Goal: Contribute content: Contribute content

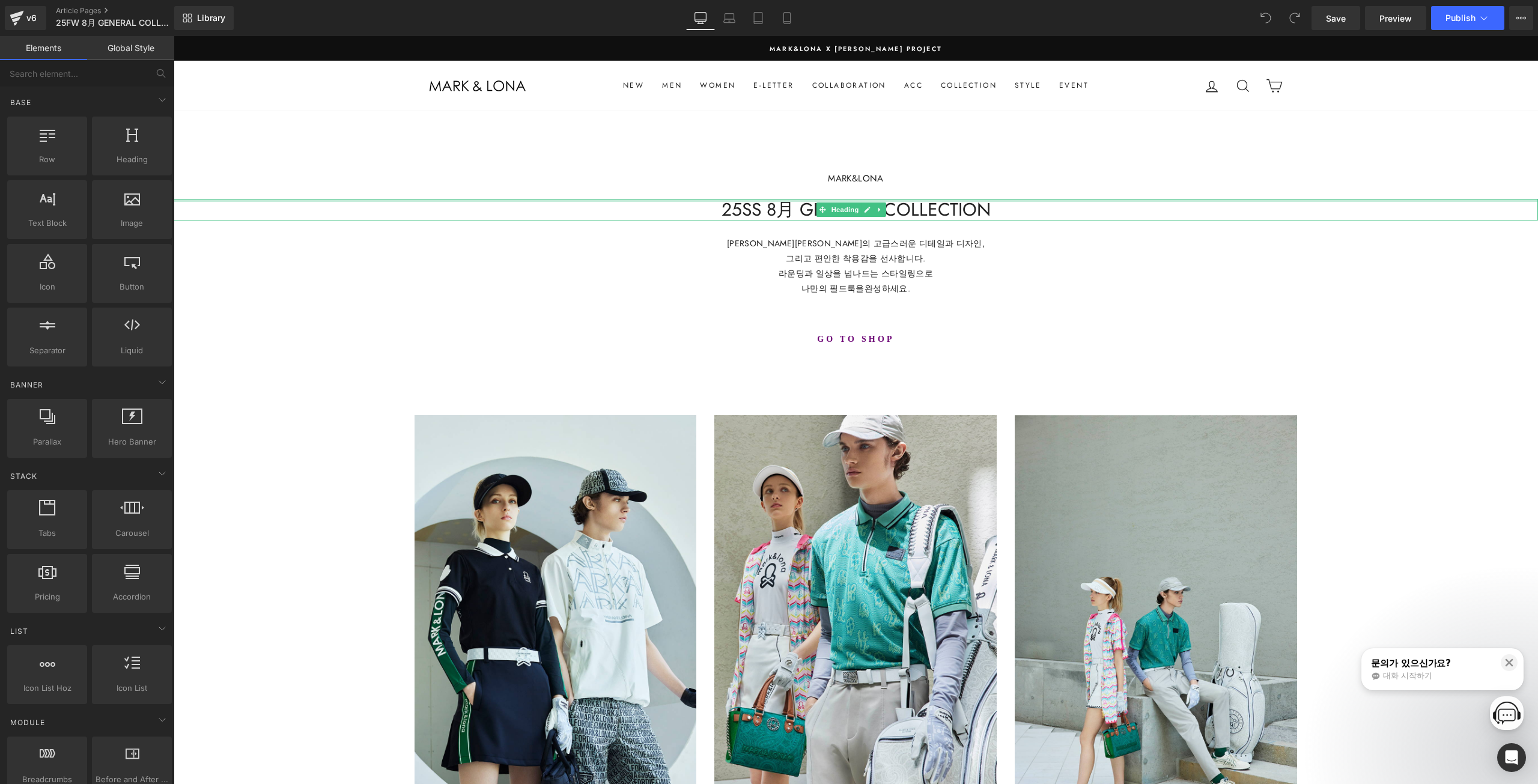
click at [758, 209] on h1 "25SS 8月 GENERAL COLLECTION" at bounding box center [855, 210] width 1365 height 21
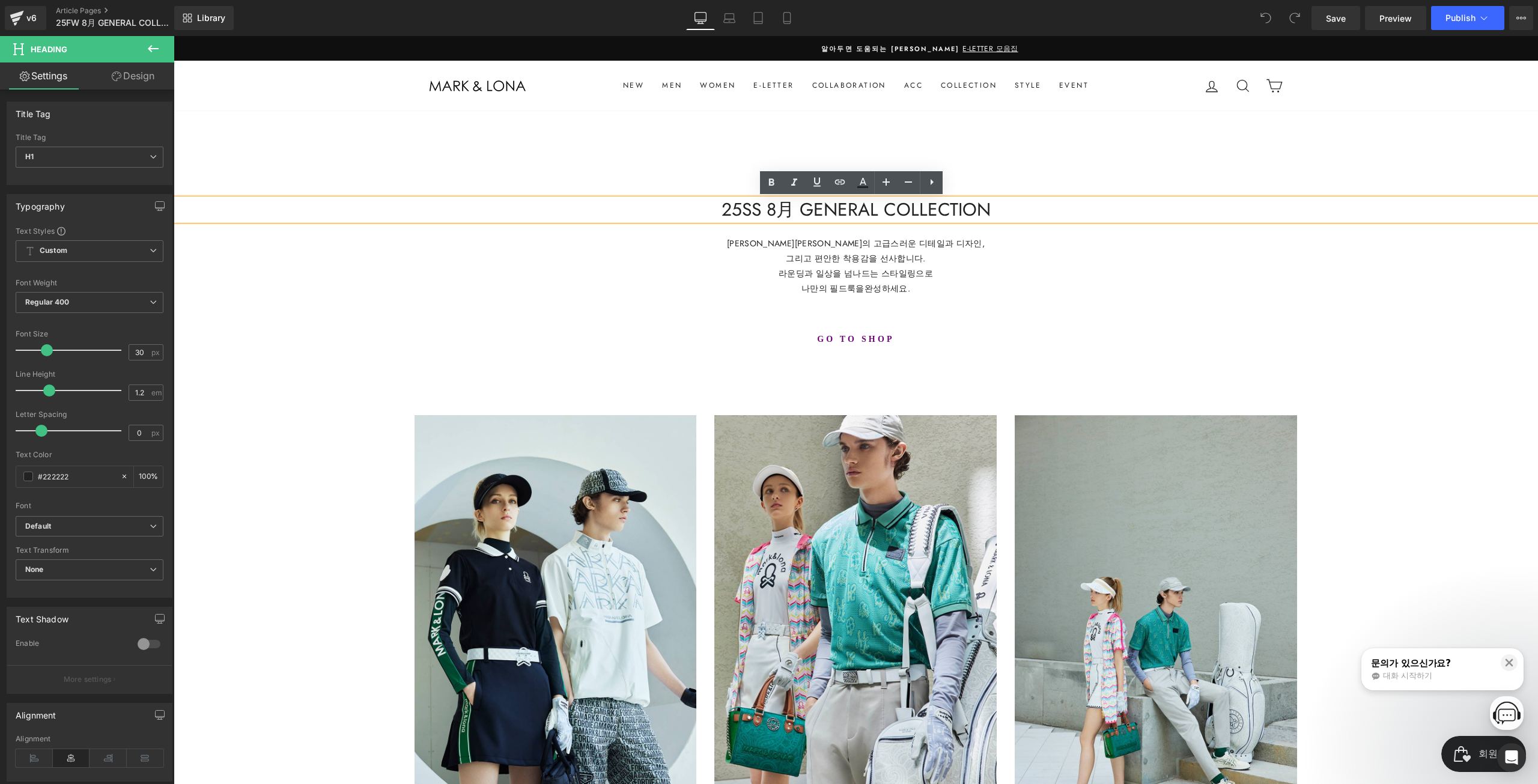
click at [746, 211] on h1 "25SS 8月 GENERAL COLLECTION" at bounding box center [855, 210] width 1365 height 21
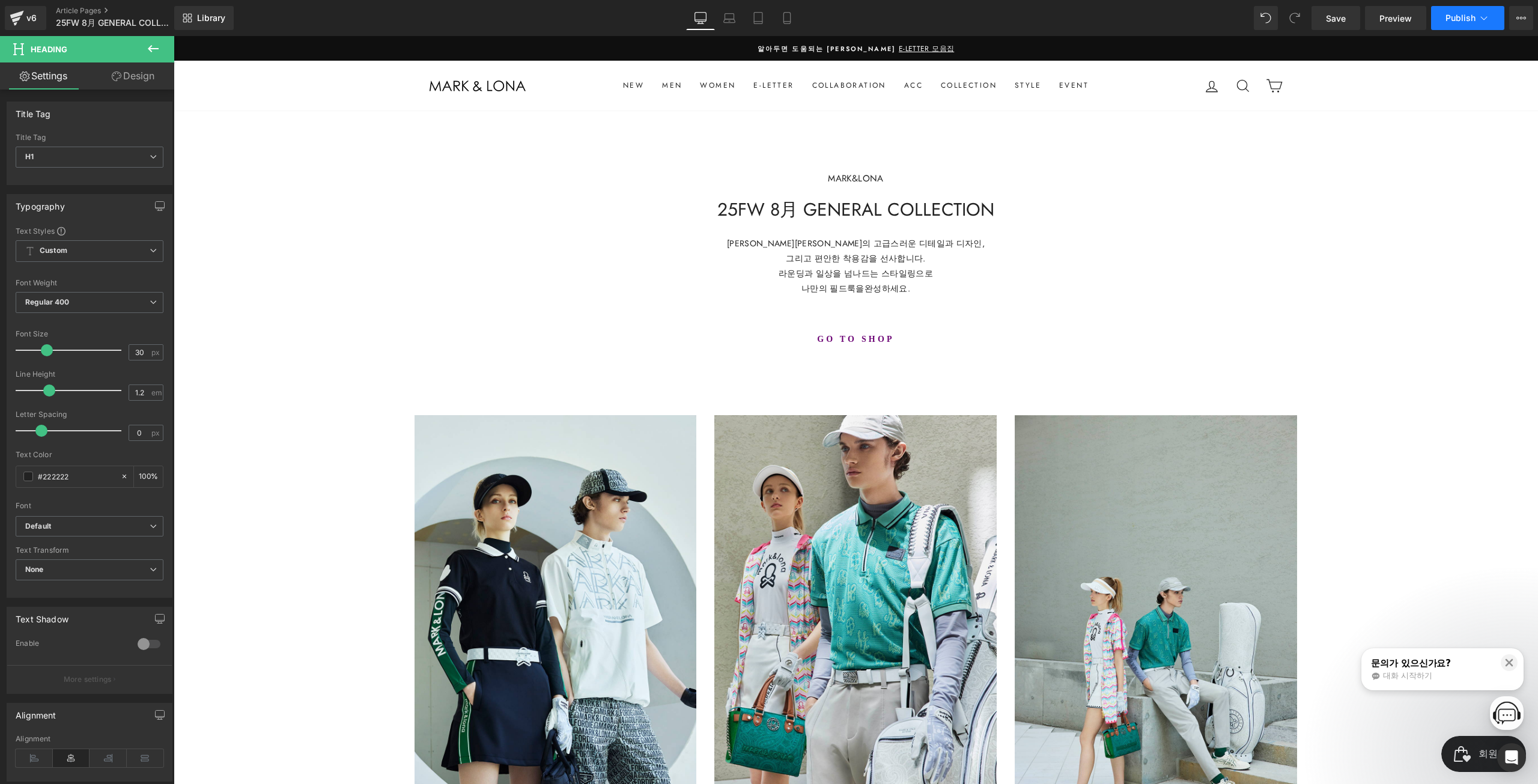
click at [1468, 24] on button "Publish" at bounding box center [1468, 18] width 73 height 24
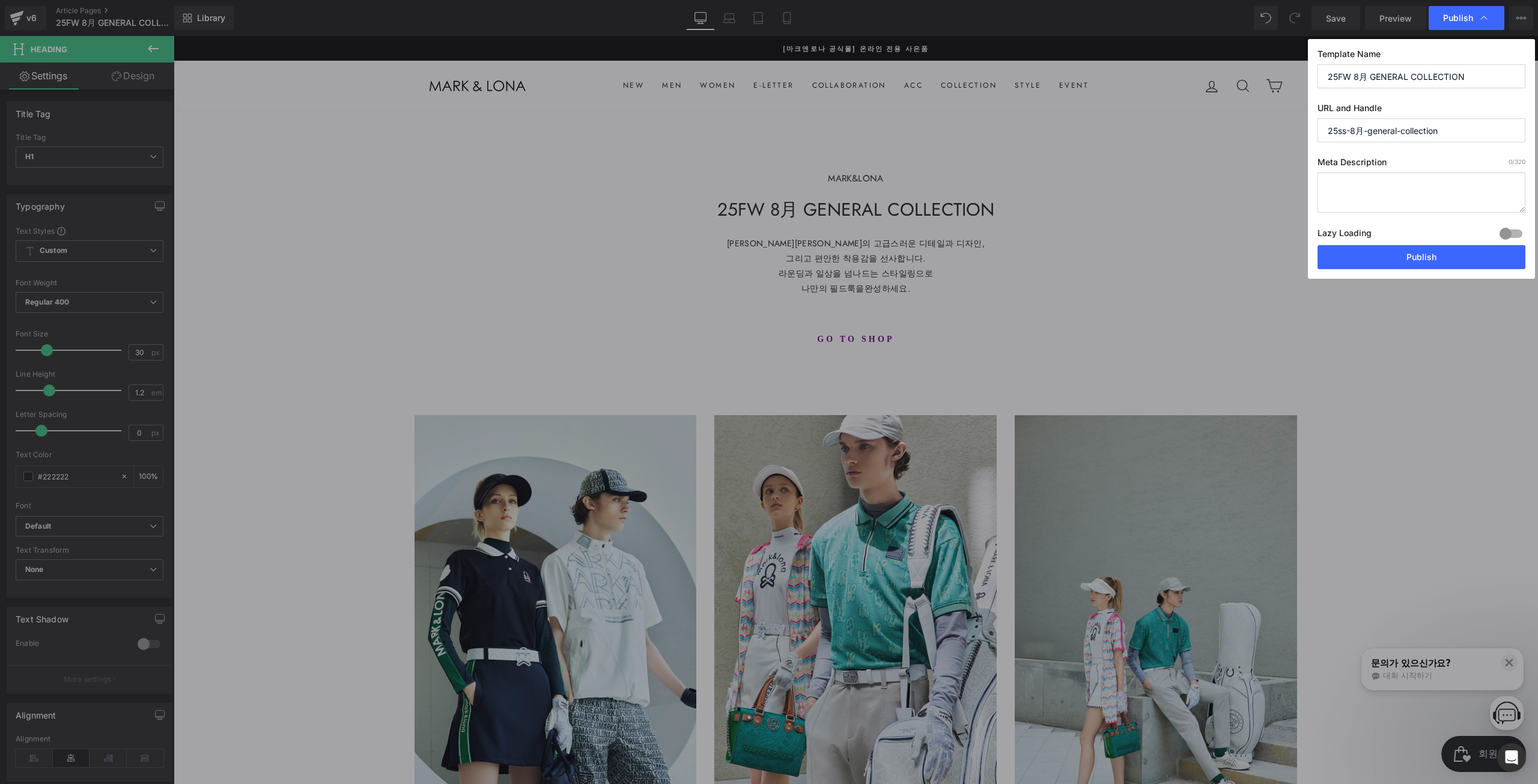
click at [1343, 130] on input "25ss-8月-general-collection" at bounding box center [1421, 130] width 208 height 24
type input "25fw-8月-general-collection"
click at [1412, 265] on button "Publish" at bounding box center [1421, 257] width 208 height 24
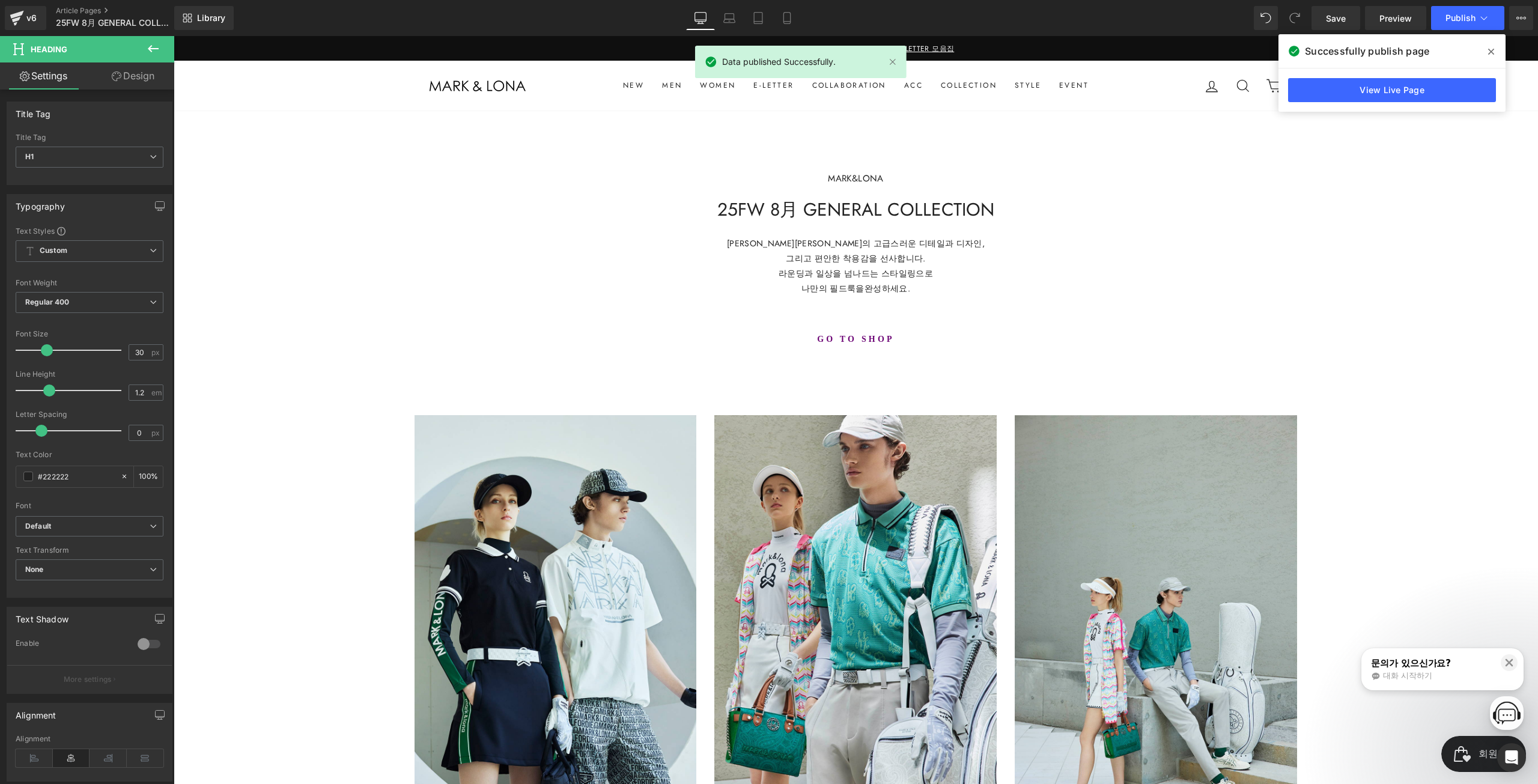
click at [1488, 47] on icon at bounding box center [1491, 51] width 6 height 10
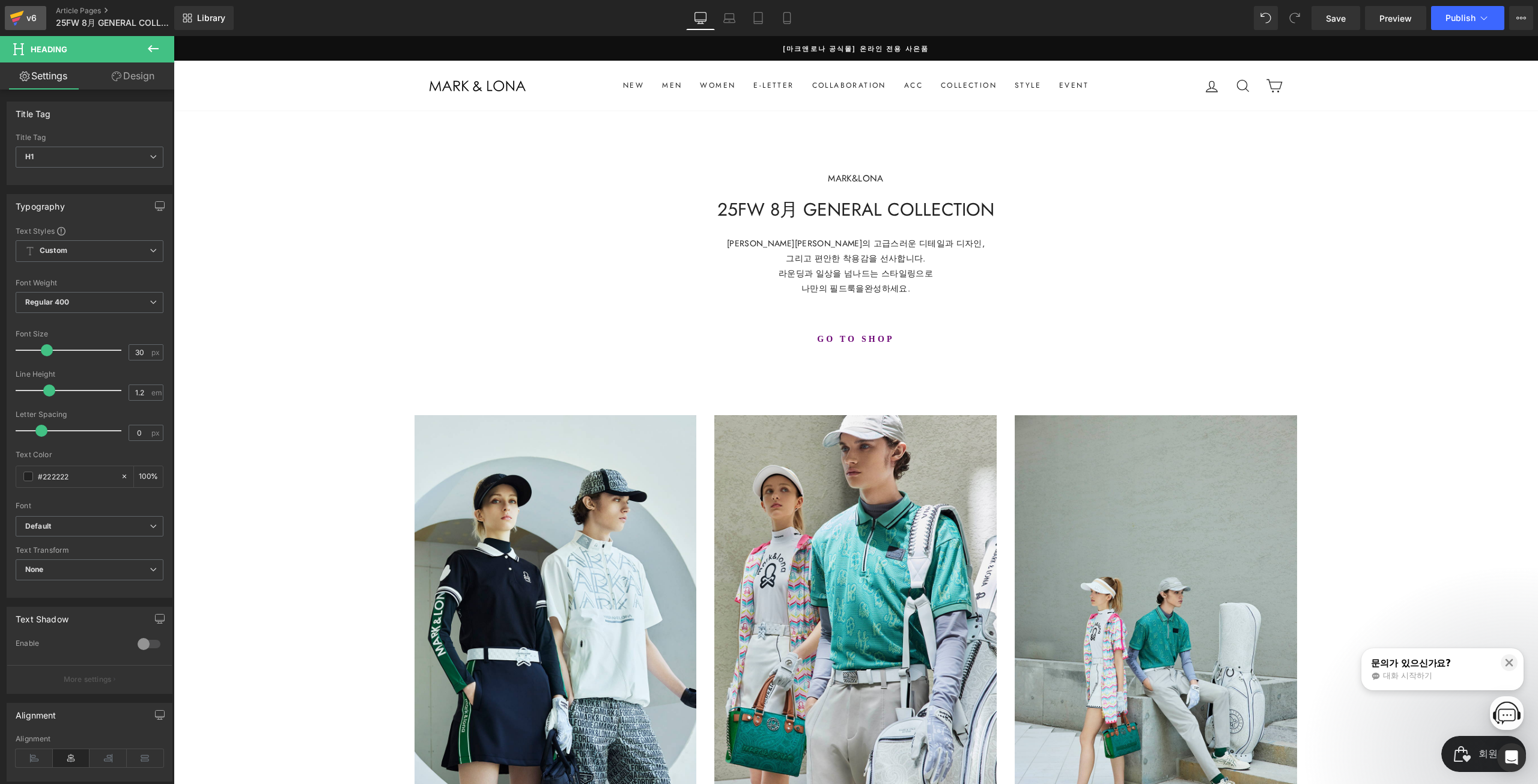
click at [30, 19] on div "v6" at bounding box center [31, 18] width 15 height 16
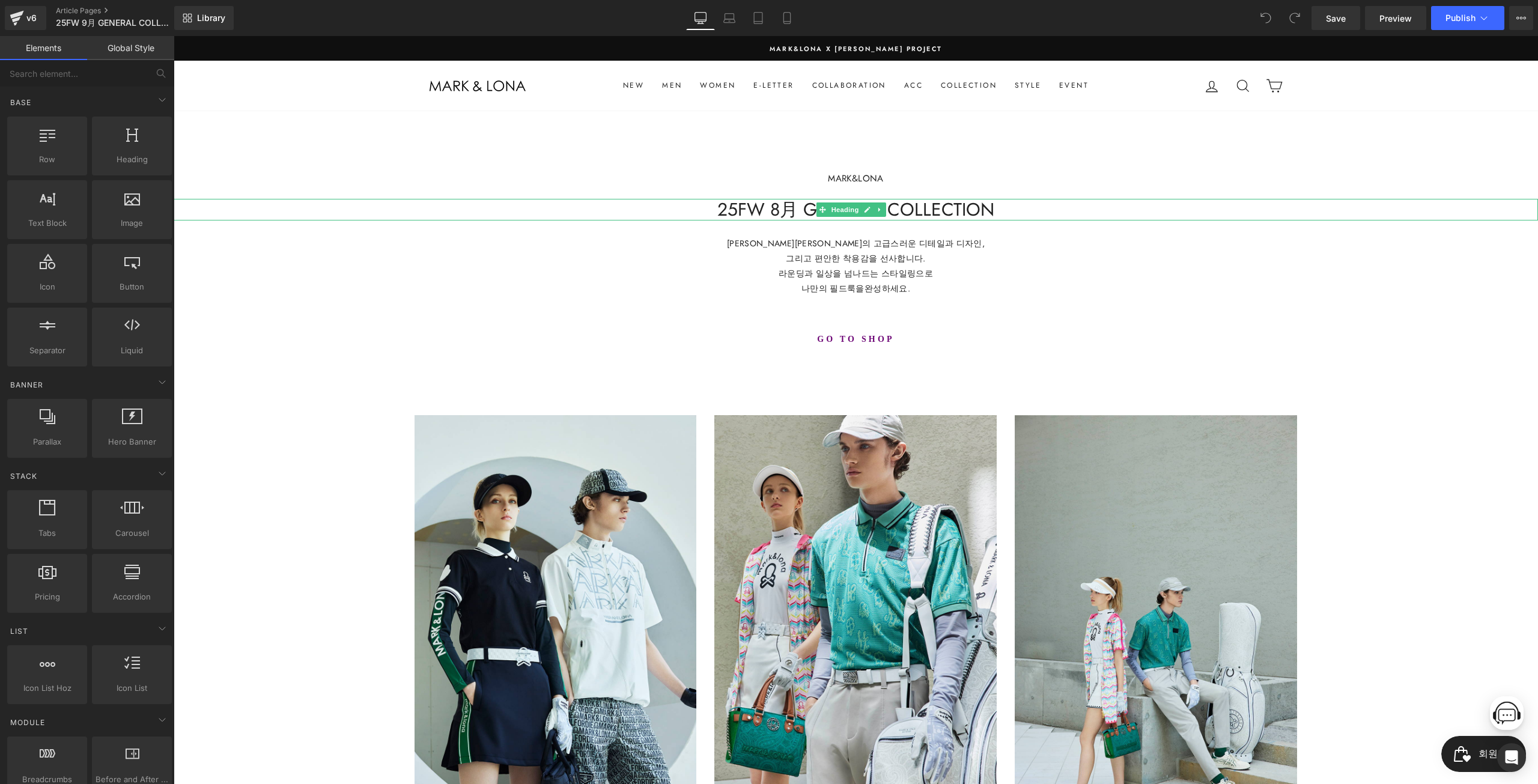
click at [779, 212] on h1 "25FW 8月 GENERAL COLLECTION" at bounding box center [855, 210] width 1365 height 21
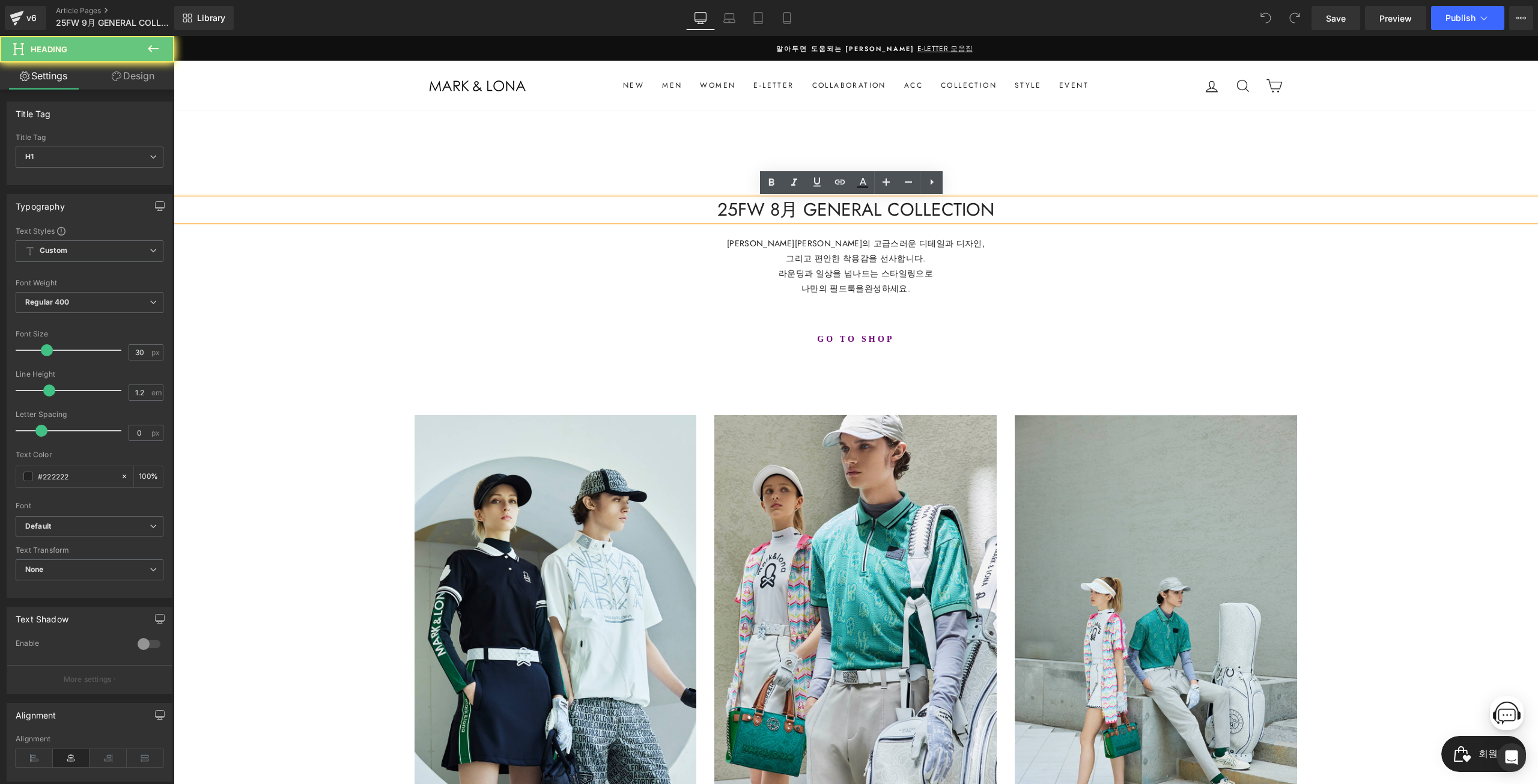
drag, startPoint x: 769, startPoint y: 211, endPoint x: 807, endPoint y: 202, distance: 39.1
click at [772, 210] on h1 "25FW 8月 GENERAL COLLECTION" at bounding box center [855, 210] width 1365 height 21
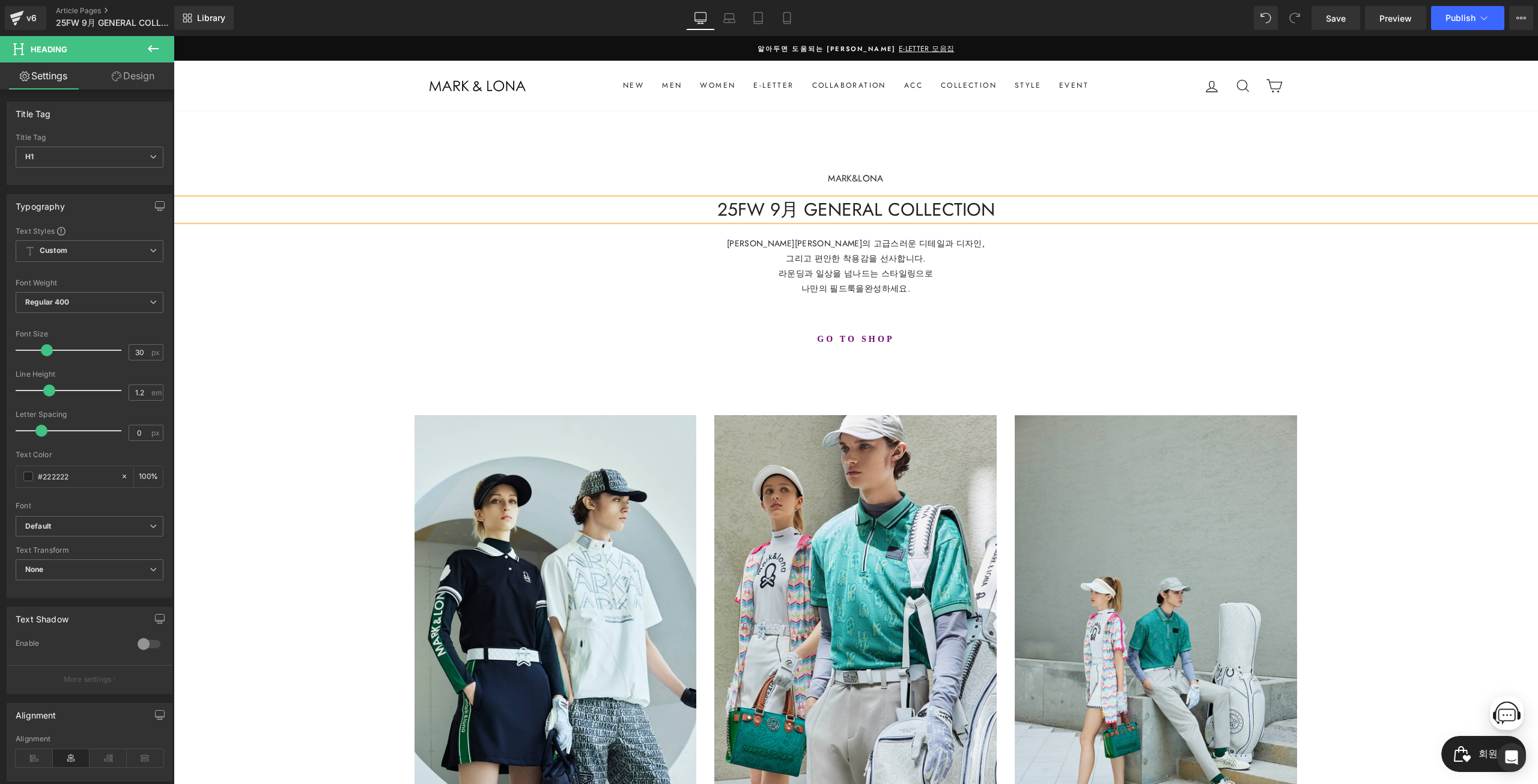
drag, startPoint x: 513, startPoint y: 342, endPoint x: 519, endPoint y: 326, distance: 17.1
click at [514, 338] on div "go to shop" at bounding box center [855, 339] width 1365 height 25
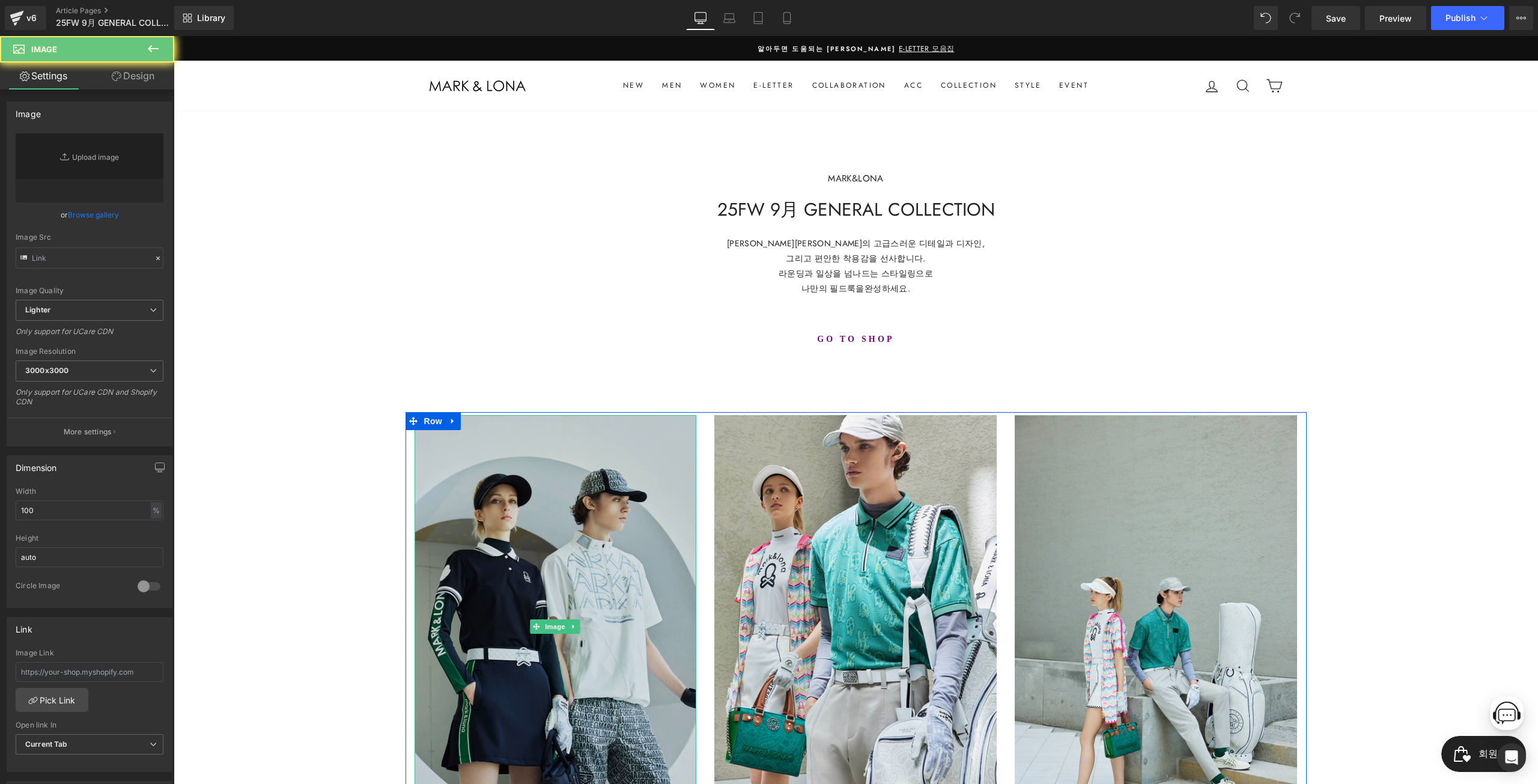
click at [606, 537] on img at bounding box center [555, 627] width 282 height 423
type input "https://ucarecdn.com/5a3c7498-4340-41bf-9e89-0a4e63b10d5b/-/format/auto/-/previ…"
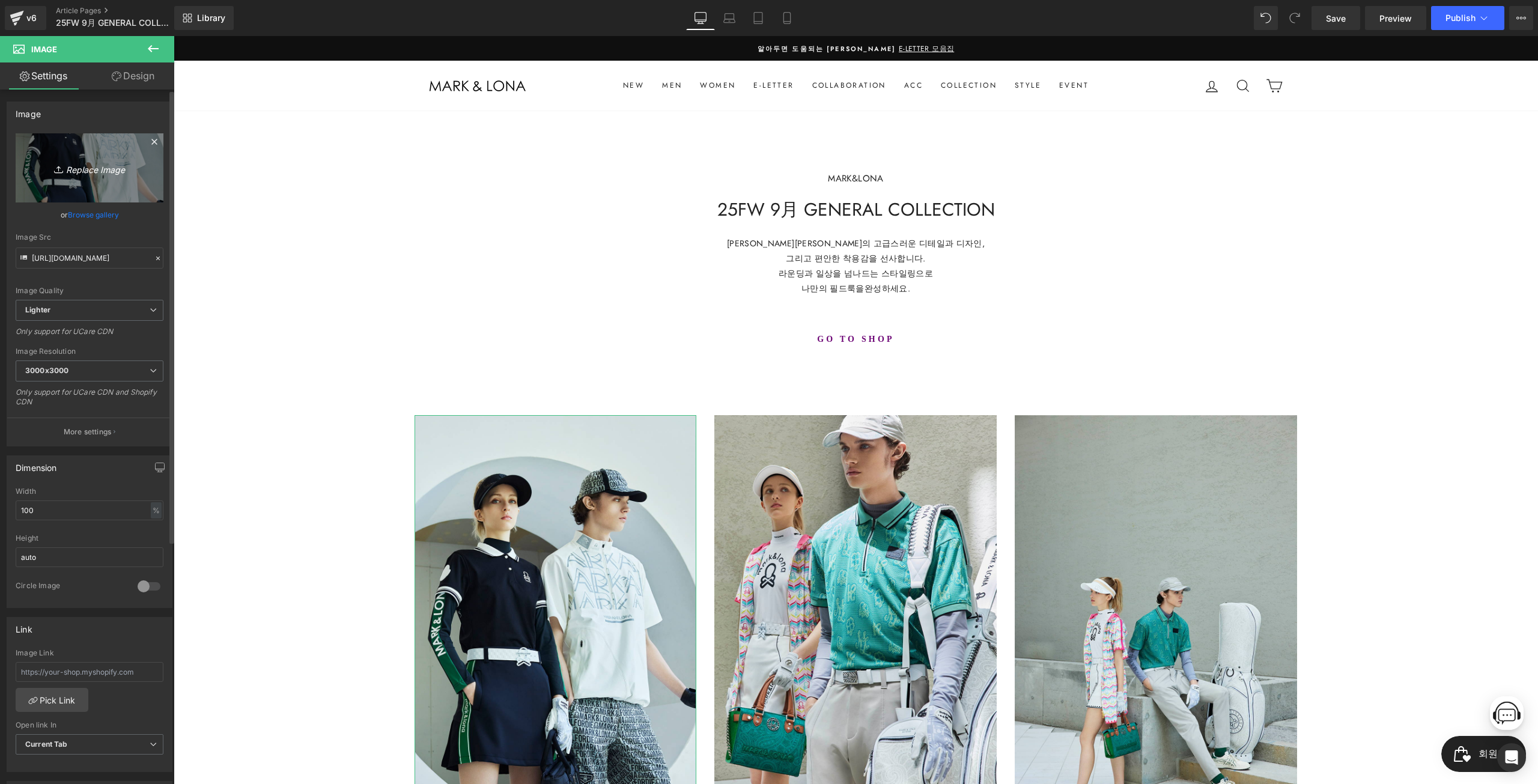
click at [132, 168] on icon "Replace Image" at bounding box center [90, 168] width 96 height 15
type input "C:\fakepath\_0000_cut09_1955.jpg"
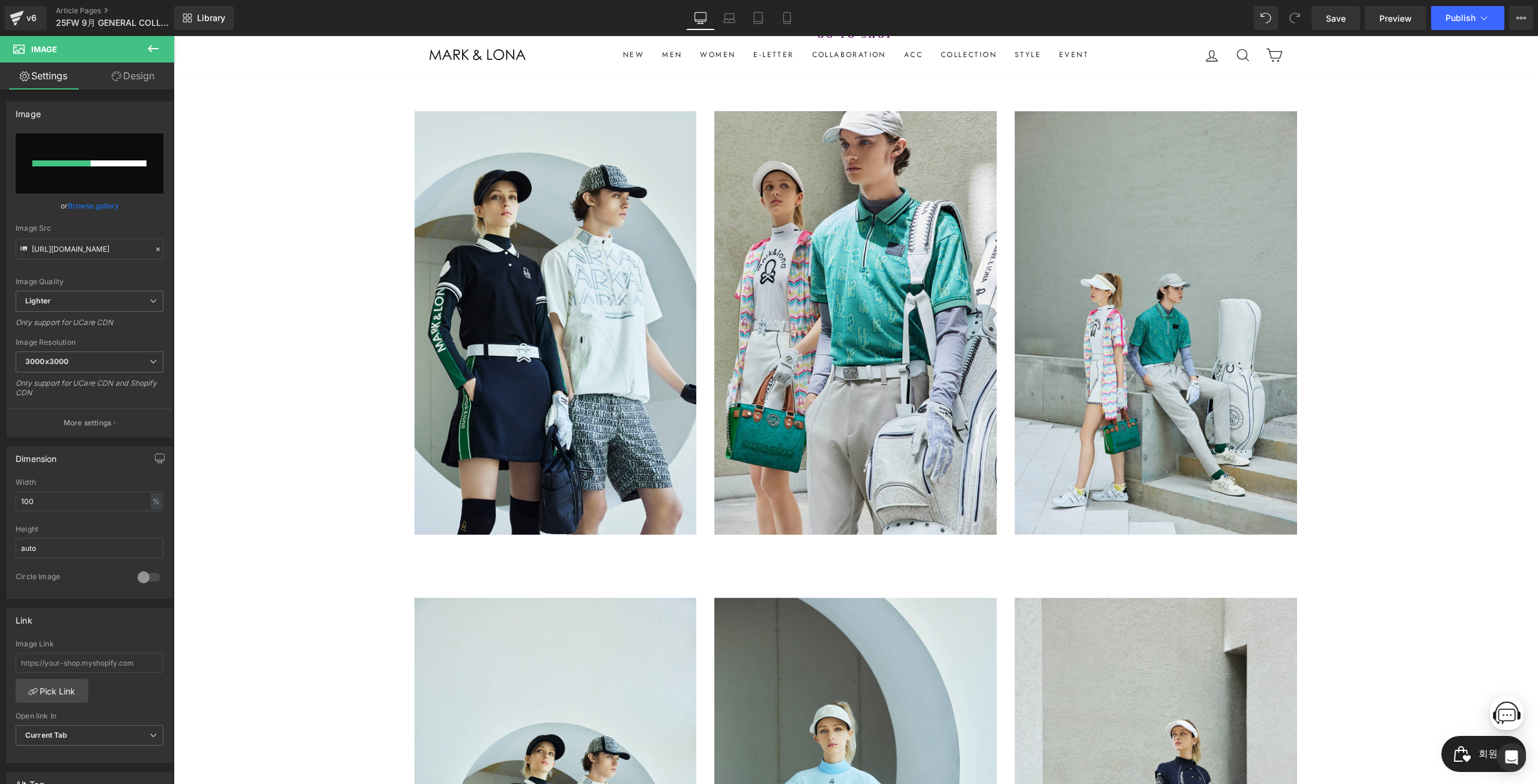
scroll to position [180, 0]
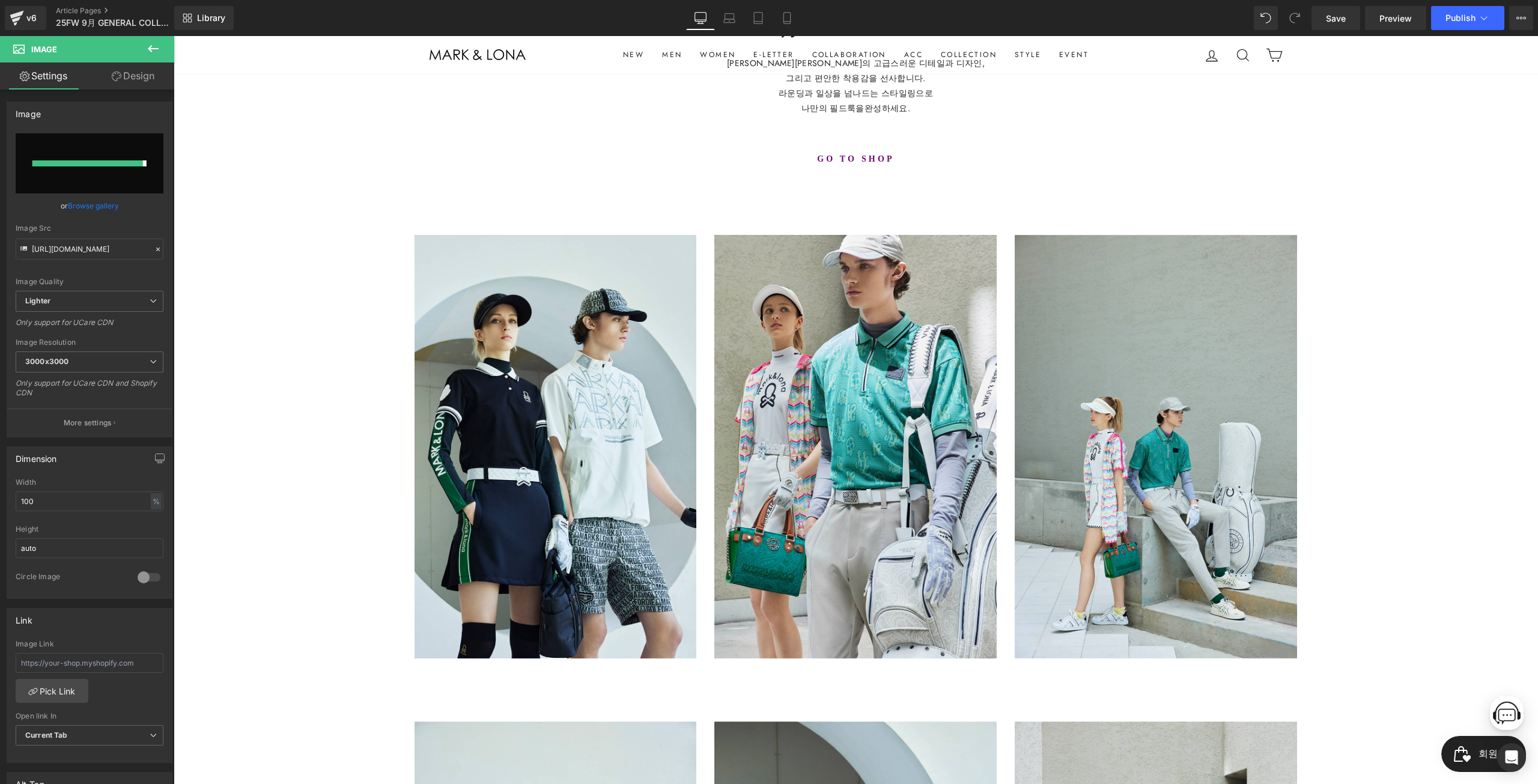
type input "https://ucarecdn.com/a369b6f4-db7c-43a0-aa94-552c8846ec11/-/format/auto/-/previ…"
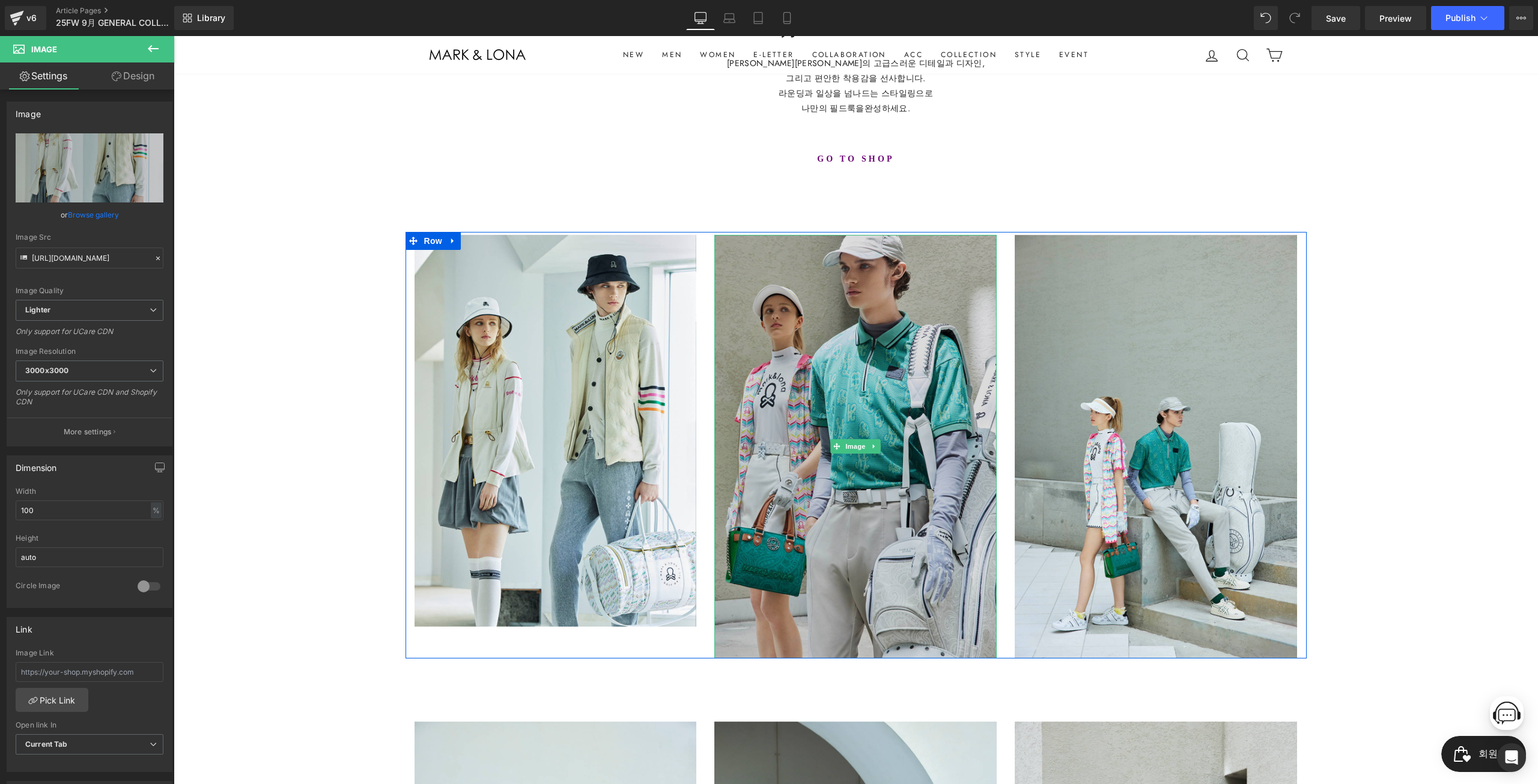
click at [855, 343] on img at bounding box center [855, 446] width 282 height 423
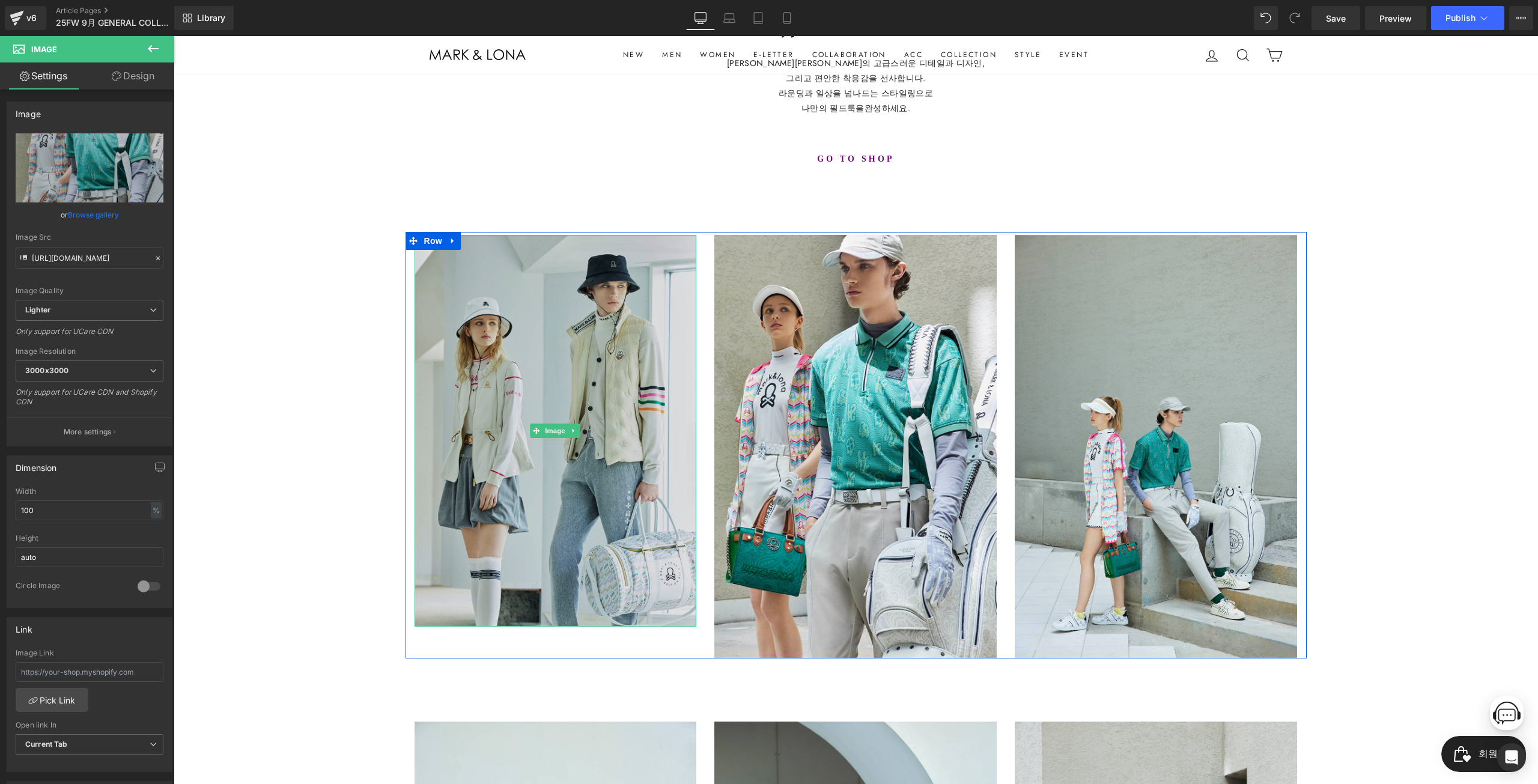
click at [535, 454] on img at bounding box center [555, 431] width 282 height 392
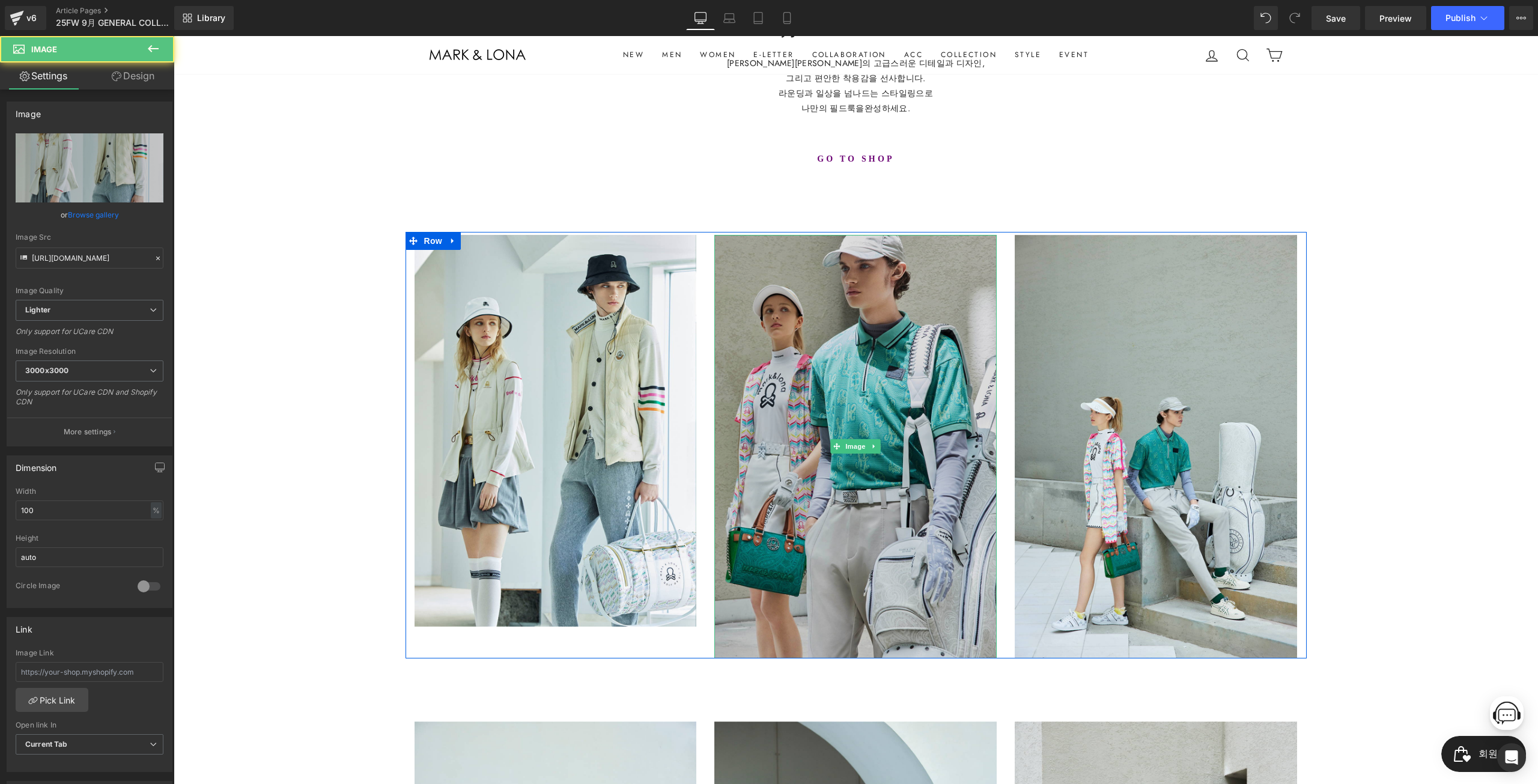
click at [895, 327] on img at bounding box center [855, 446] width 282 height 423
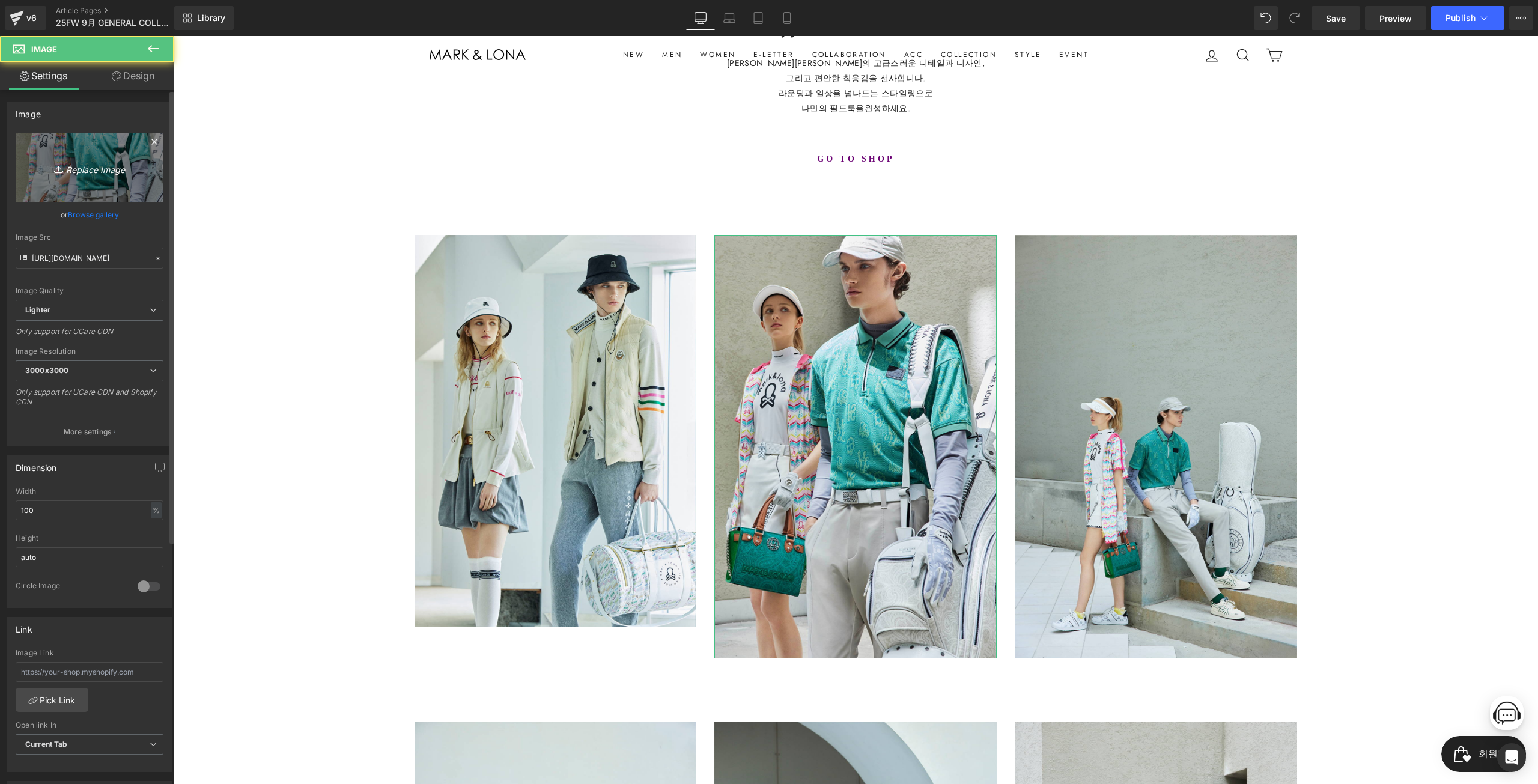
click at [107, 152] on link "Replace Image" at bounding box center [90, 167] width 148 height 69
type input "C:\fakepath\_0001_cut09_1908.jpg"
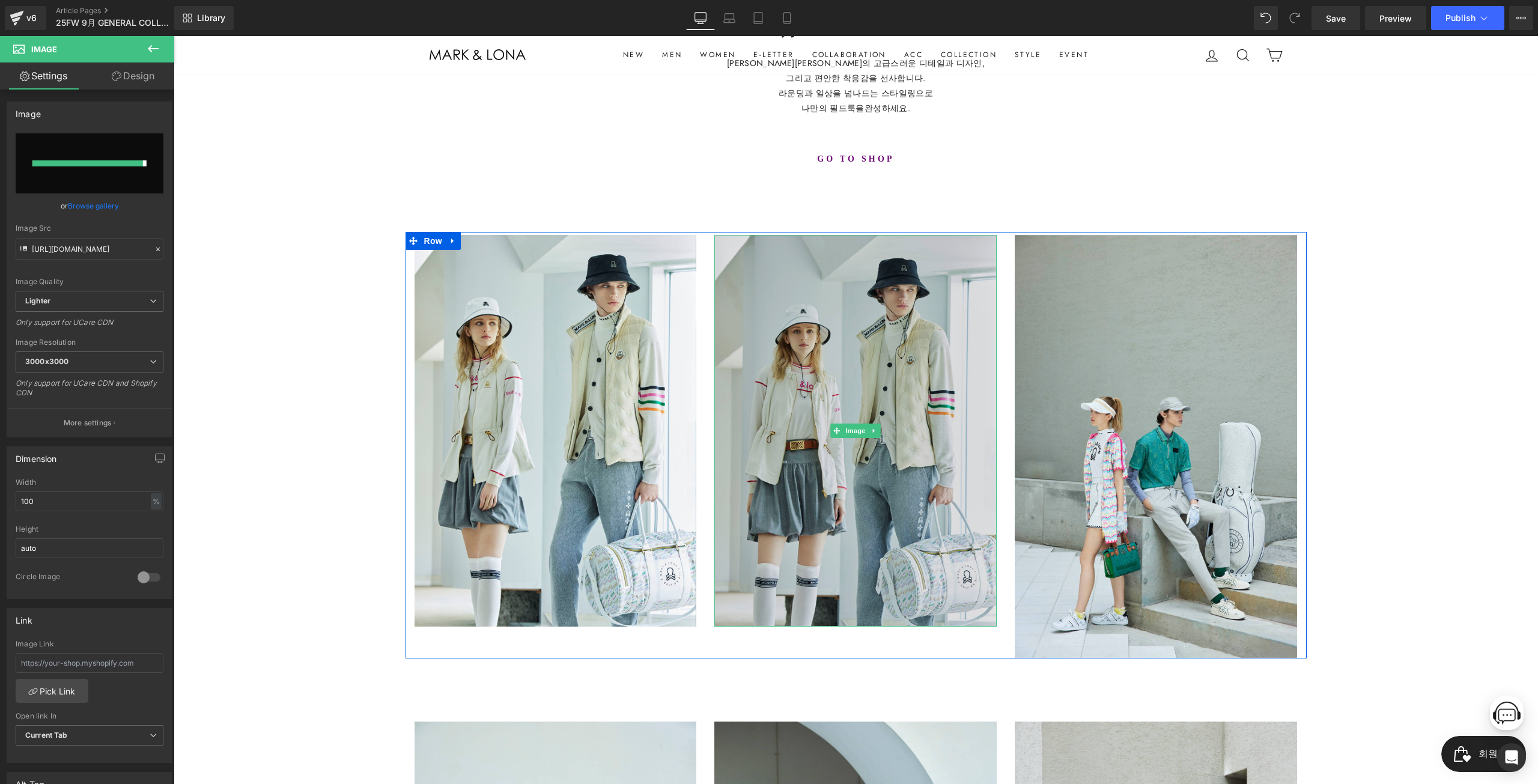
type input "https://ucarecdn.com/9f74e883-86a8-44f2-bcfd-4ba048a1993f/-/format/auto/-/previ…"
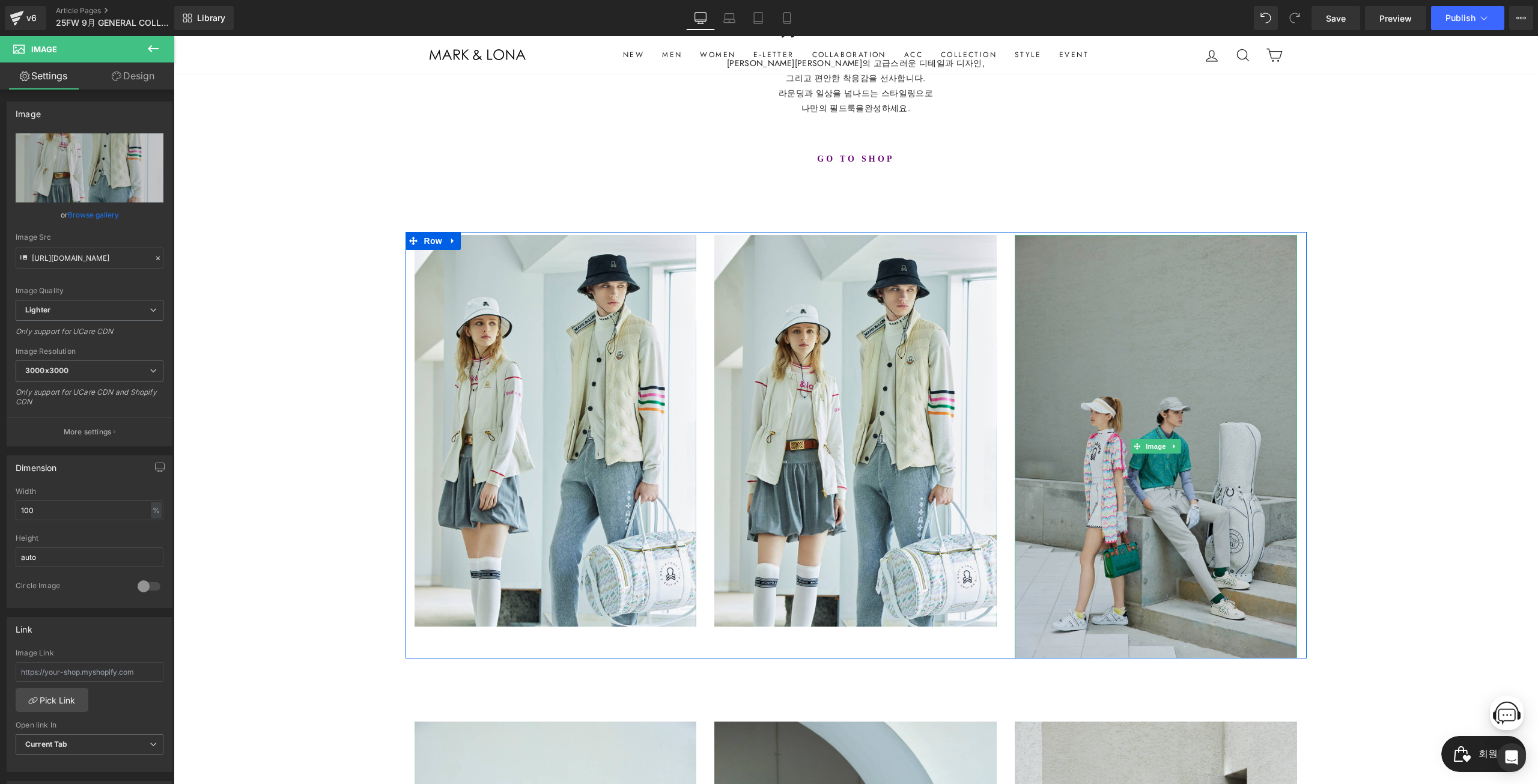
click at [1158, 336] on img at bounding box center [1155, 446] width 282 height 423
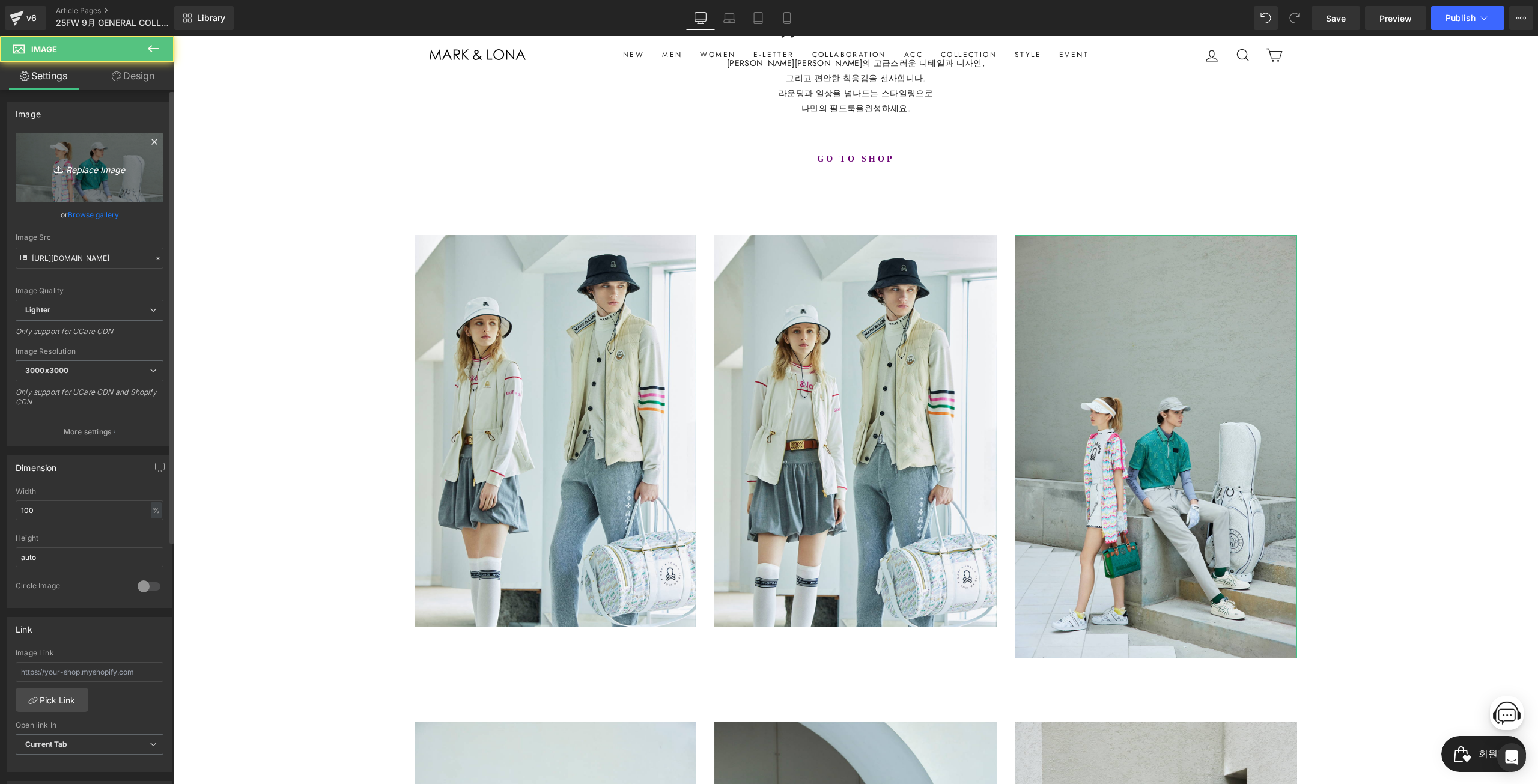
click at [101, 159] on link "Replace Image" at bounding box center [90, 167] width 148 height 69
type input "C:\fakepath\_0002_cut08_1524.jpg"
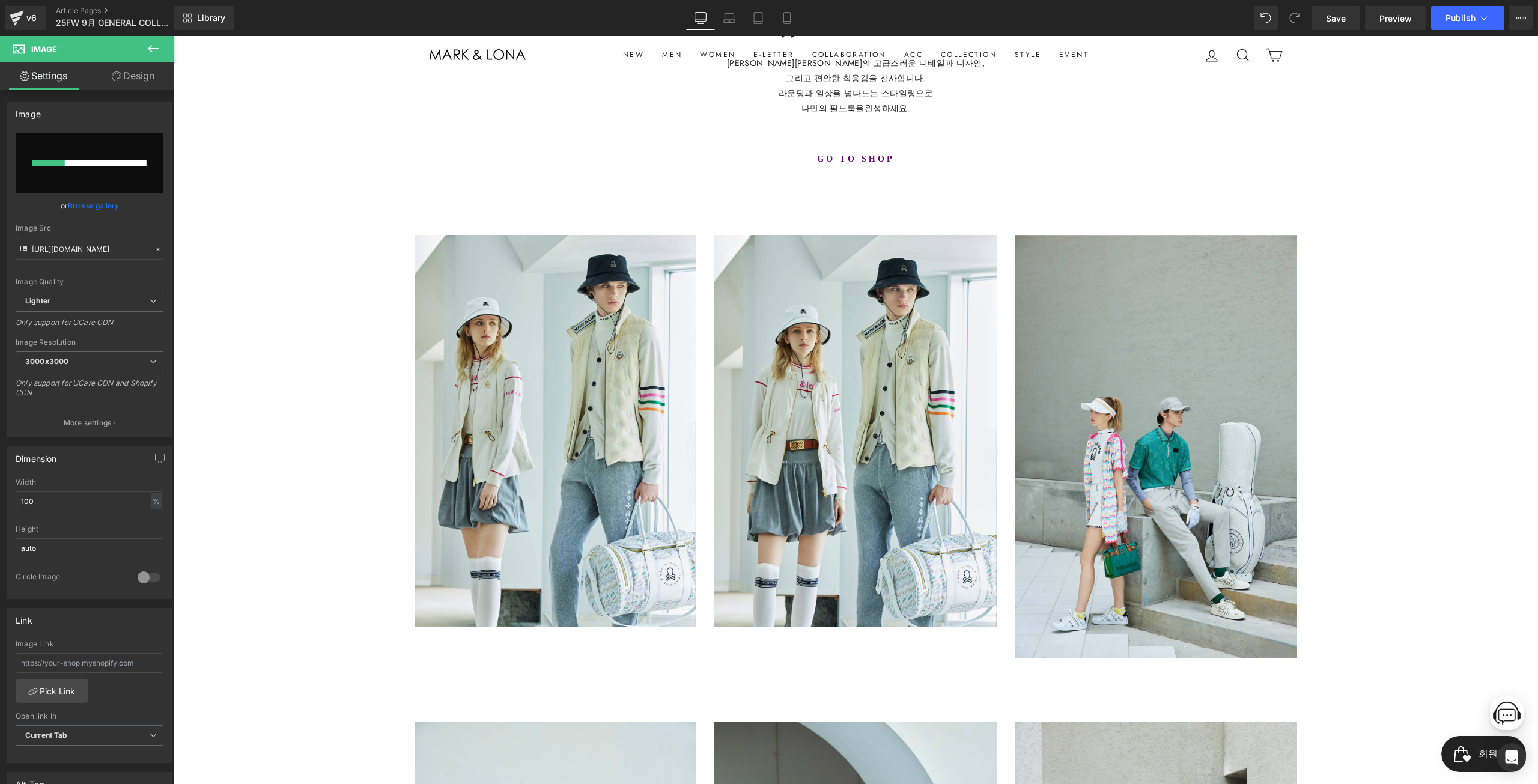
click at [342, 368] on div "MARK&LONA Text Block 25FW 9月 GENERAL COLLECTION Heading 마크앤로나만의 고급스러운 디테일과 디자인,…" at bounding box center [855, 617] width 1365 height 1373
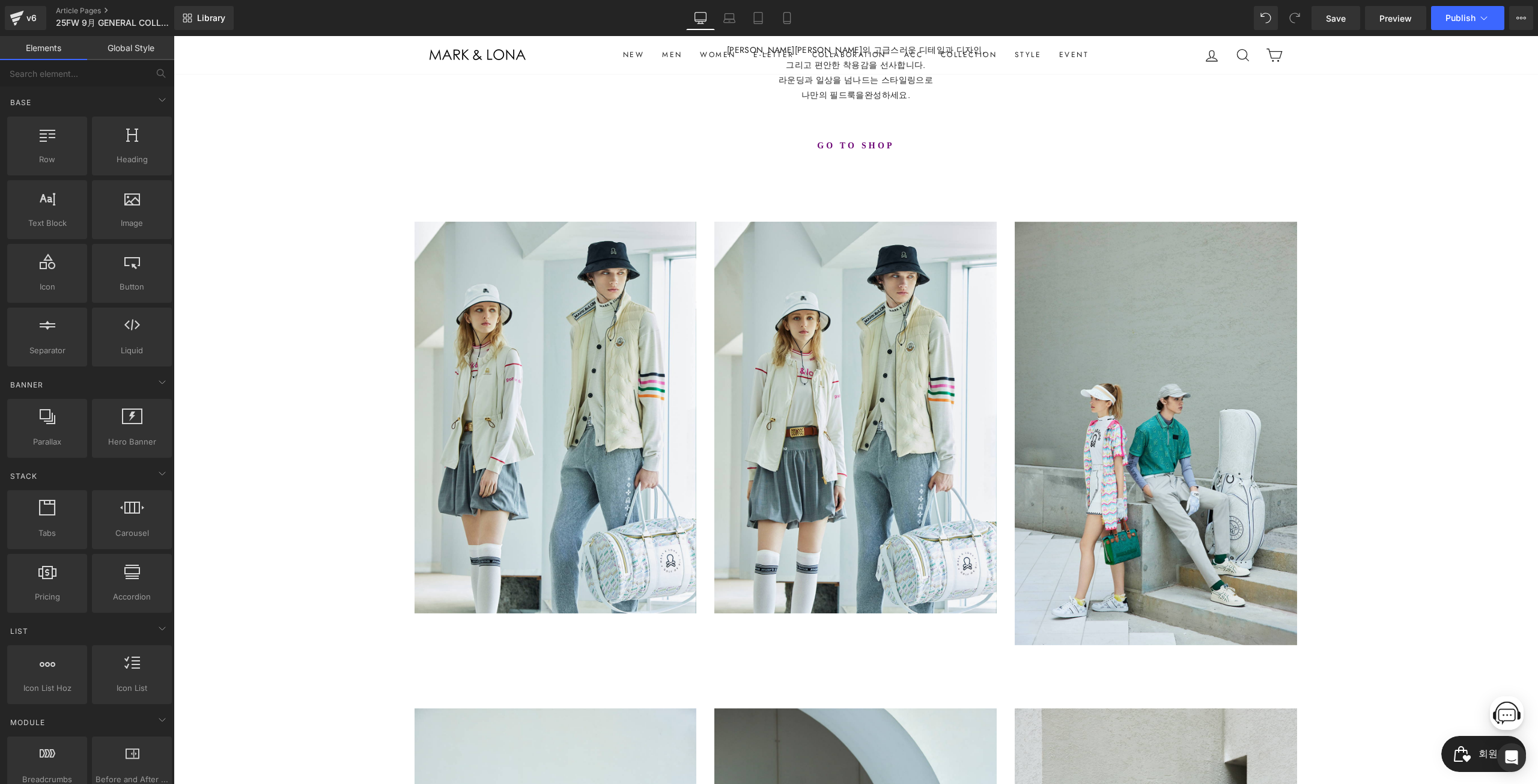
scroll to position [421, 0]
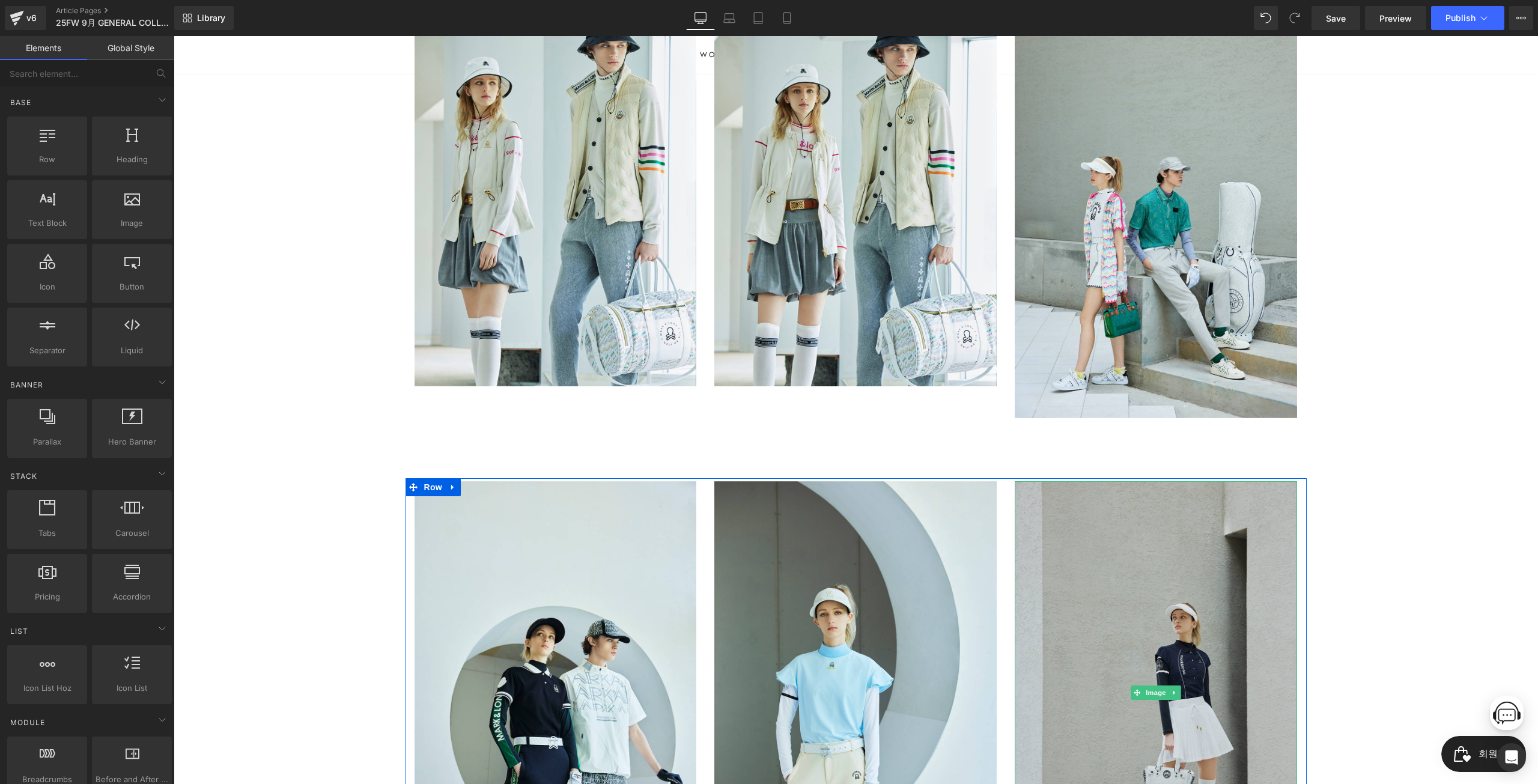
click at [1135, 572] on img at bounding box center [1155, 693] width 282 height 423
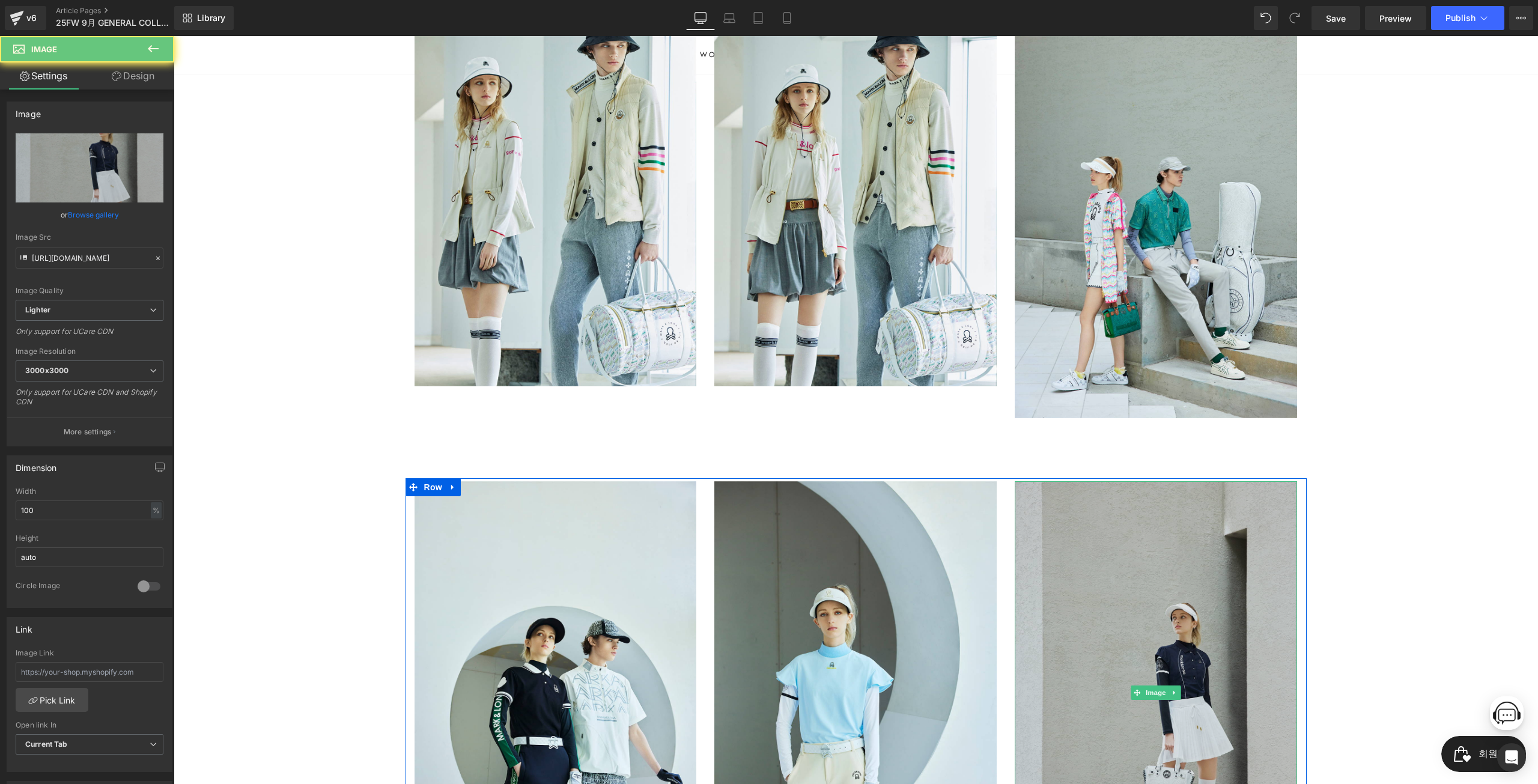
click at [1104, 657] on img at bounding box center [1155, 693] width 282 height 423
click at [1105, 684] on img at bounding box center [1155, 693] width 282 height 423
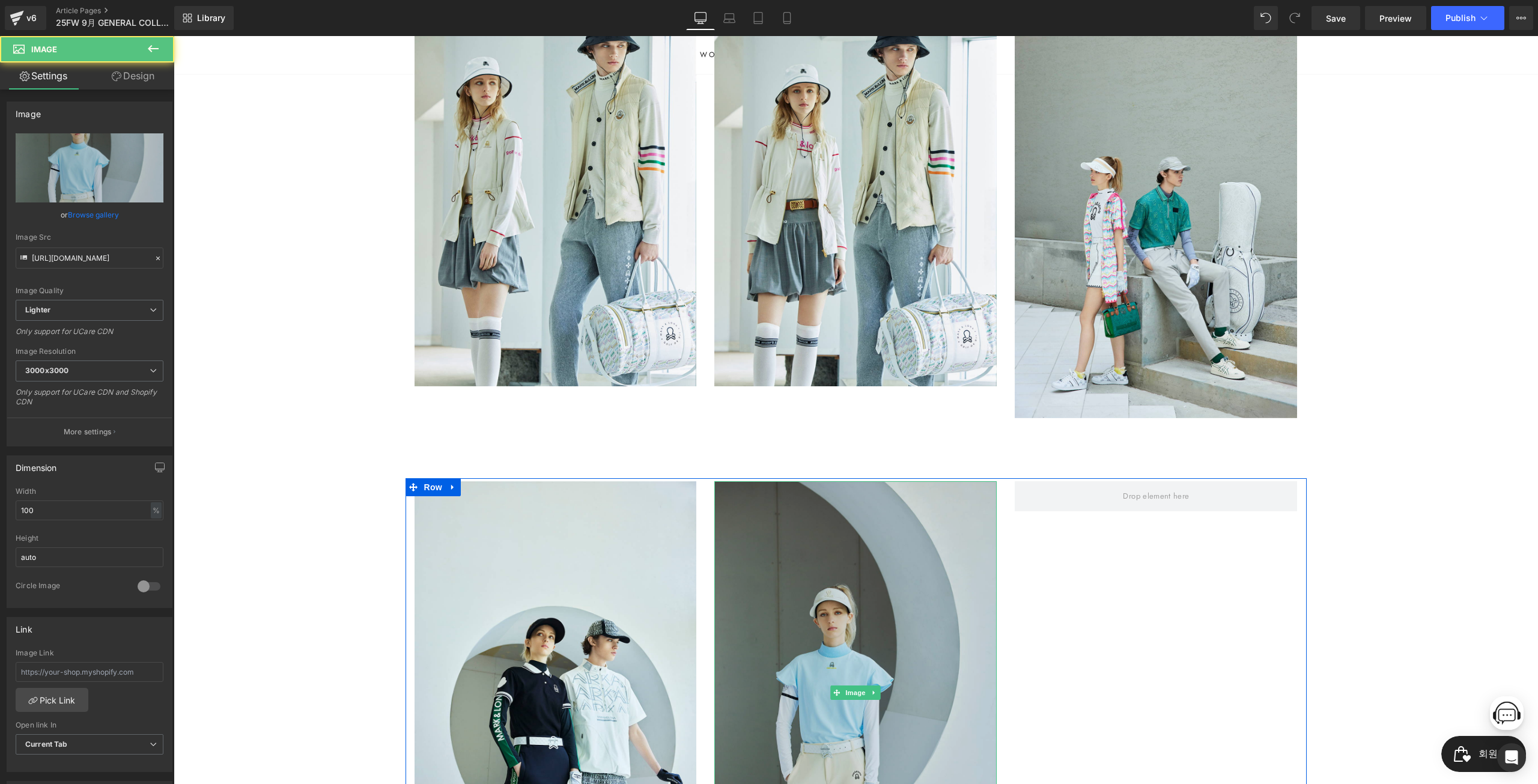
click at [887, 617] on img at bounding box center [855, 693] width 282 height 423
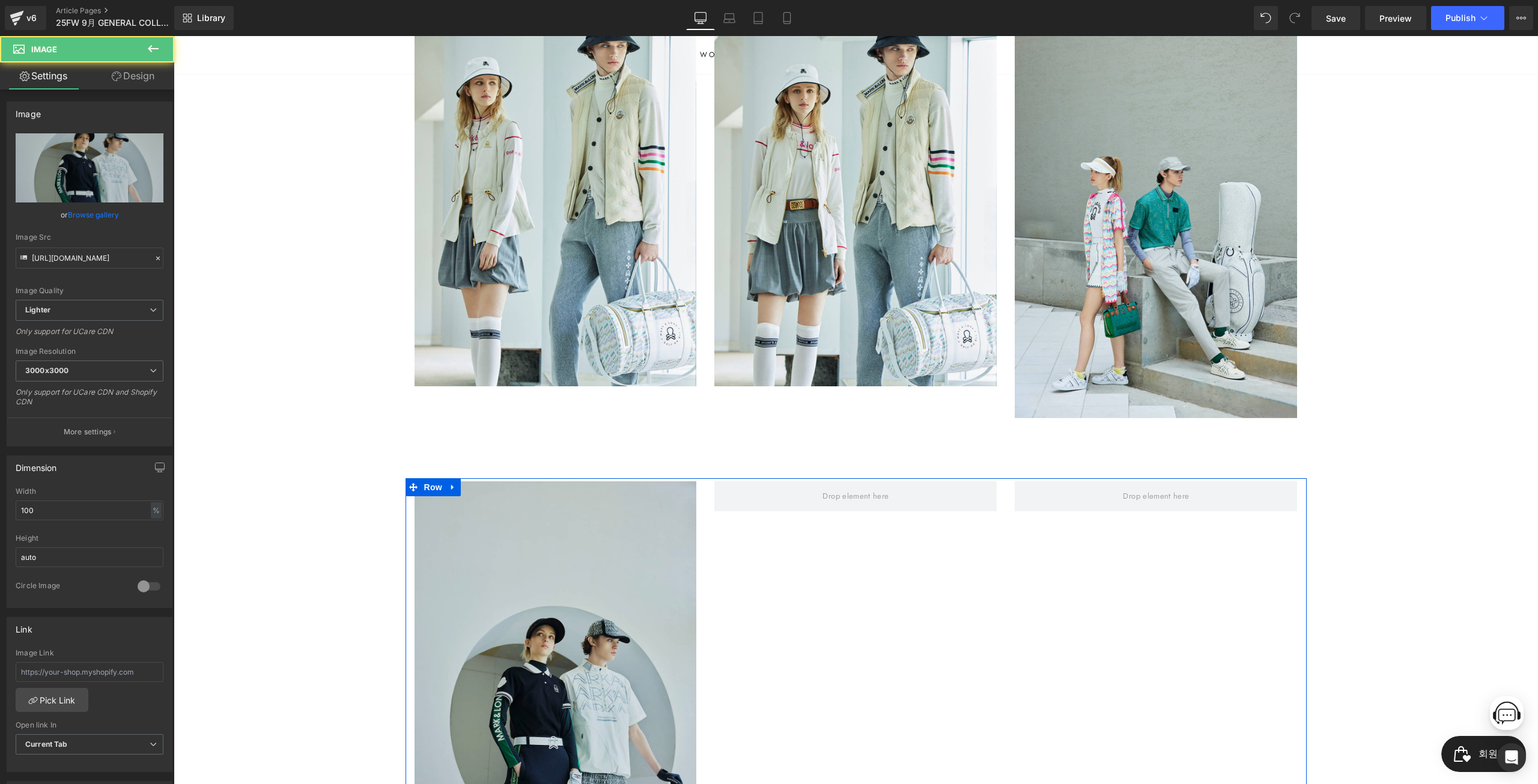
click at [592, 562] on img at bounding box center [555, 693] width 282 height 423
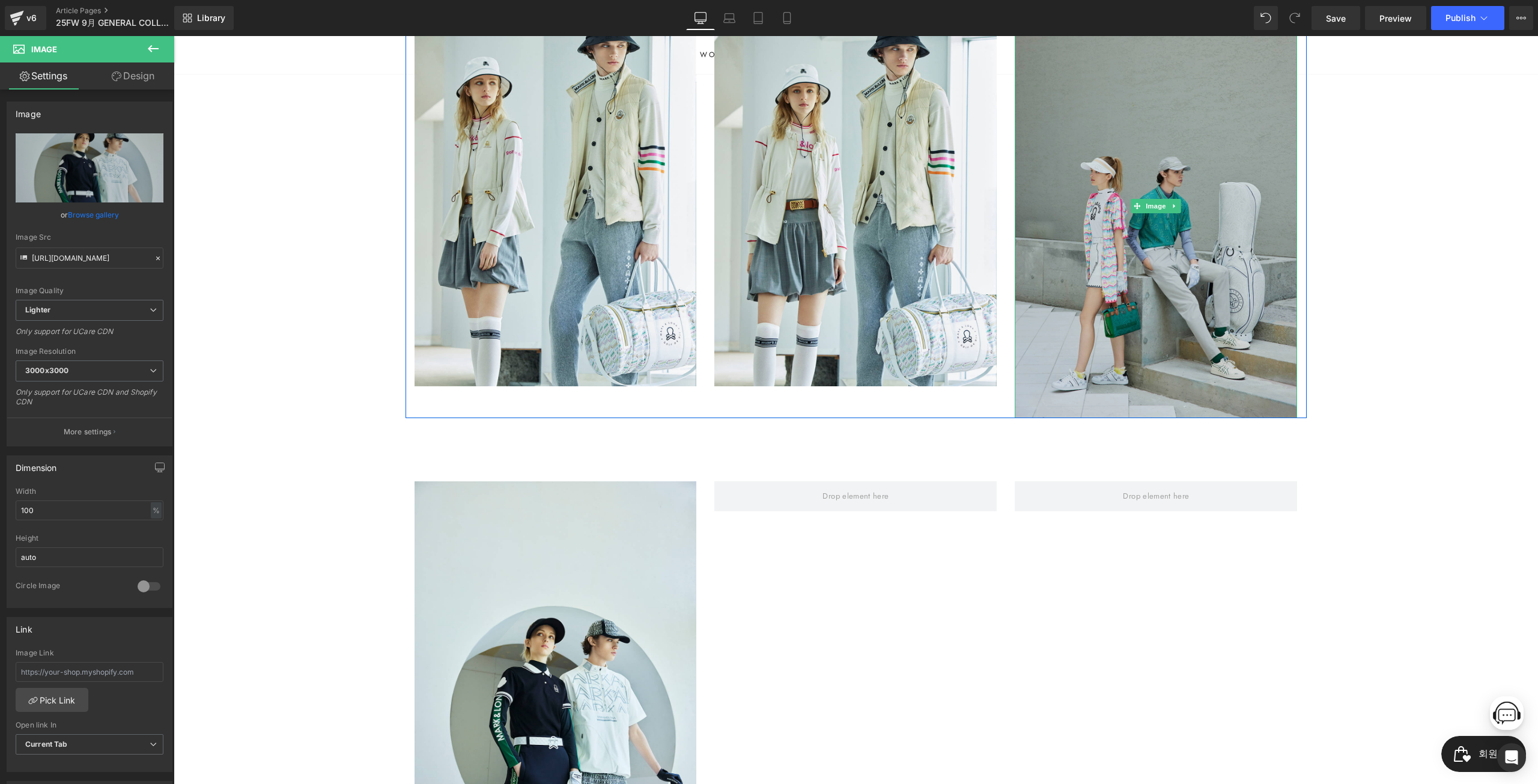
click at [1191, 272] on img at bounding box center [1155, 207] width 282 height 423
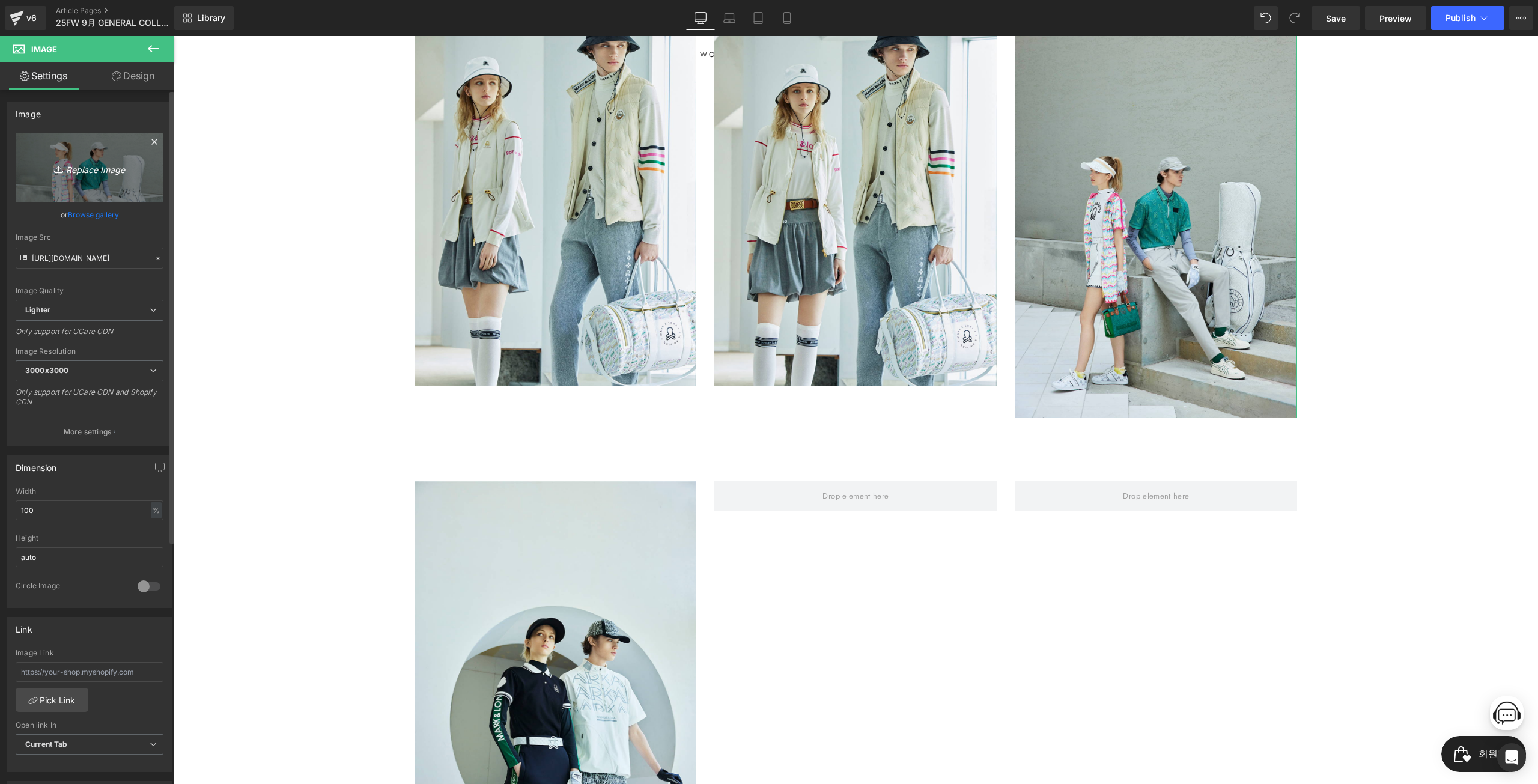
click at [107, 163] on icon "Replace Image" at bounding box center [90, 168] width 96 height 15
type input "C:\fakepath\_0002_cut08_1524.jpg"
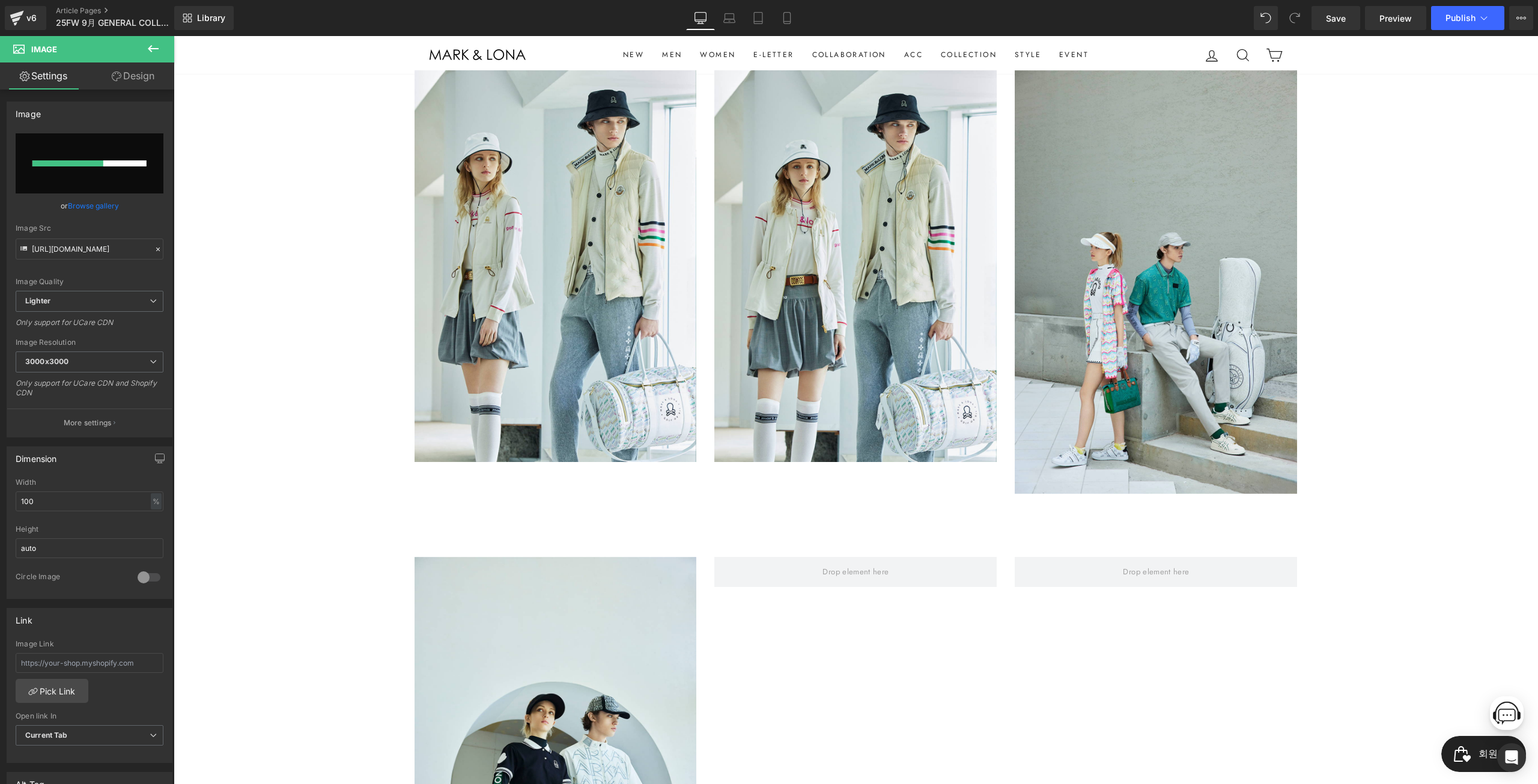
scroll to position [301, 0]
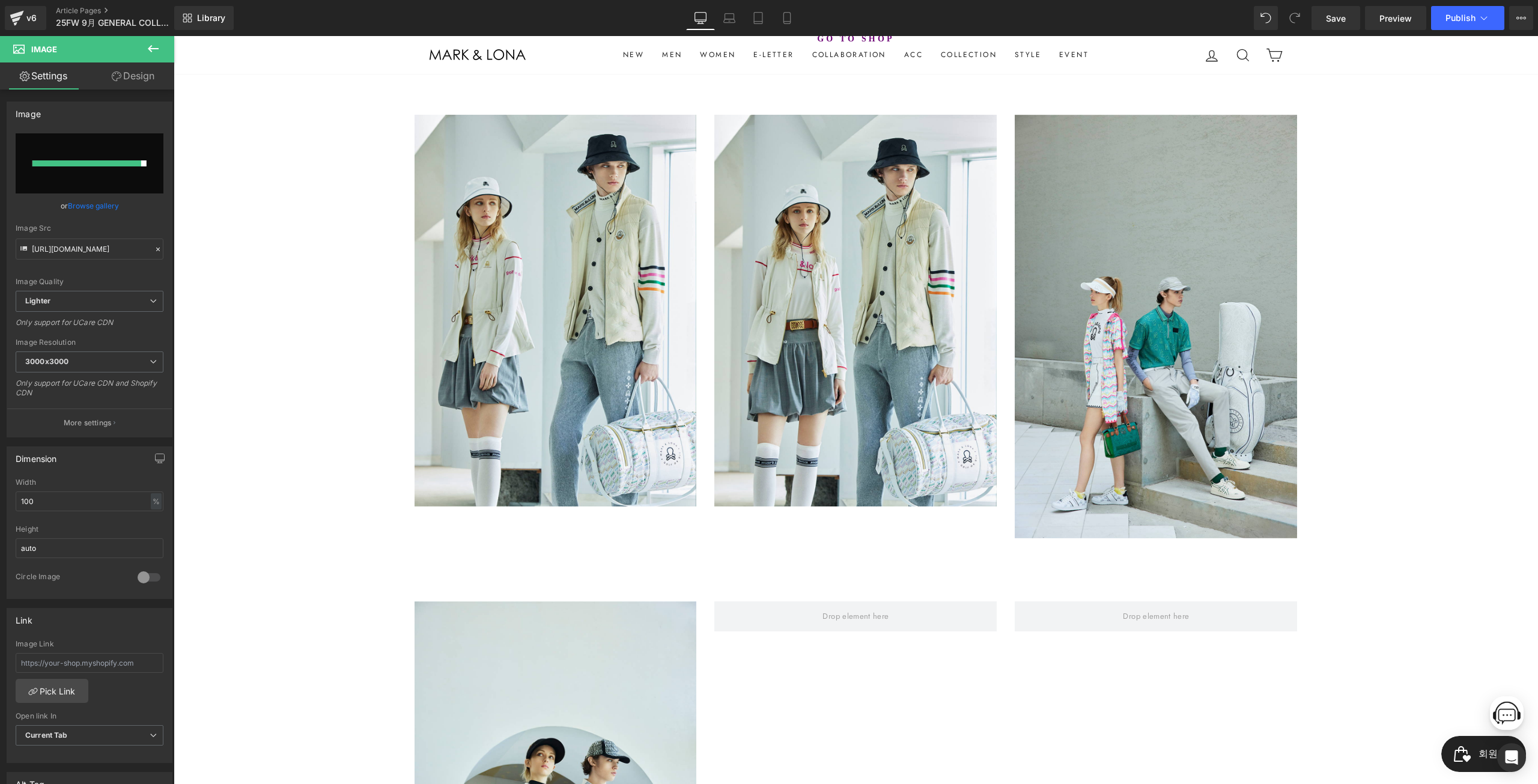
type input "https://ucarecdn.com/5d8757b0-df67-4a69-aa59-136011432be0/-/format/auto/-/previ…"
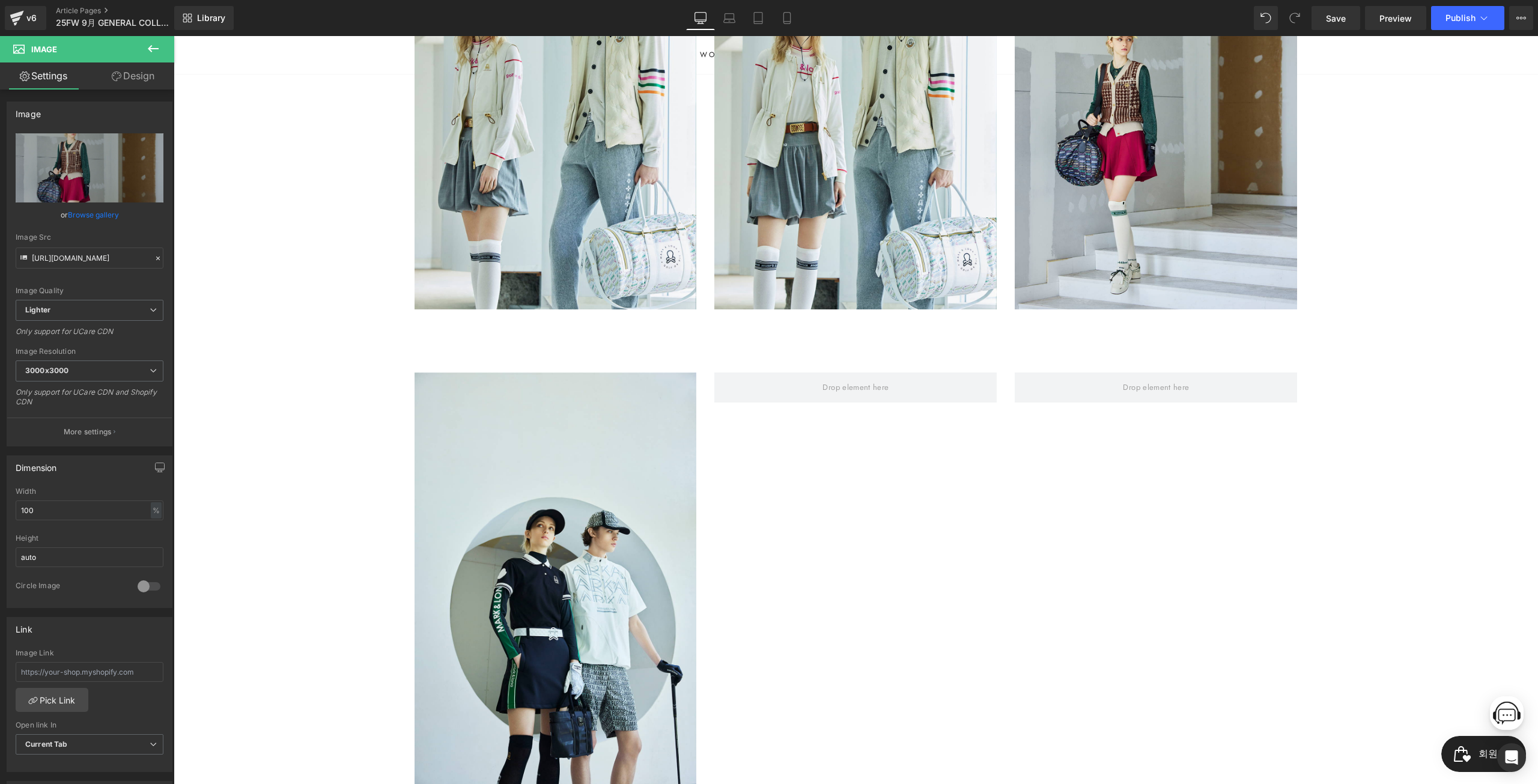
scroll to position [600, 0]
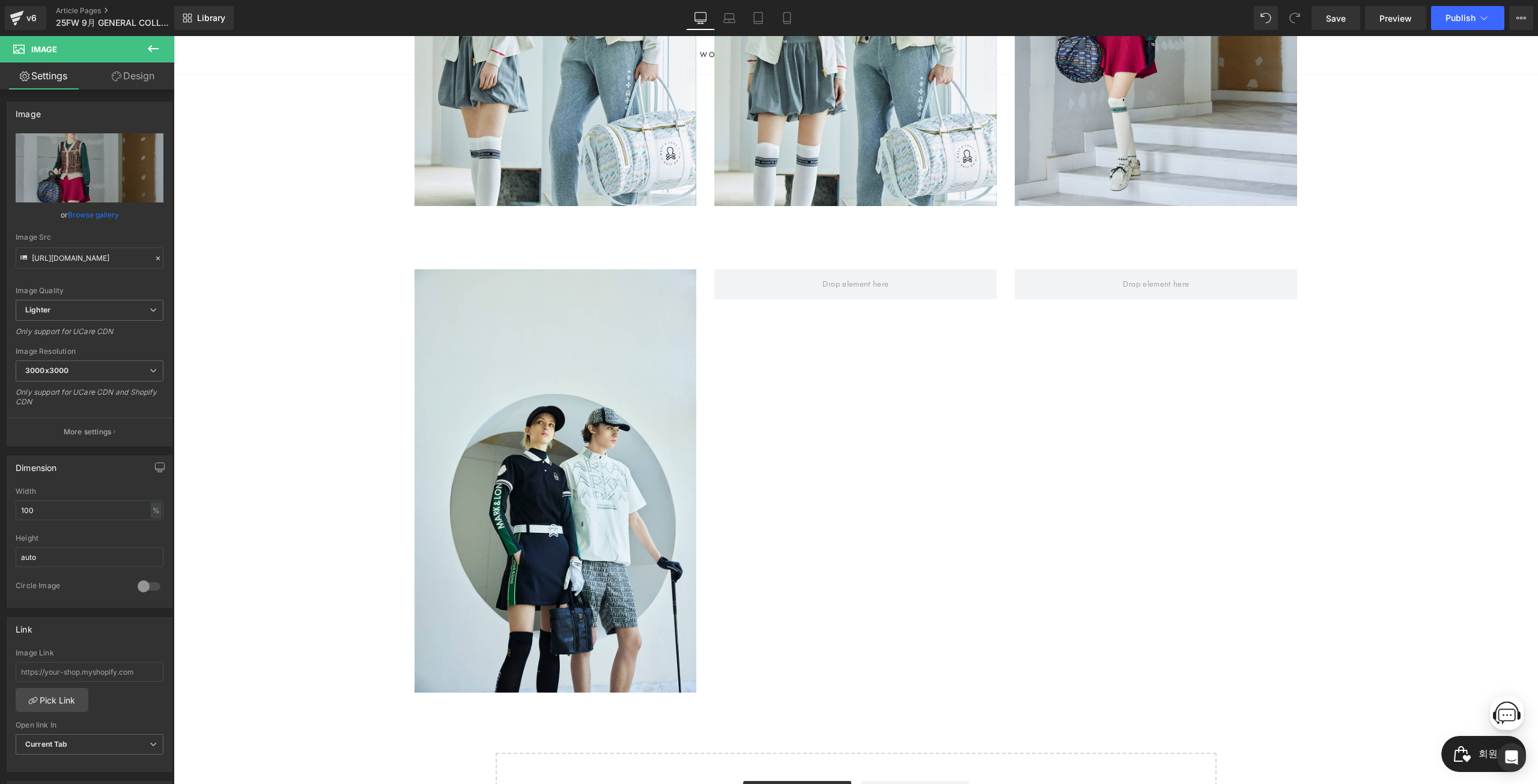
click at [380, 487] on div "MARK&LONA Text Block 25FW 9月 GENERAL COLLECTION Heading 마크앤로나만의 고급스러운 디테일과 디자인,…" at bounding box center [855, 181] width 1365 height 1341
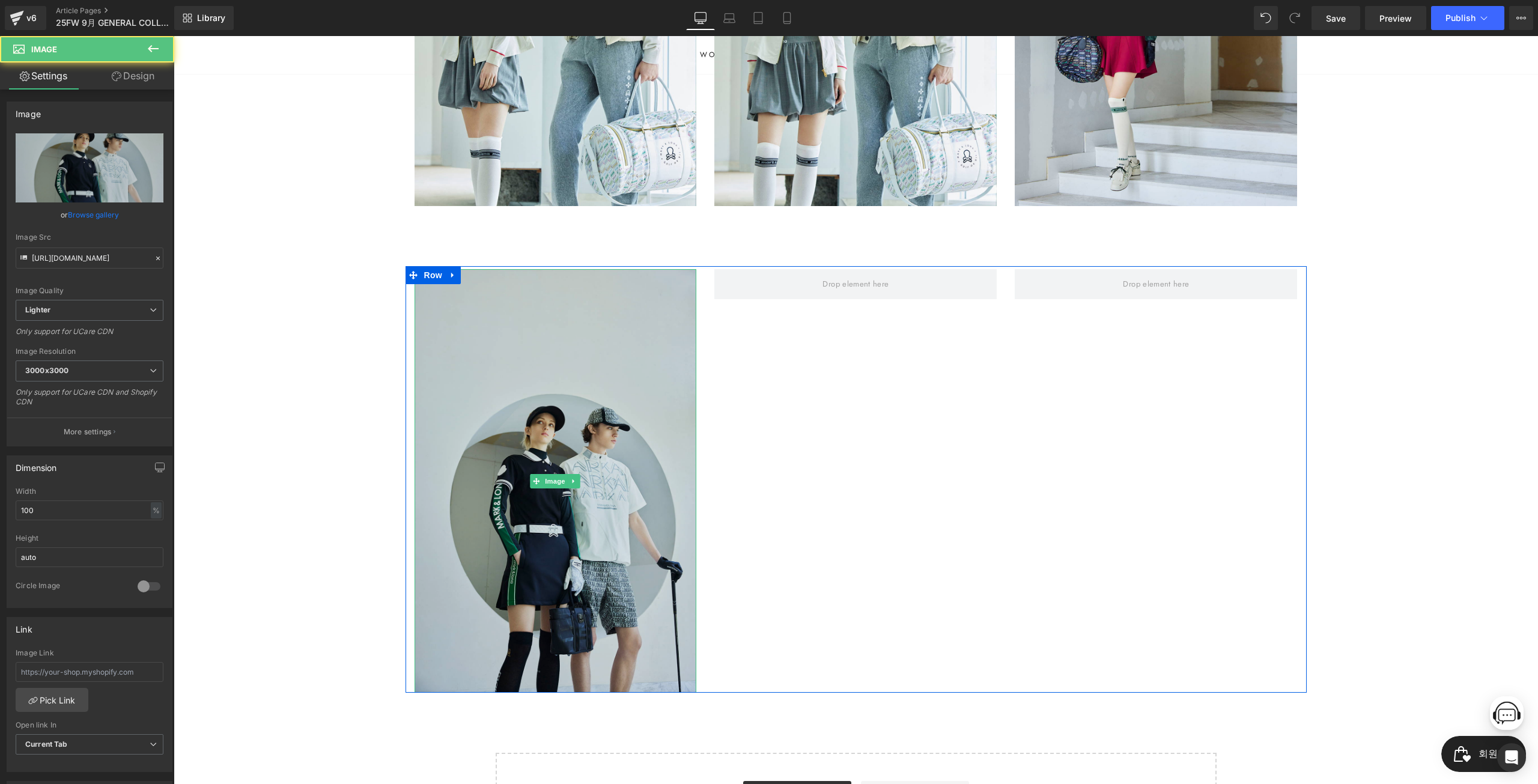
click at [610, 437] on img at bounding box center [555, 480] width 282 height 423
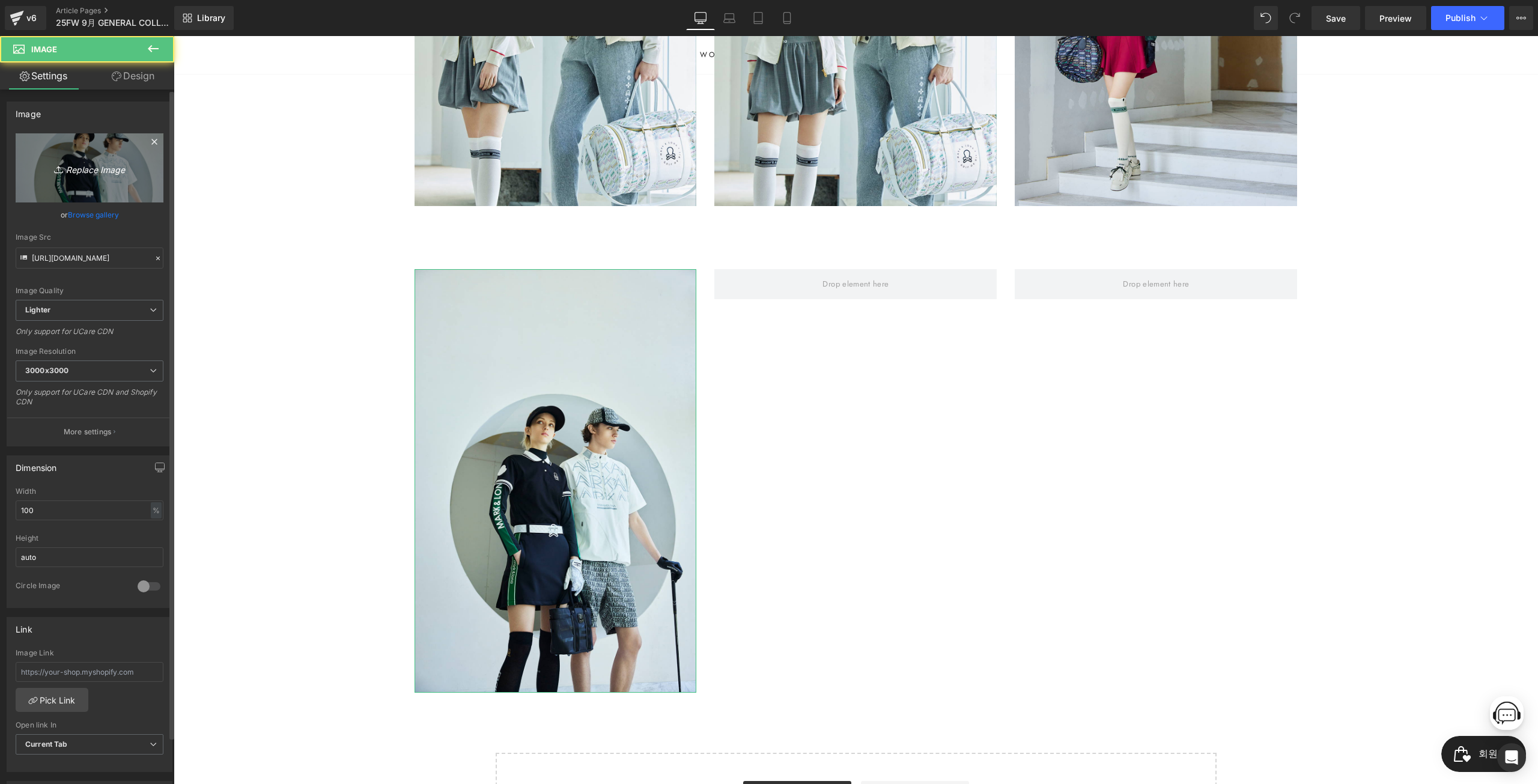
click at [141, 169] on link "Replace Image" at bounding box center [90, 167] width 148 height 69
type input "C:\fakepath\_0003_cut07_1395.jpg"
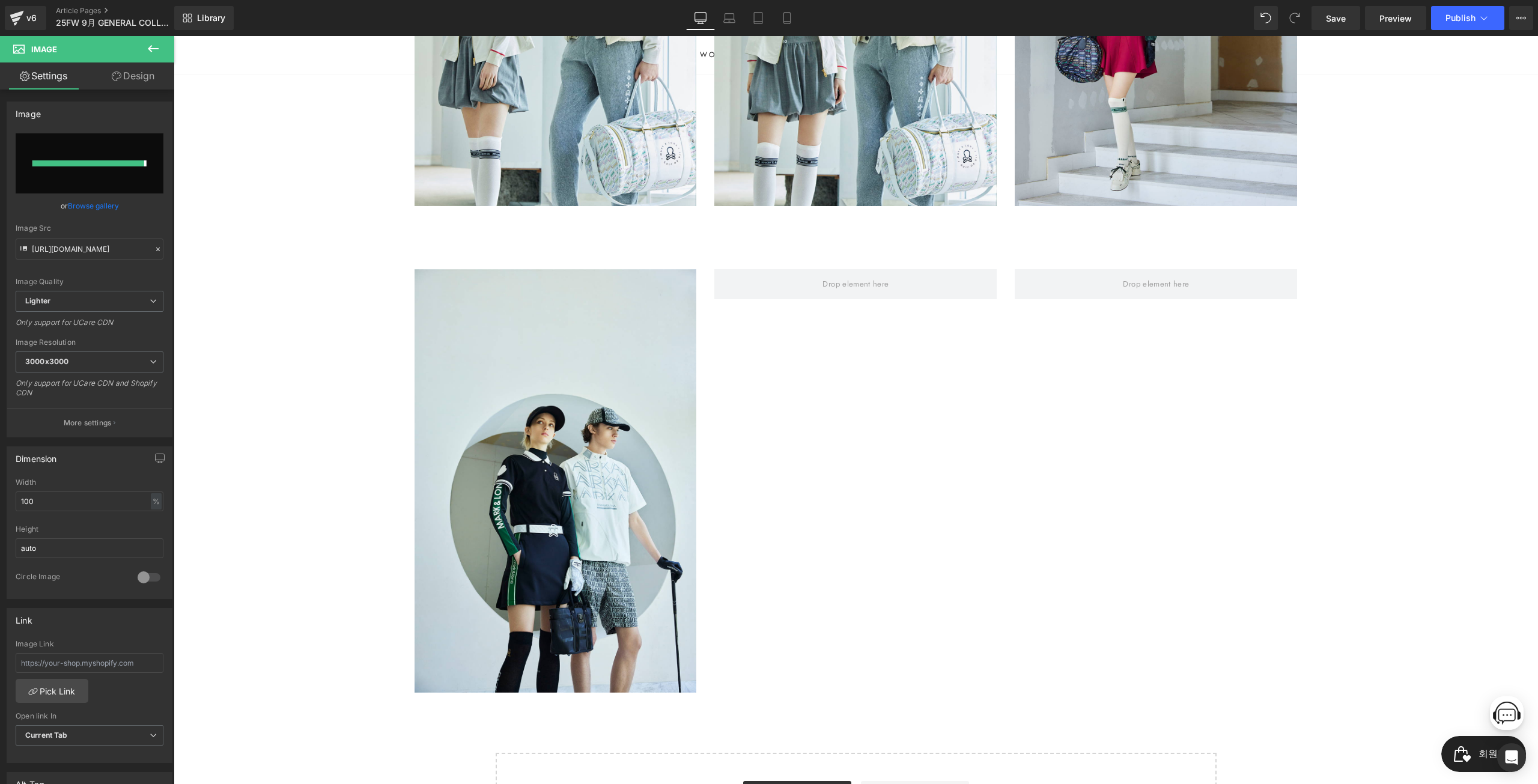
type input "https://ucarecdn.com/f08d22c4-de49-41dc-bd39-51b1976f9cc0/-/format/auto/-/previ…"
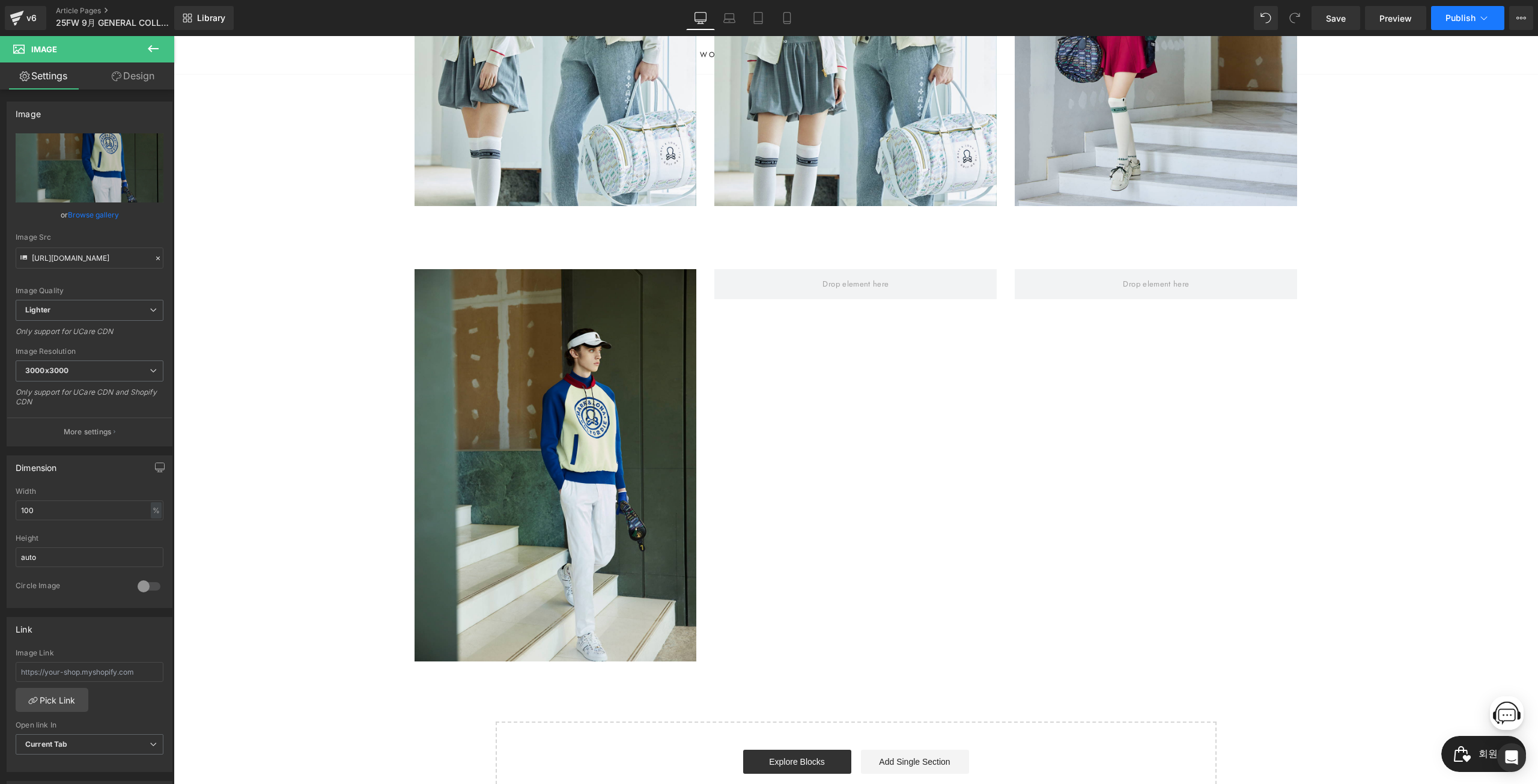
click at [1457, 21] on span "Publish" at bounding box center [1460, 18] width 30 height 10
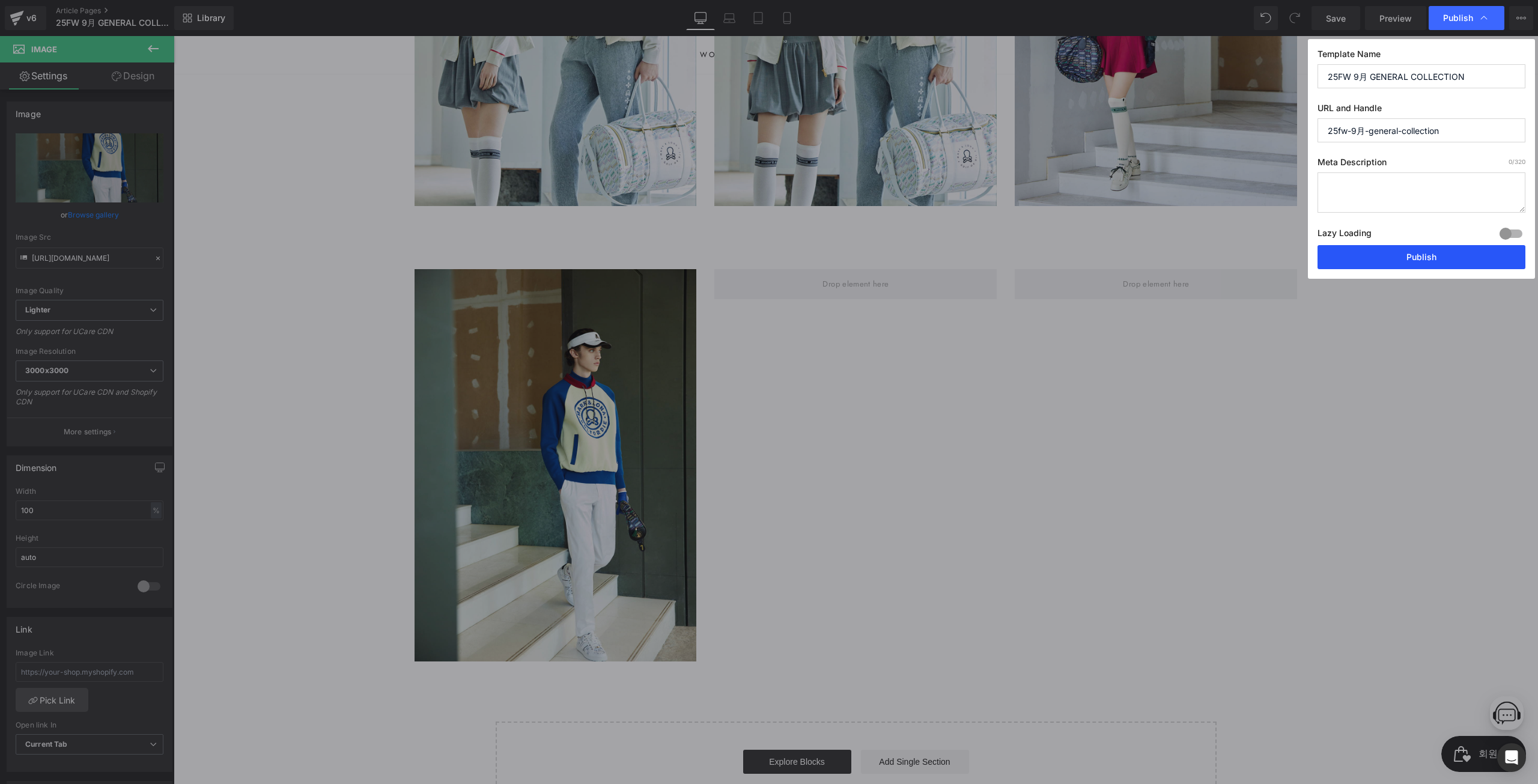
click at [1447, 259] on button "Publish" at bounding box center [1421, 257] width 208 height 24
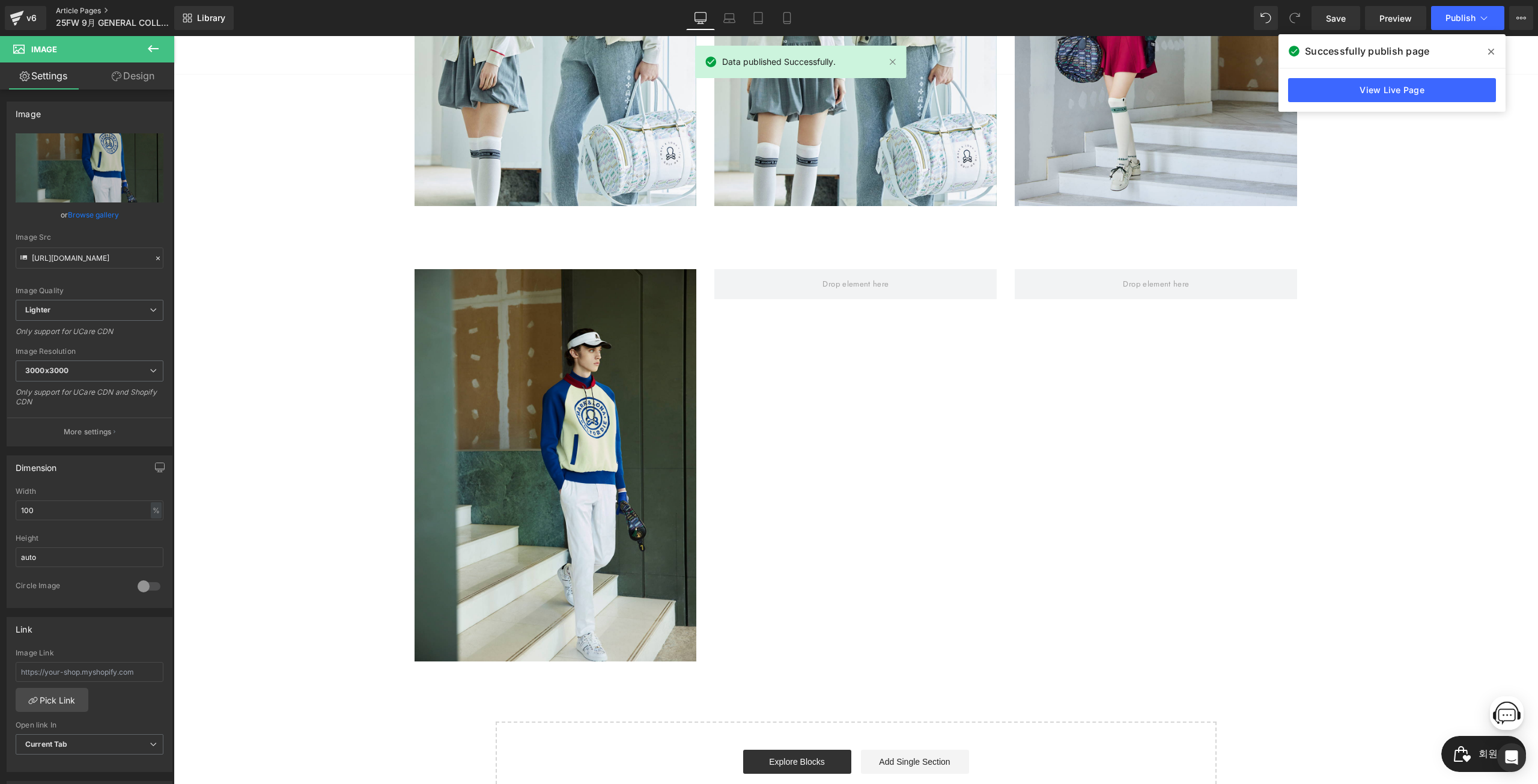
click at [73, 6] on link "Article Pages" at bounding box center [124, 10] width 138 height 10
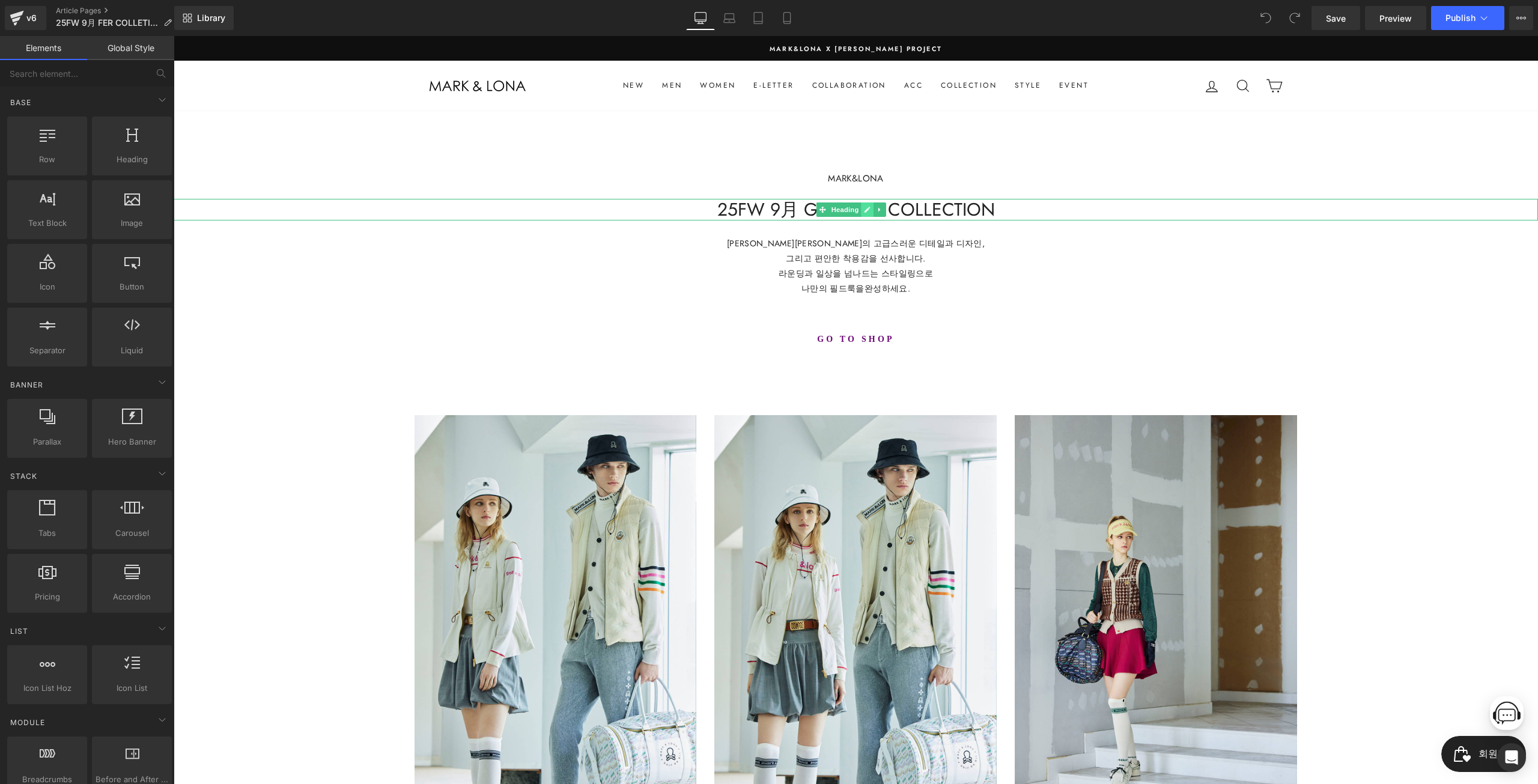
click at [872, 207] on link at bounding box center [867, 209] width 13 height 14
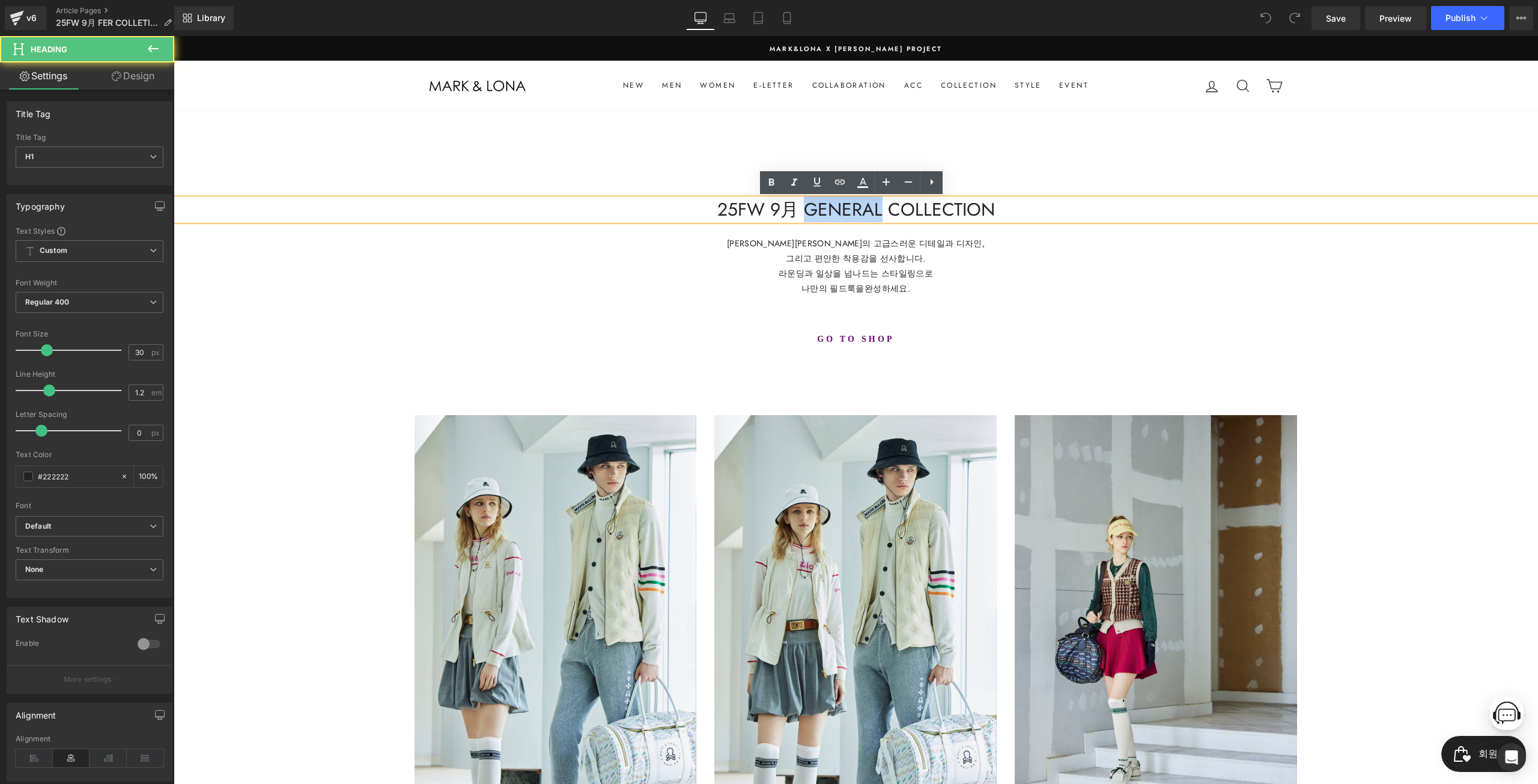
drag, startPoint x: 799, startPoint y: 209, endPoint x: 877, endPoint y: 213, distance: 78.1
click at [877, 213] on h1 "25FW 9月 GENERAL COLLECTION" at bounding box center [855, 210] width 1365 height 21
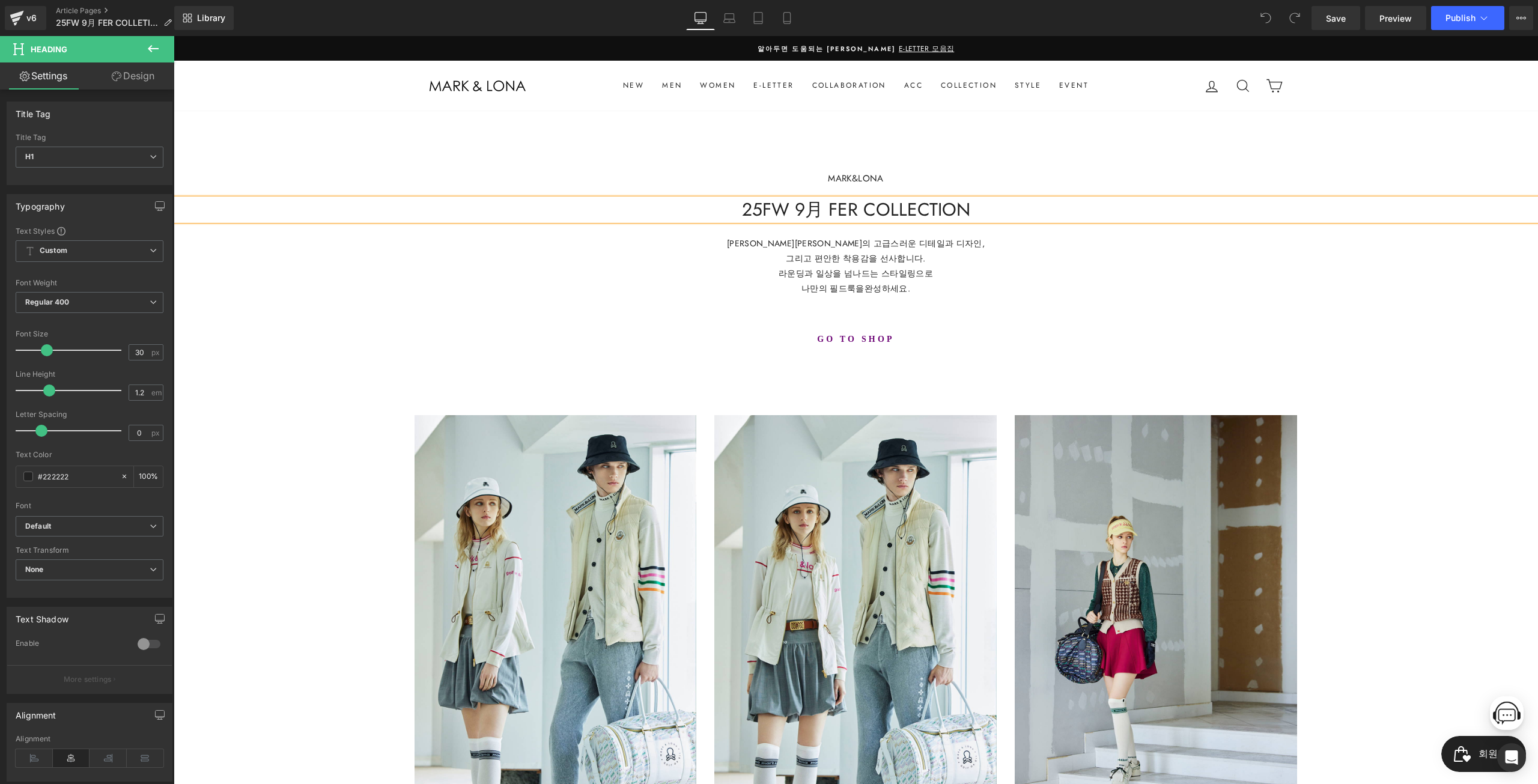
click at [1090, 355] on div "MARK&LONA Text Block 25FW 9月 FER COLLECTION Heading 마크앤로나만의 고급스러운 디테일과 디자인, 그리고…" at bounding box center [855, 765] width 1365 height 1310
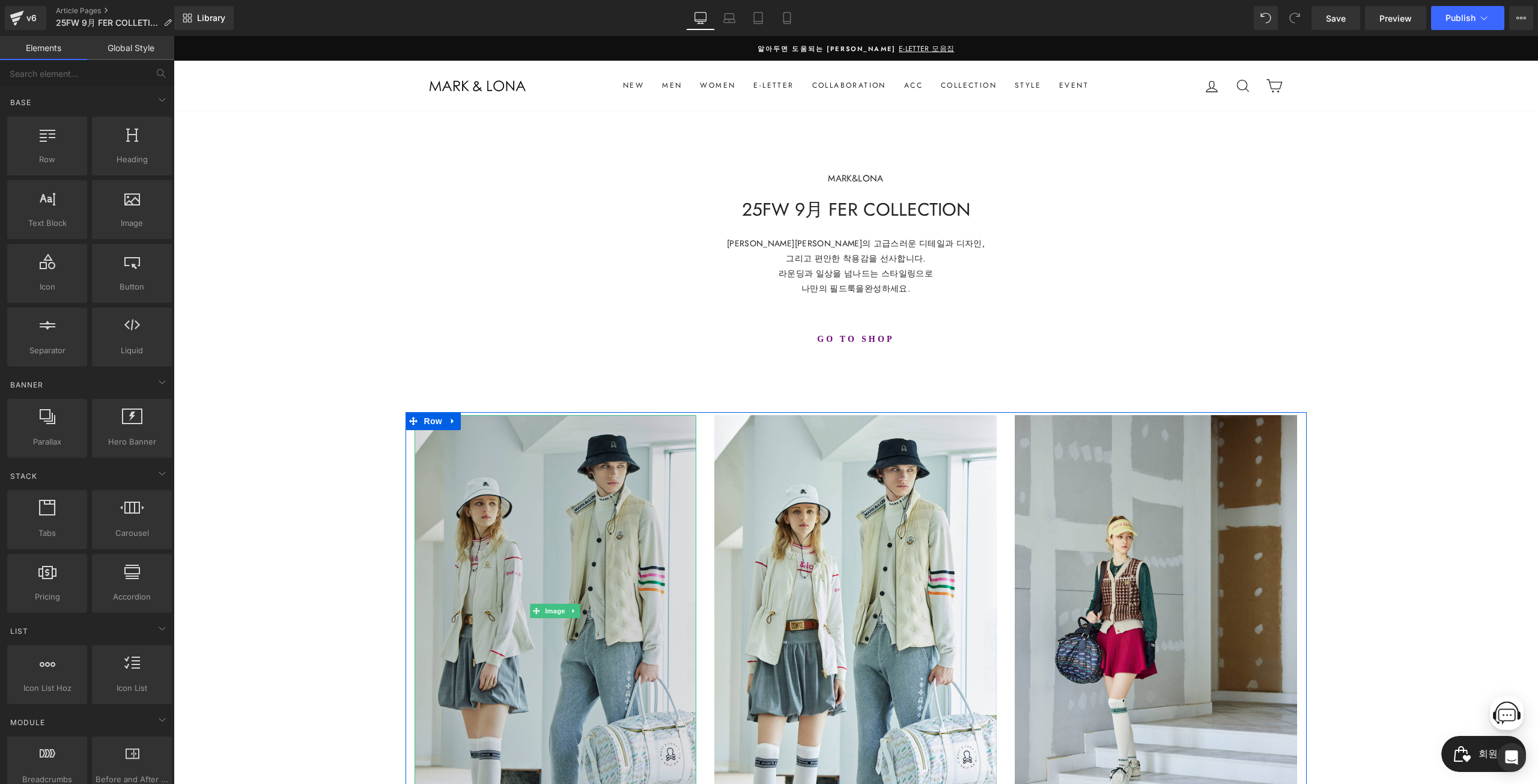
click at [583, 512] on img at bounding box center [555, 612] width 282 height 392
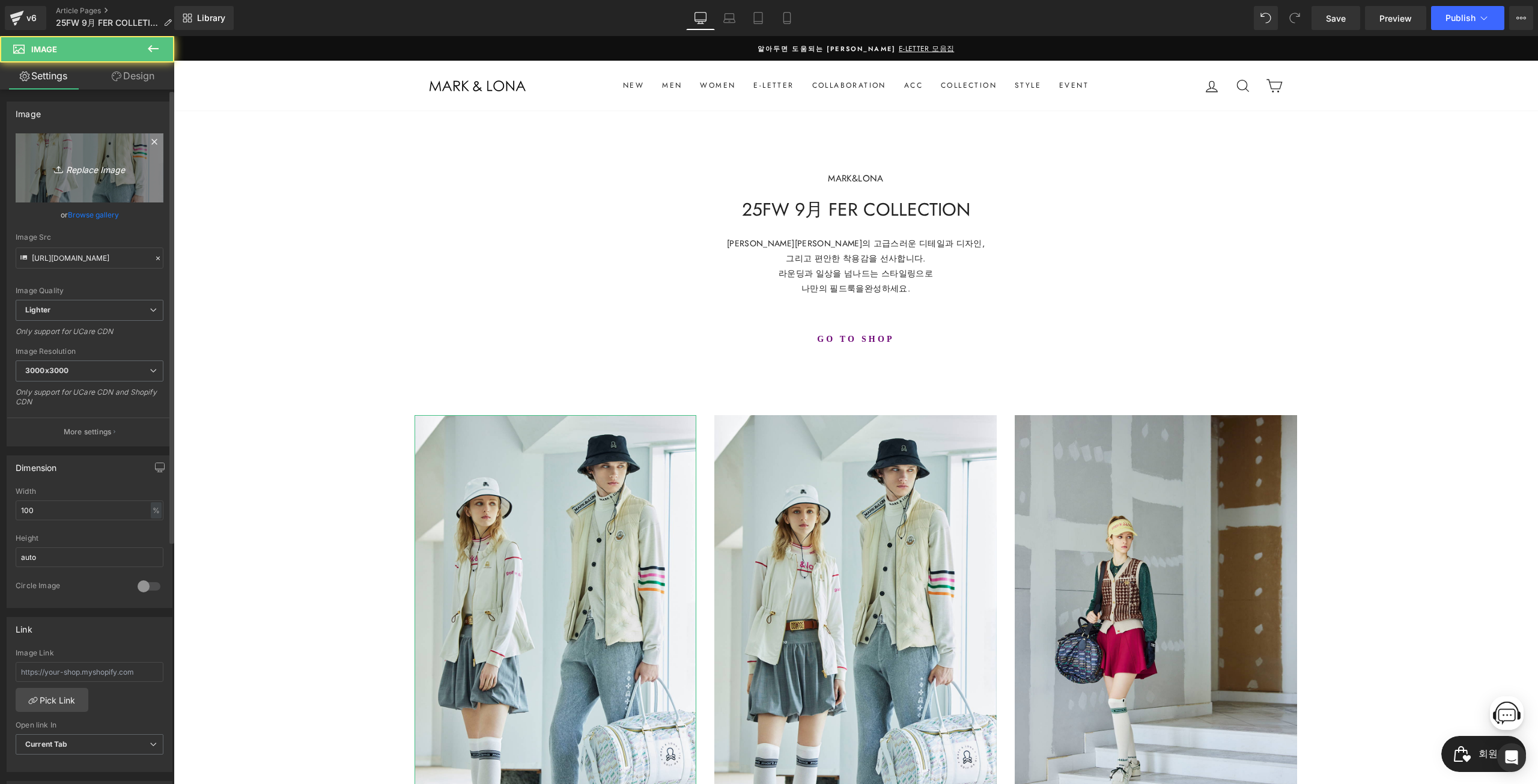
click at [91, 145] on link "Replace Image" at bounding box center [90, 167] width 148 height 69
type input "C:\fakepath\_0000__DSC0649r.jpg"
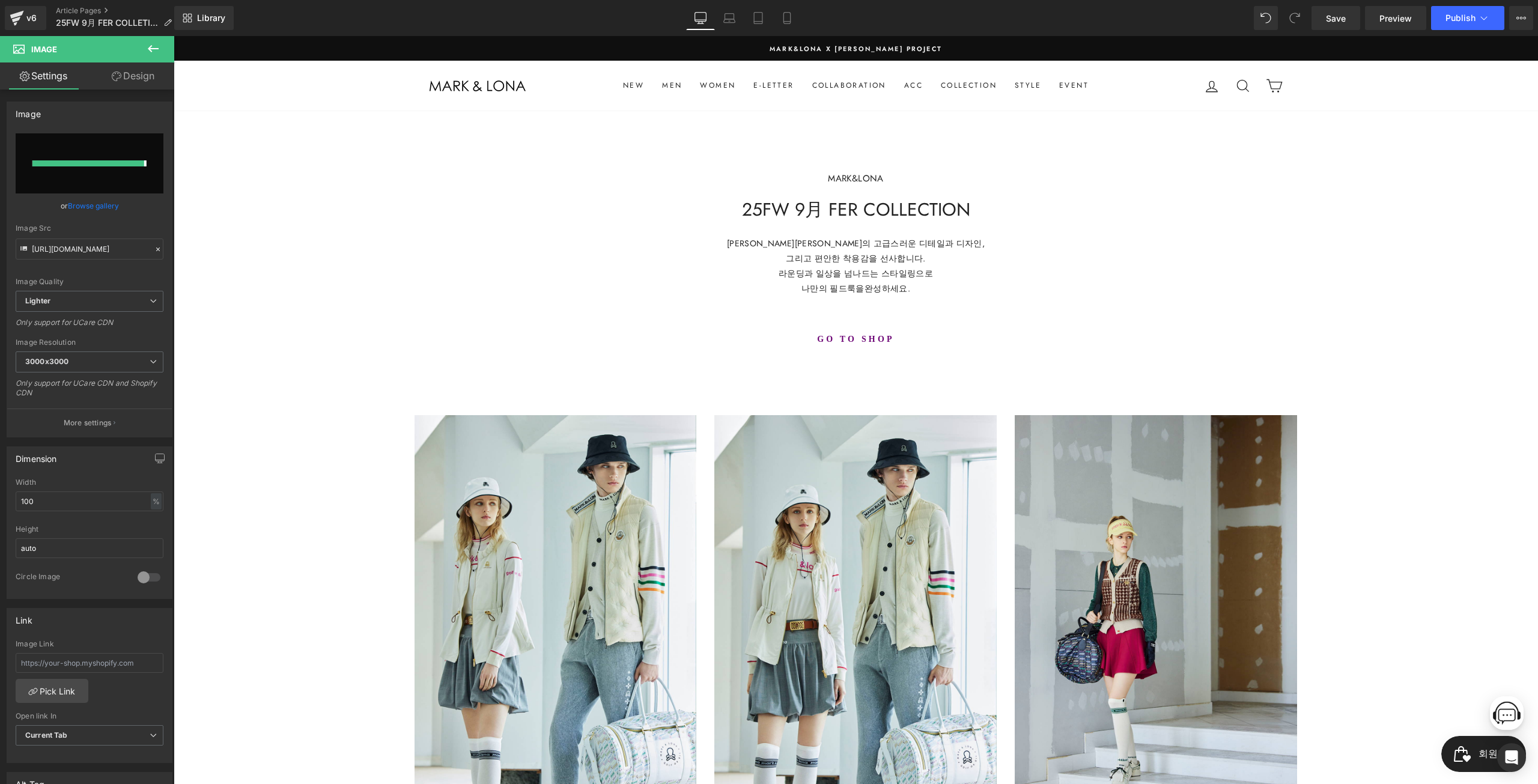
type input "https://ucarecdn.com/f1dc1420-6a66-4b0e-ab89-dadf07142d0f/-/format/auto/-/previ…"
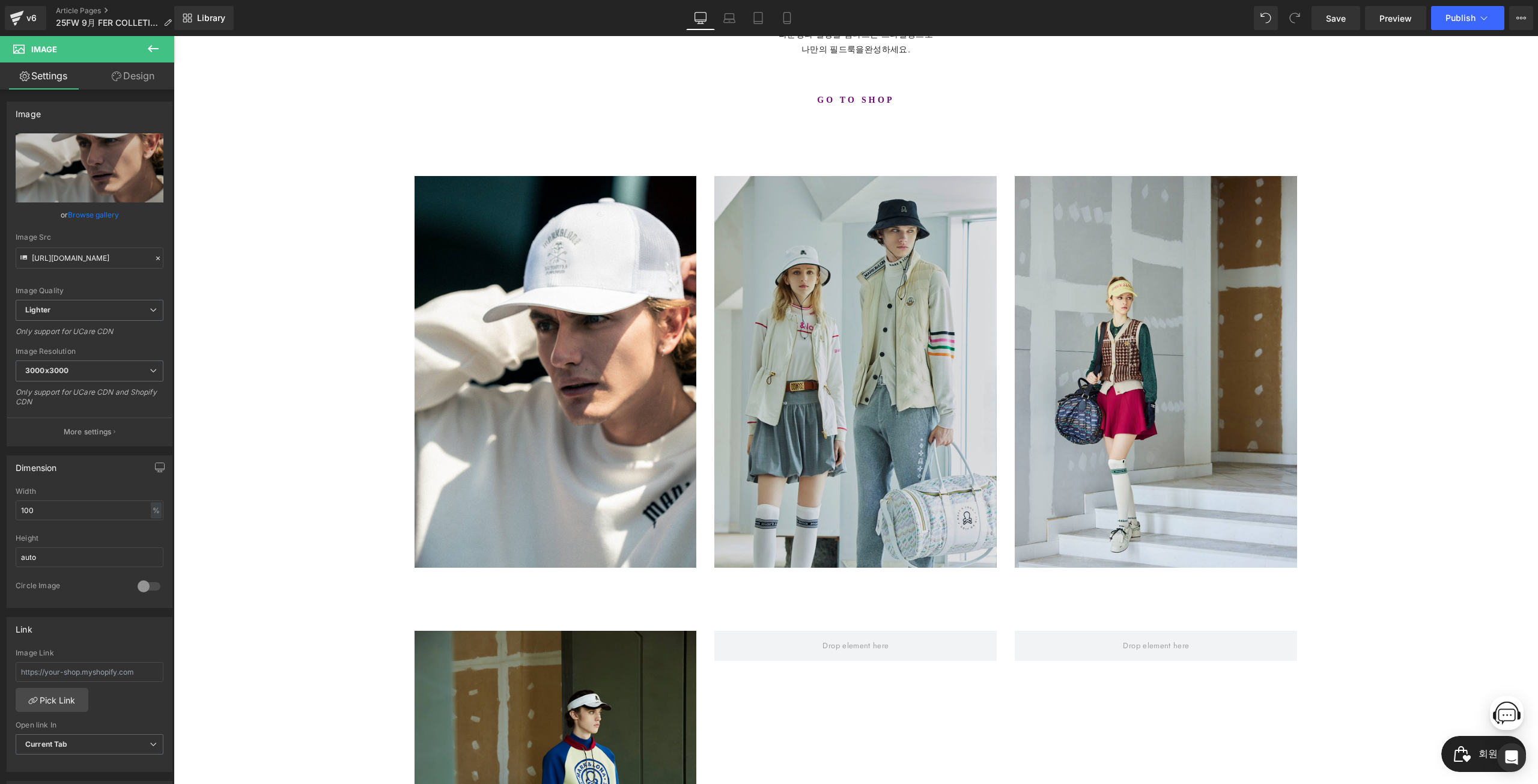
scroll to position [241, 0]
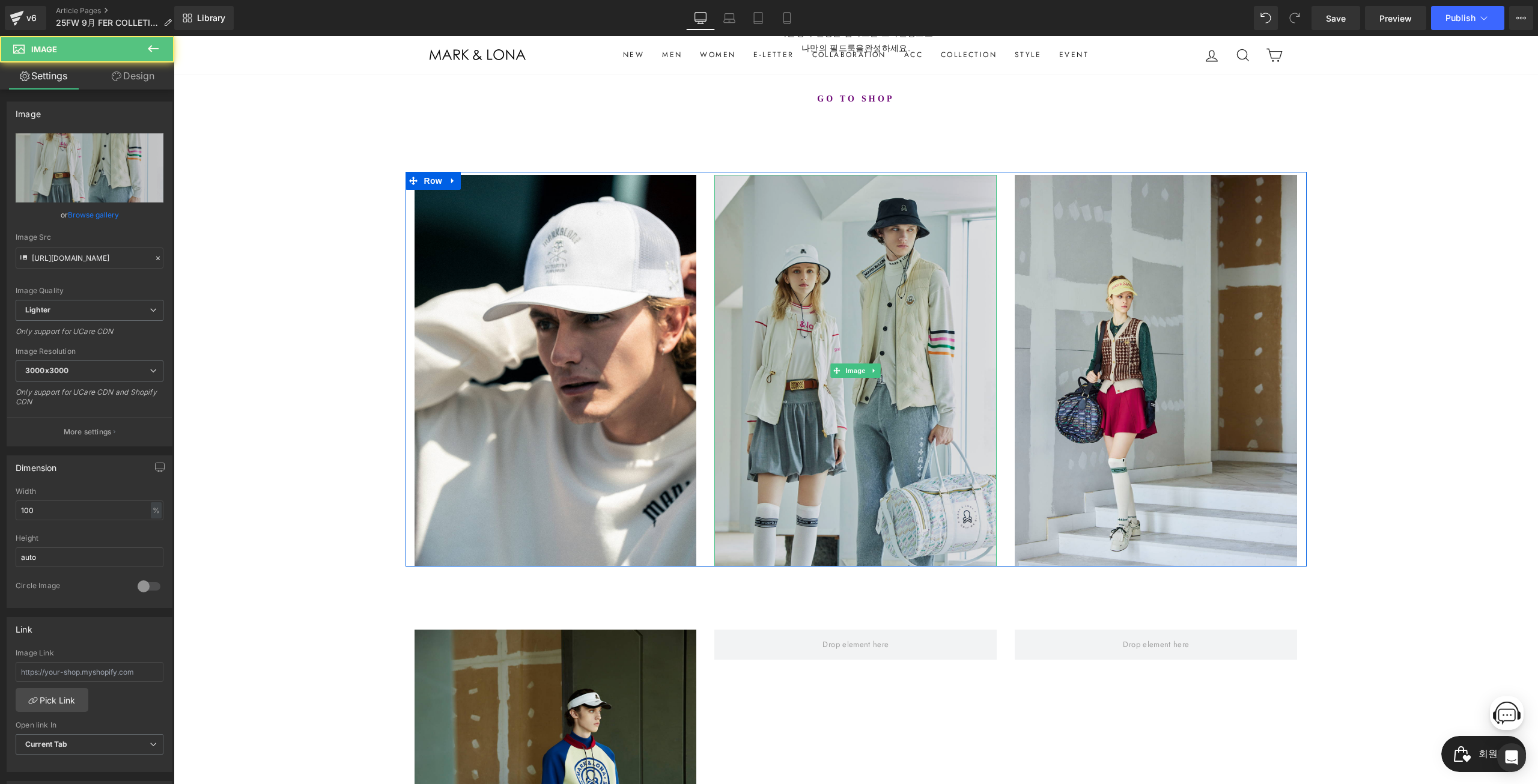
drag, startPoint x: 921, startPoint y: 361, endPoint x: 896, endPoint y: 358, distance: 25.2
click at [920, 361] on img at bounding box center [855, 371] width 282 height 392
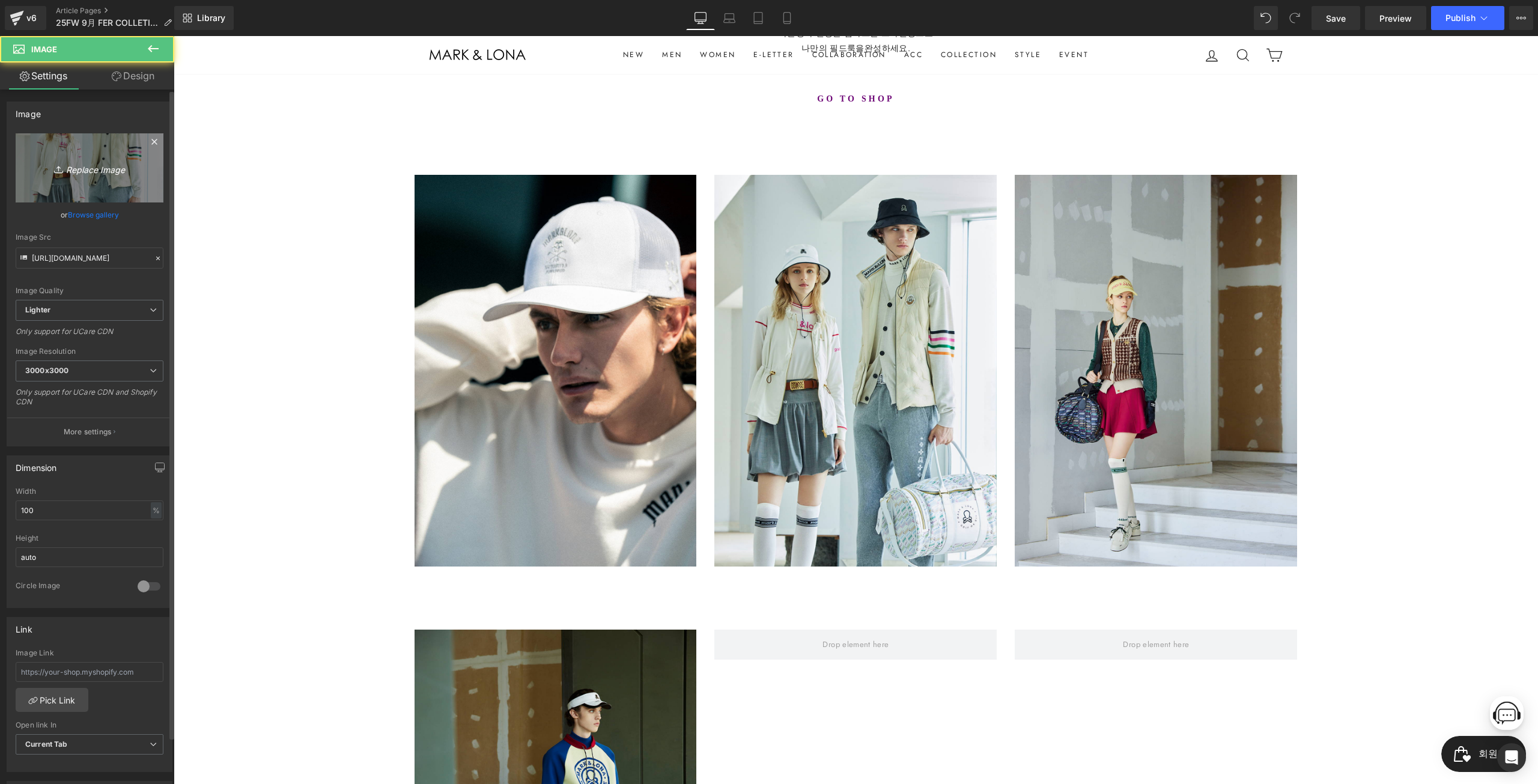
click at [141, 155] on link "Replace Image" at bounding box center [90, 167] width 148 height 69
type input "C:\fakepath\_0001__DSC0626r.jpg"
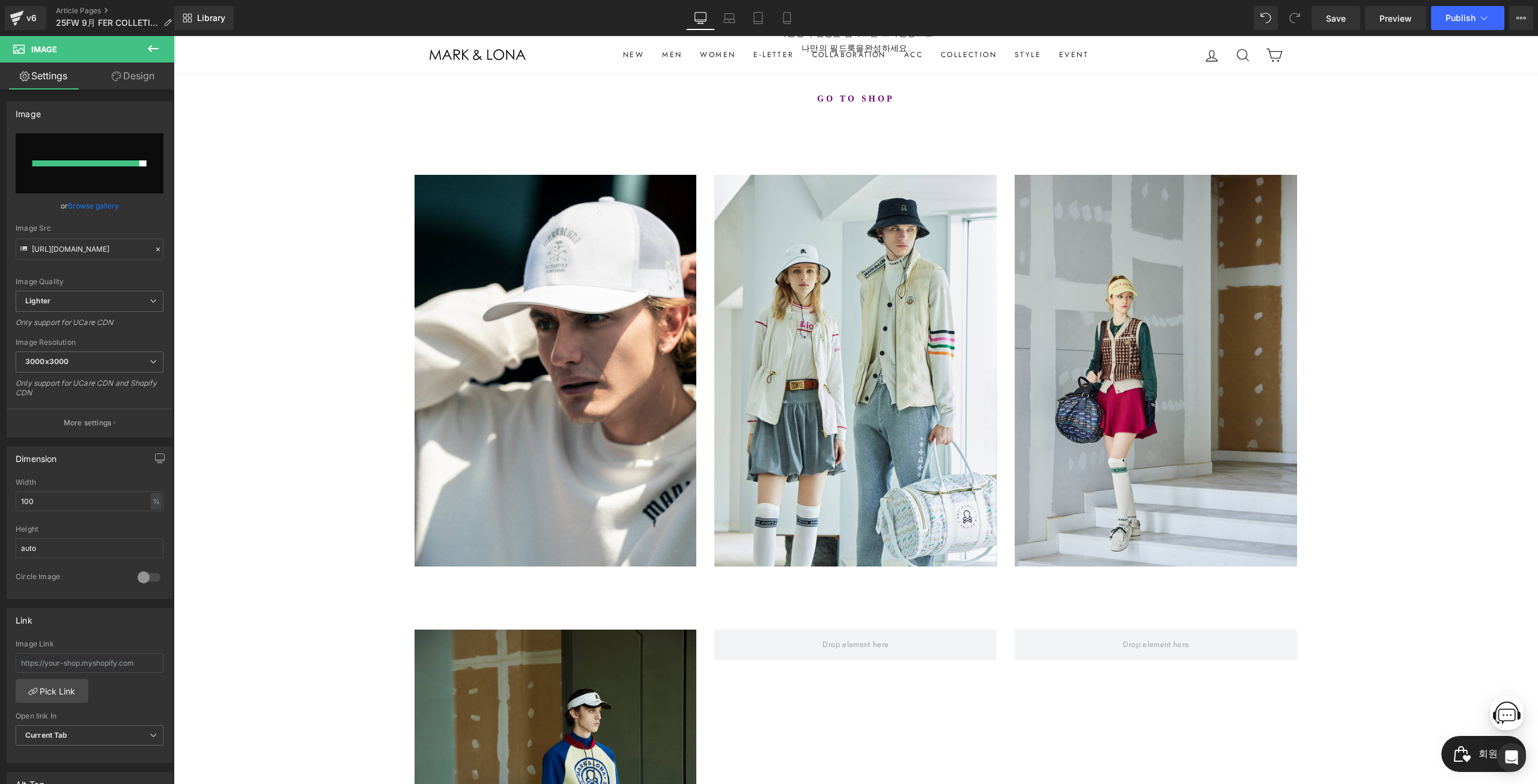
type input "https://ucarecdn.com/5d4957d2-a581-4734-a540-583149da1882/-/format/auto/-/previ…"
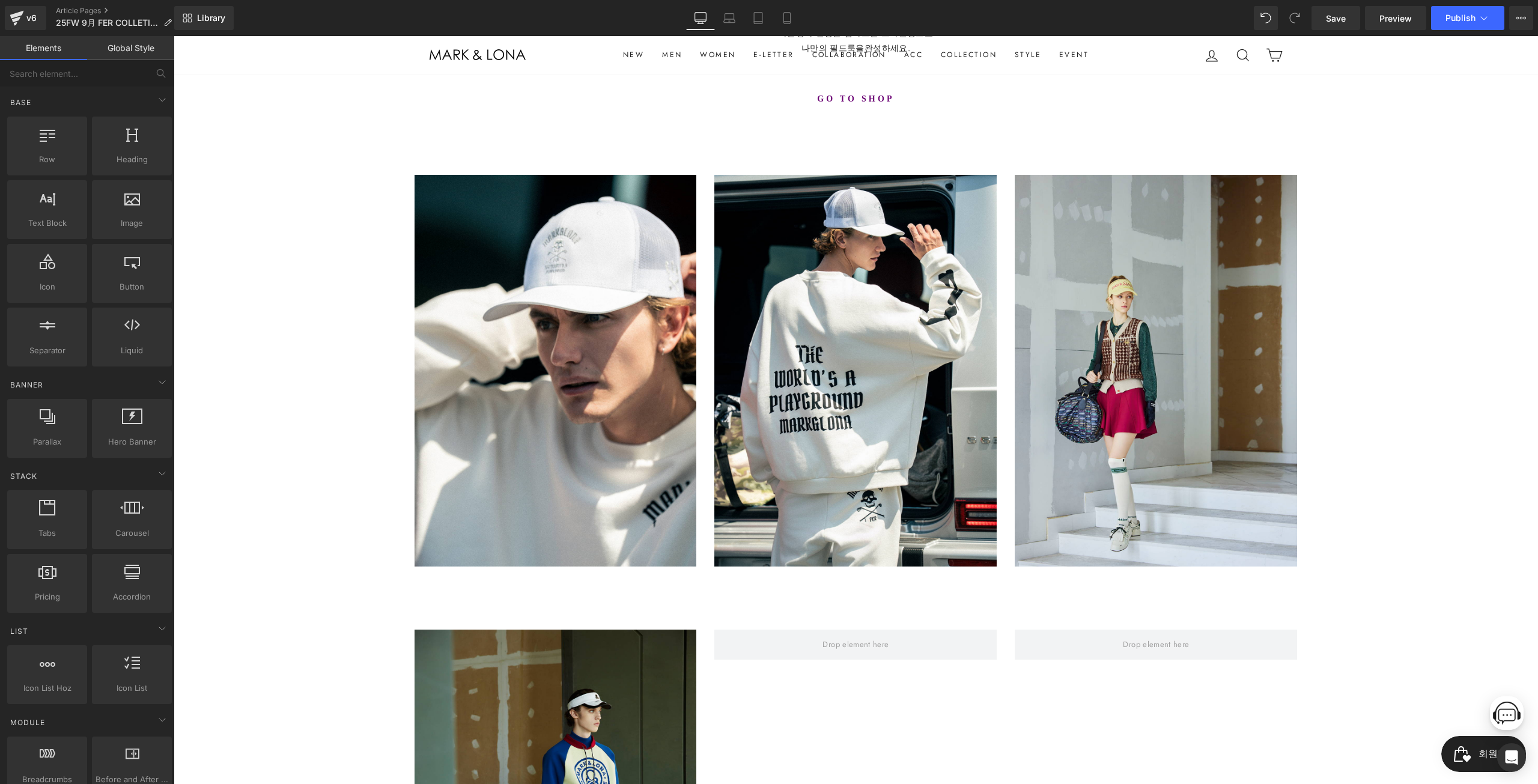
click at [1396, 378] on div "MARK&LONA Text Block 25FW 9月 FER COLLECTION Heading 마크앤로나만의 고급스러운 디테일과 디자인, 그리고…" at bounding box center [855, 526] width 1365 height 1310
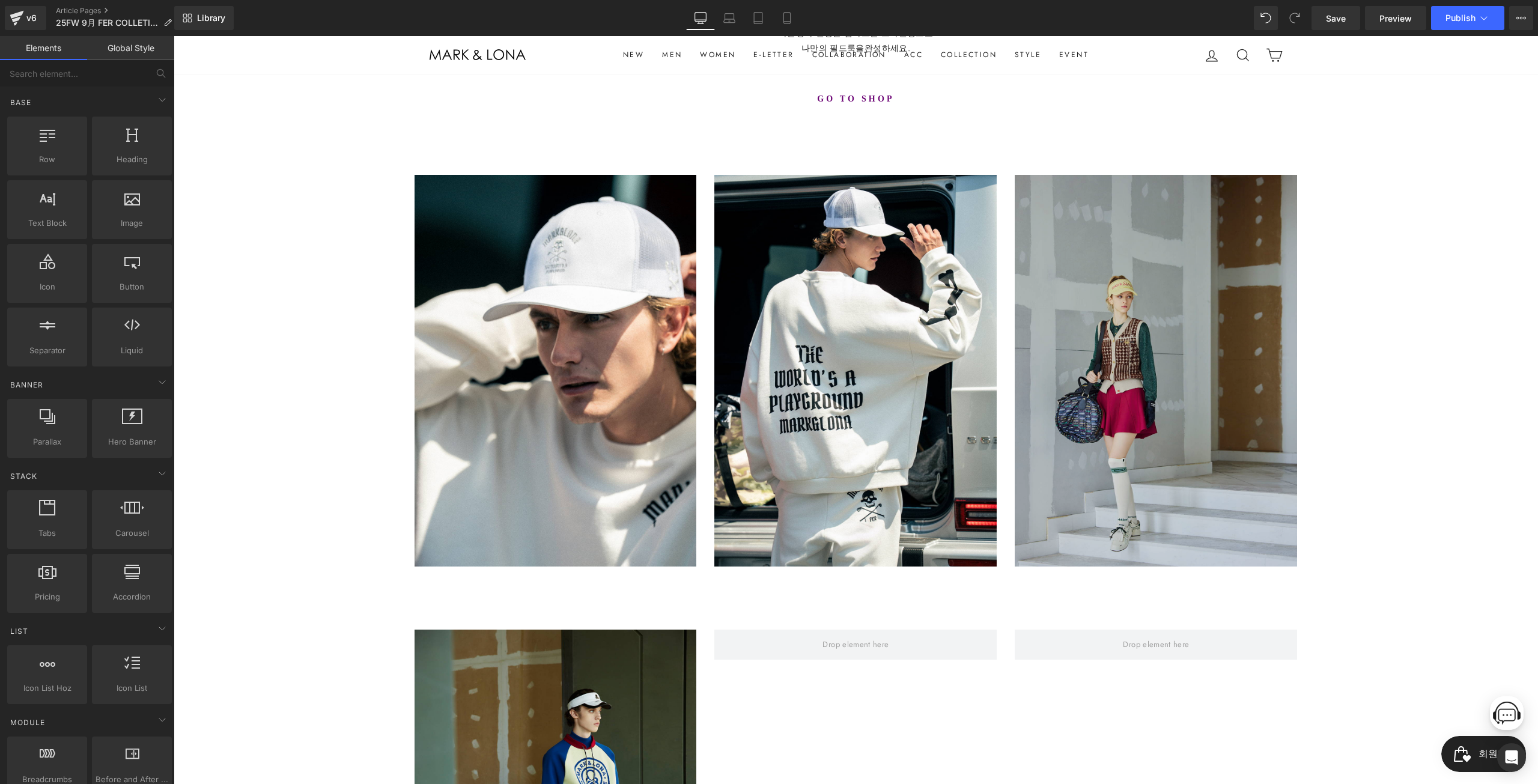
click at [1153, 318] on img at bounding box center [1155, 371] width 282 height 392
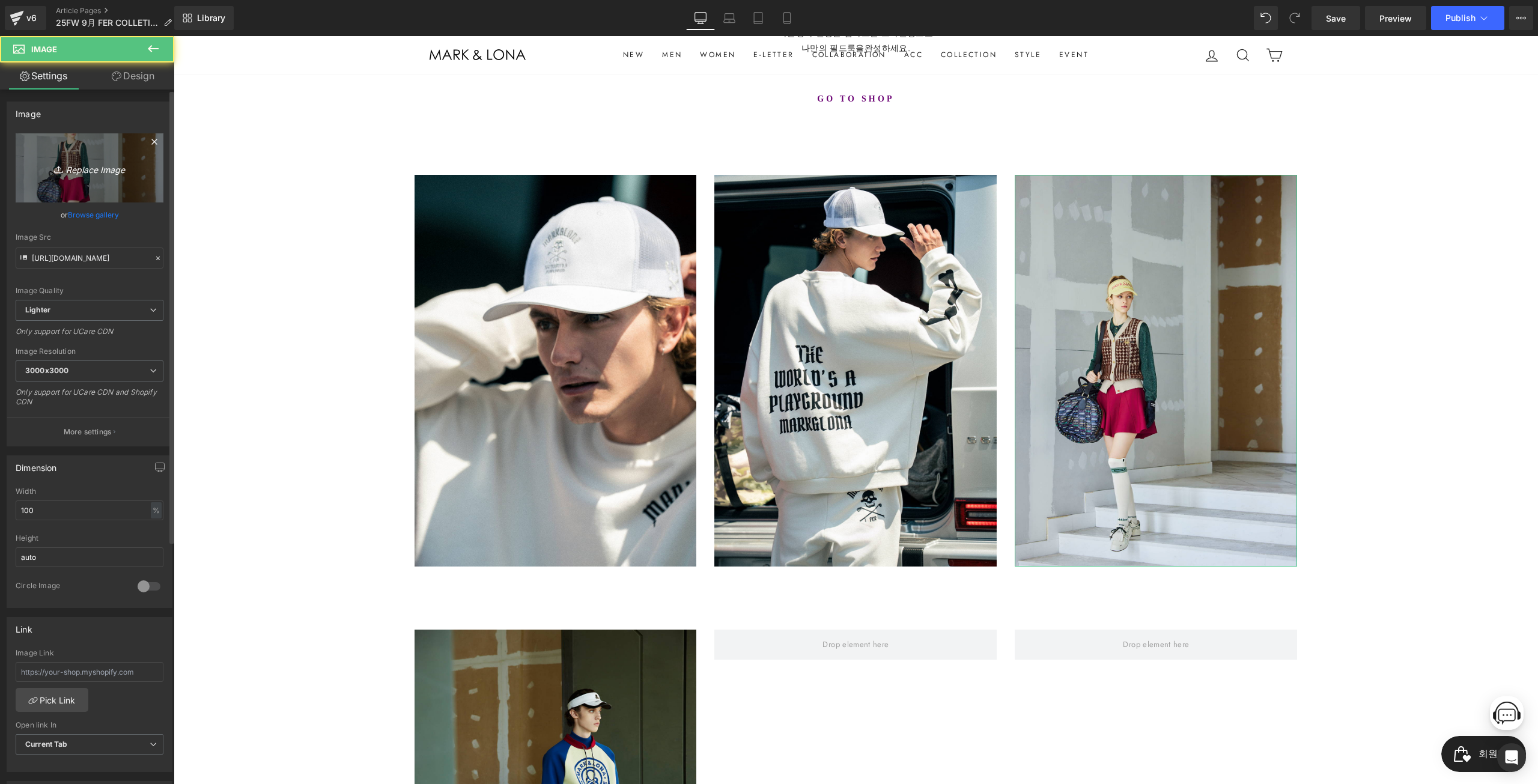
click at [58, 147] on link "Replace Image" at bounding box center [90, 167] width 148 height 69
type input "C:\fakepath\_0002__DSC0576r.jpg"
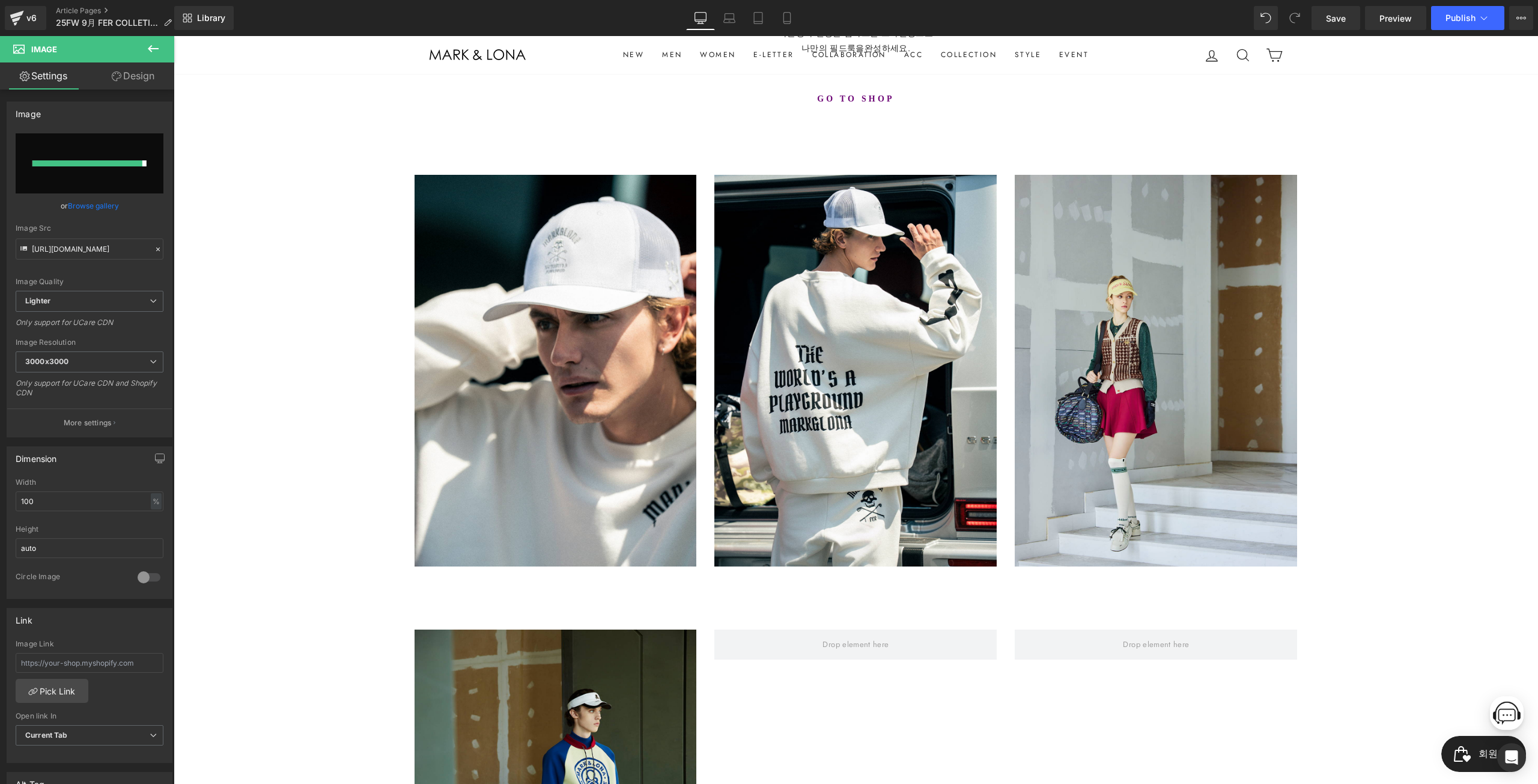
type input "https://ucarecdn.com/ab6aeb55-0df0-4d47-8617-430b4d940cf1/-/format/auto/-/previ…"
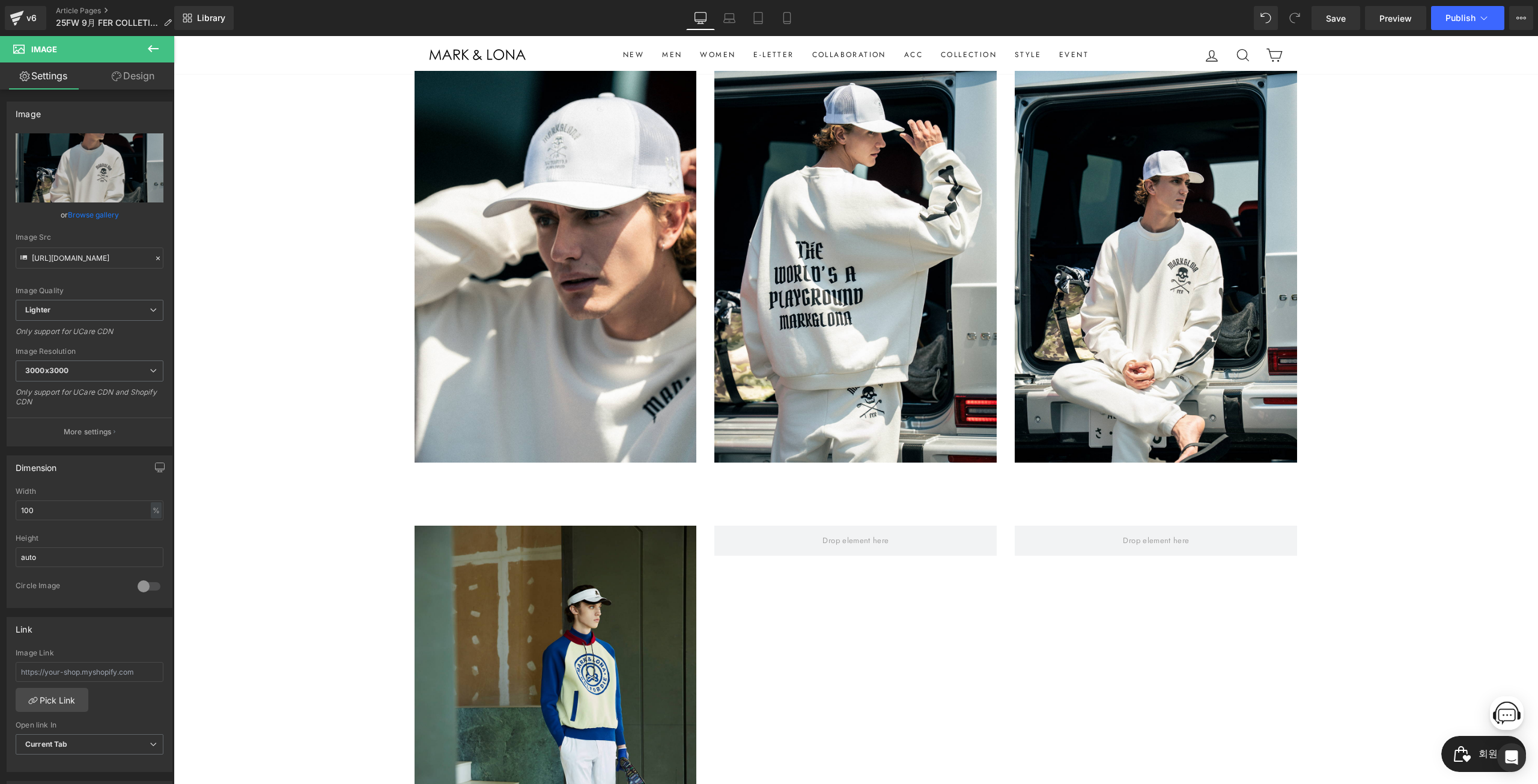
scroll to position [480, 0]
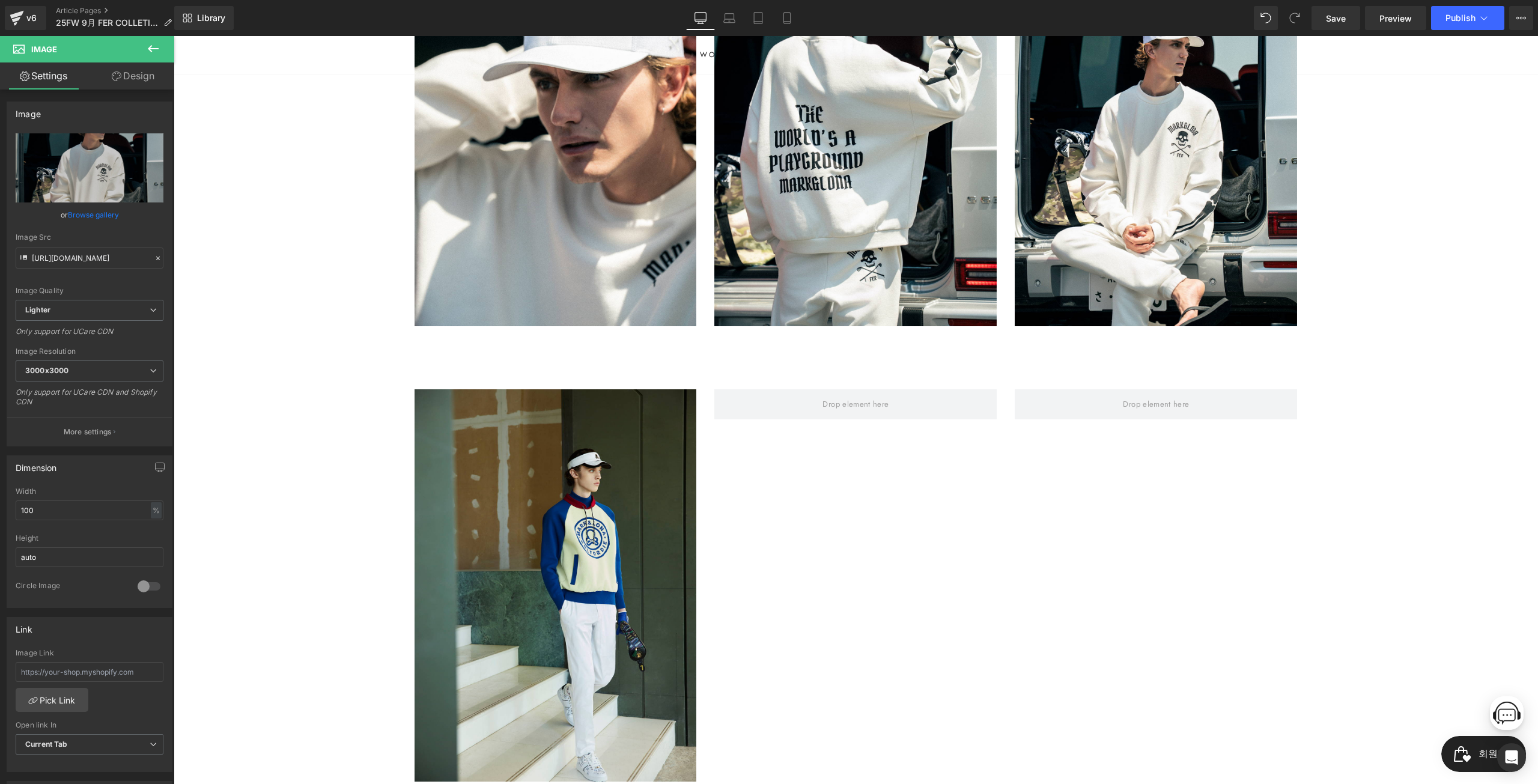
click at [341, 349] on div "MARK&LONA Text Block 25FW 9月 FER COLLECTION Heading 마크앤로나만의 고급스러운 디테일과 디자인, 그리고…" at bounding box center [855, 285] width 1365 height 1310
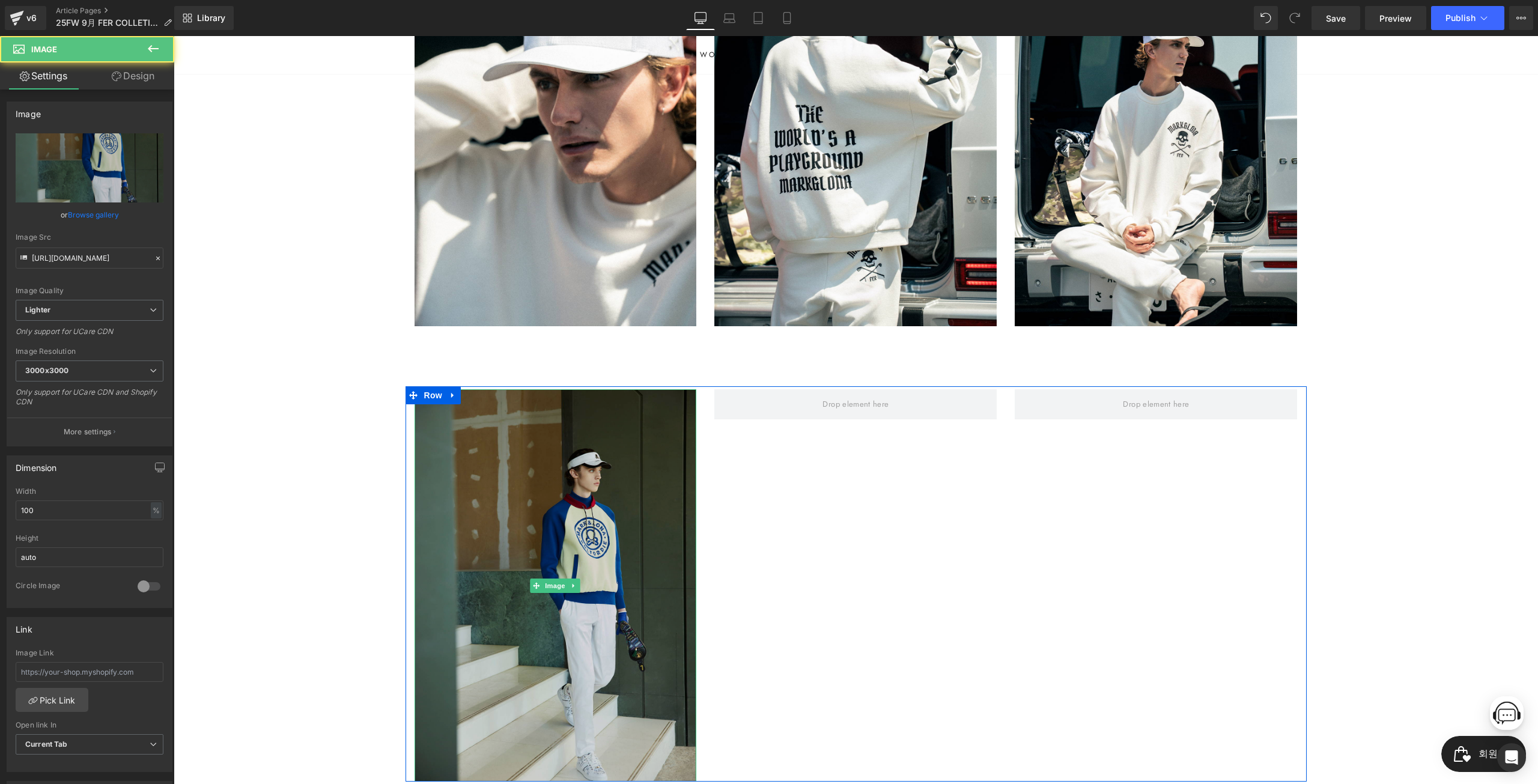
click at [568, 613] on img at bounding box center [555, 586] width 282 height 392
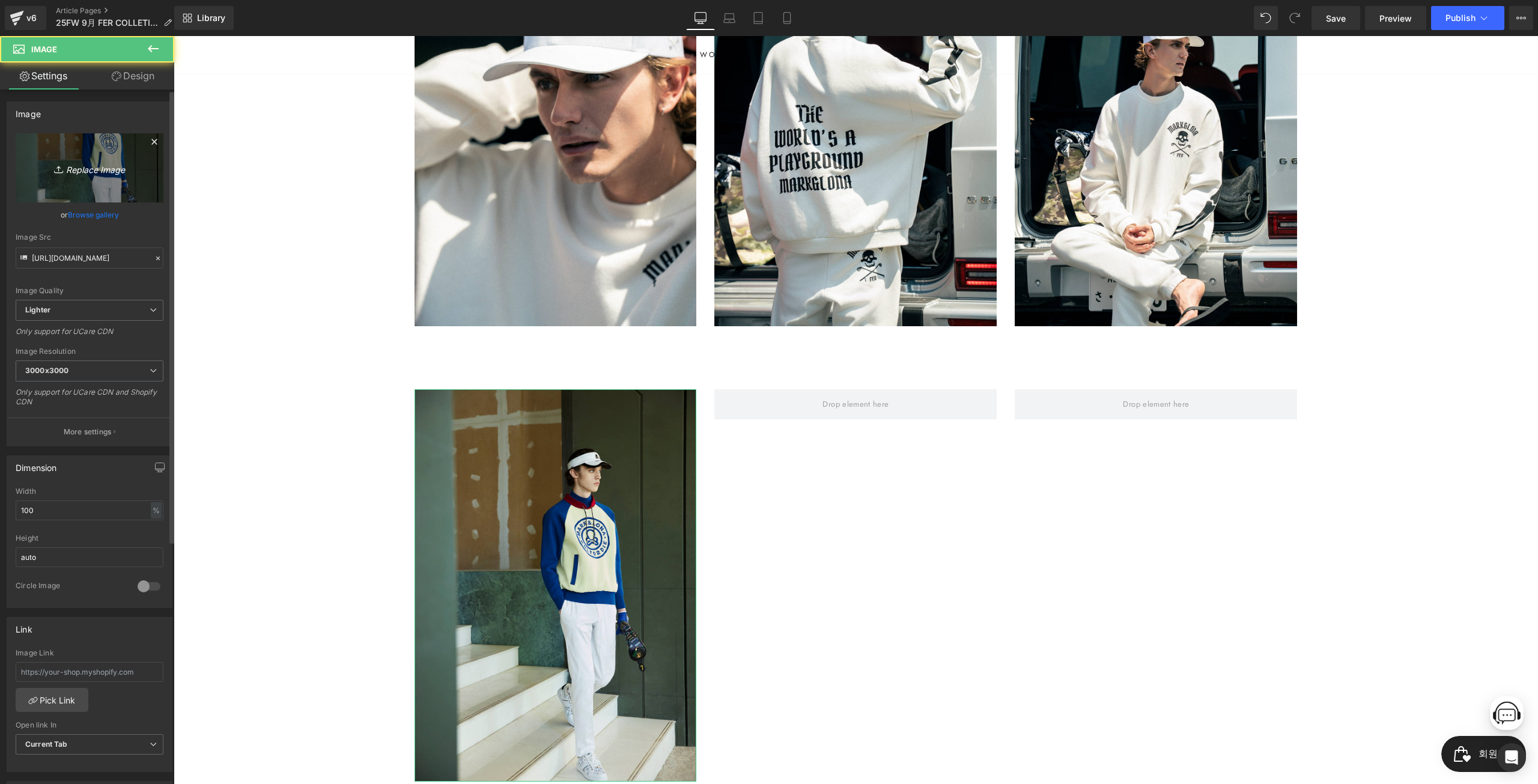
click at [47, 149] on link "Replace Image" at bounding box center [90, 167] width 148 height 69
type input "C:\fakepath\_0003__DSC0512(1)r.jpg"
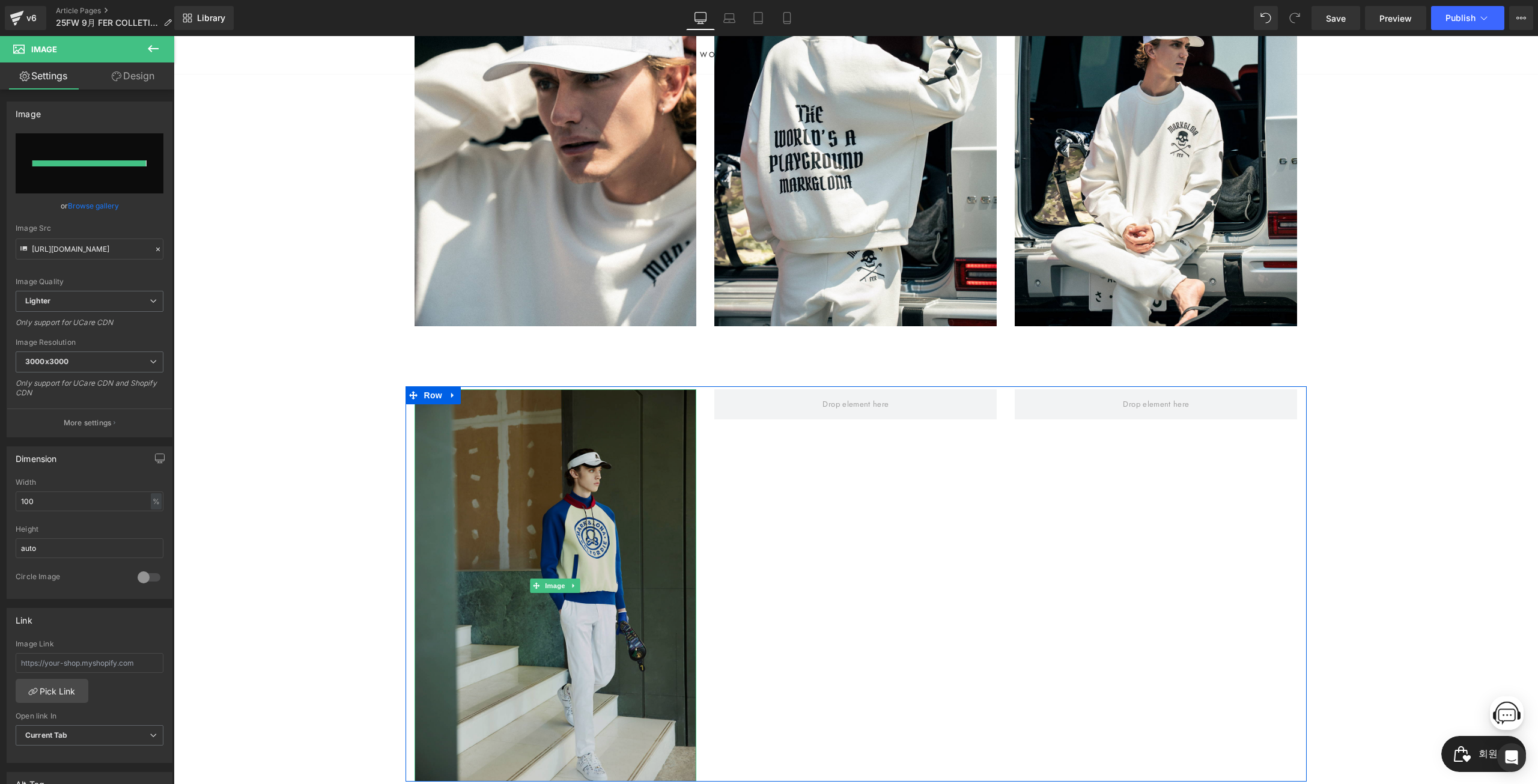
type input "https://ucarecdn.com/b02e8d40-148f-42f2-b3fb-0fb9063b3453/-/format/auto/-/previ…"
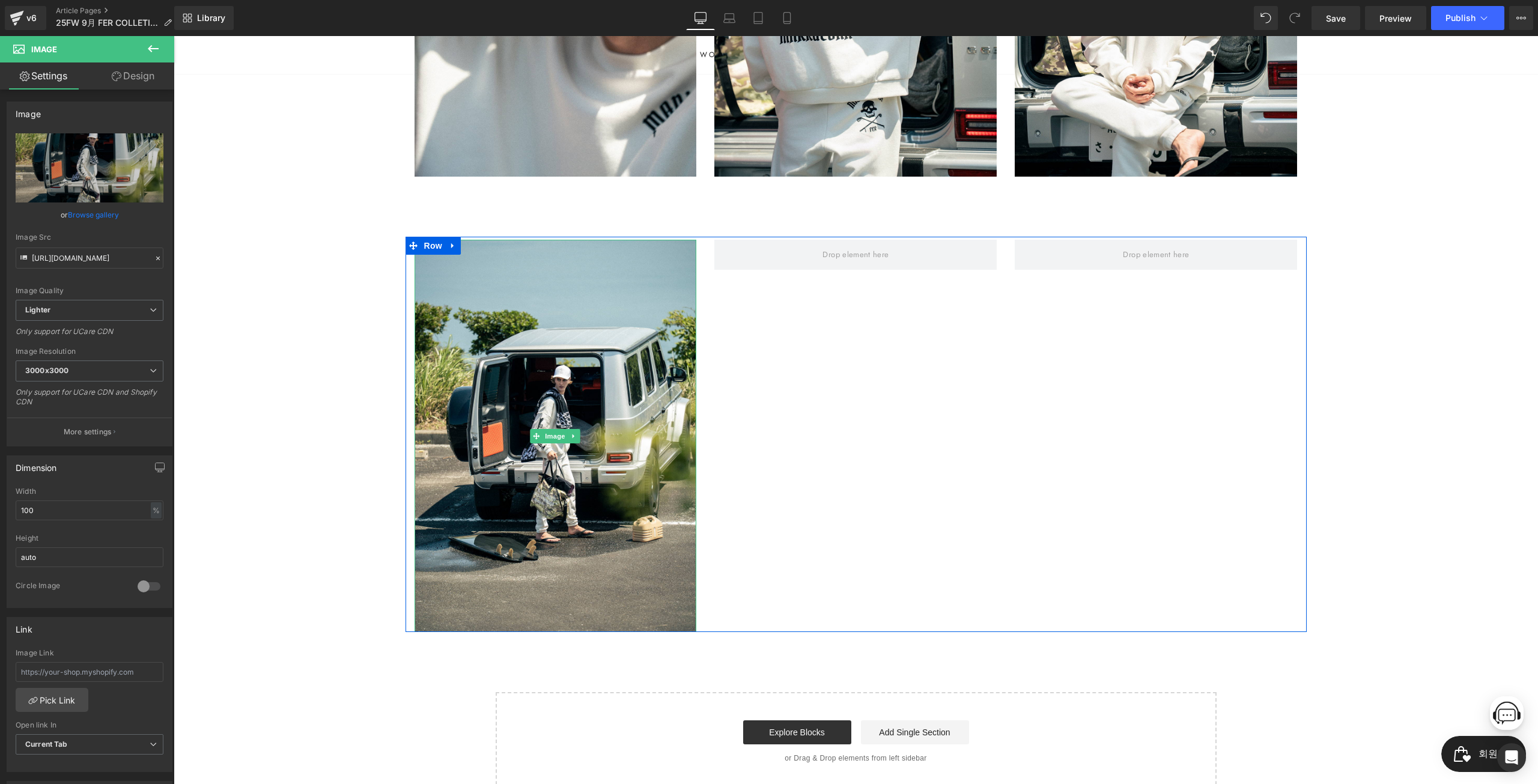
scroll to position [721, 0]
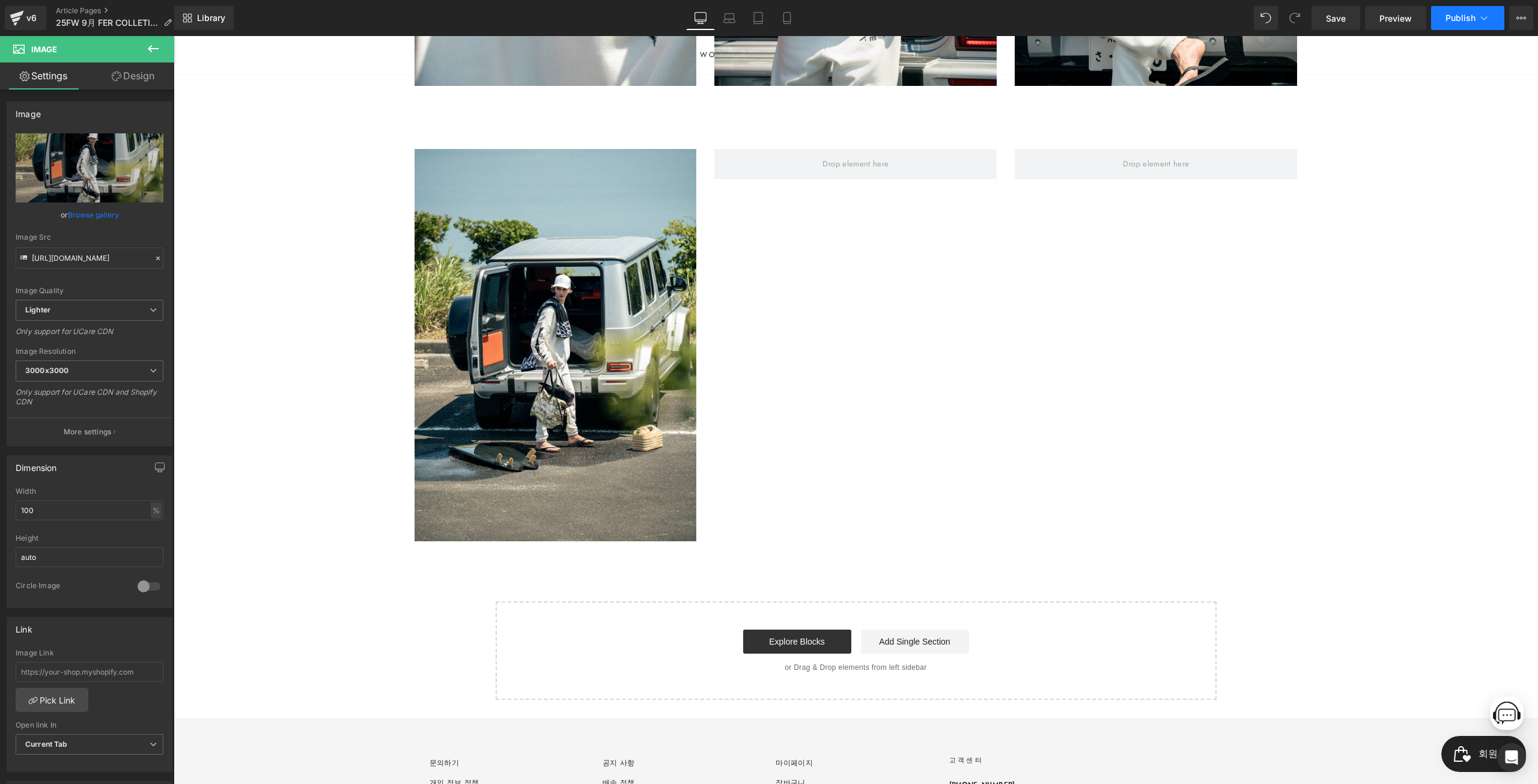
click at [1464, 23] on button "Publish" at bounding box center [1468, 18] width 73 height 24
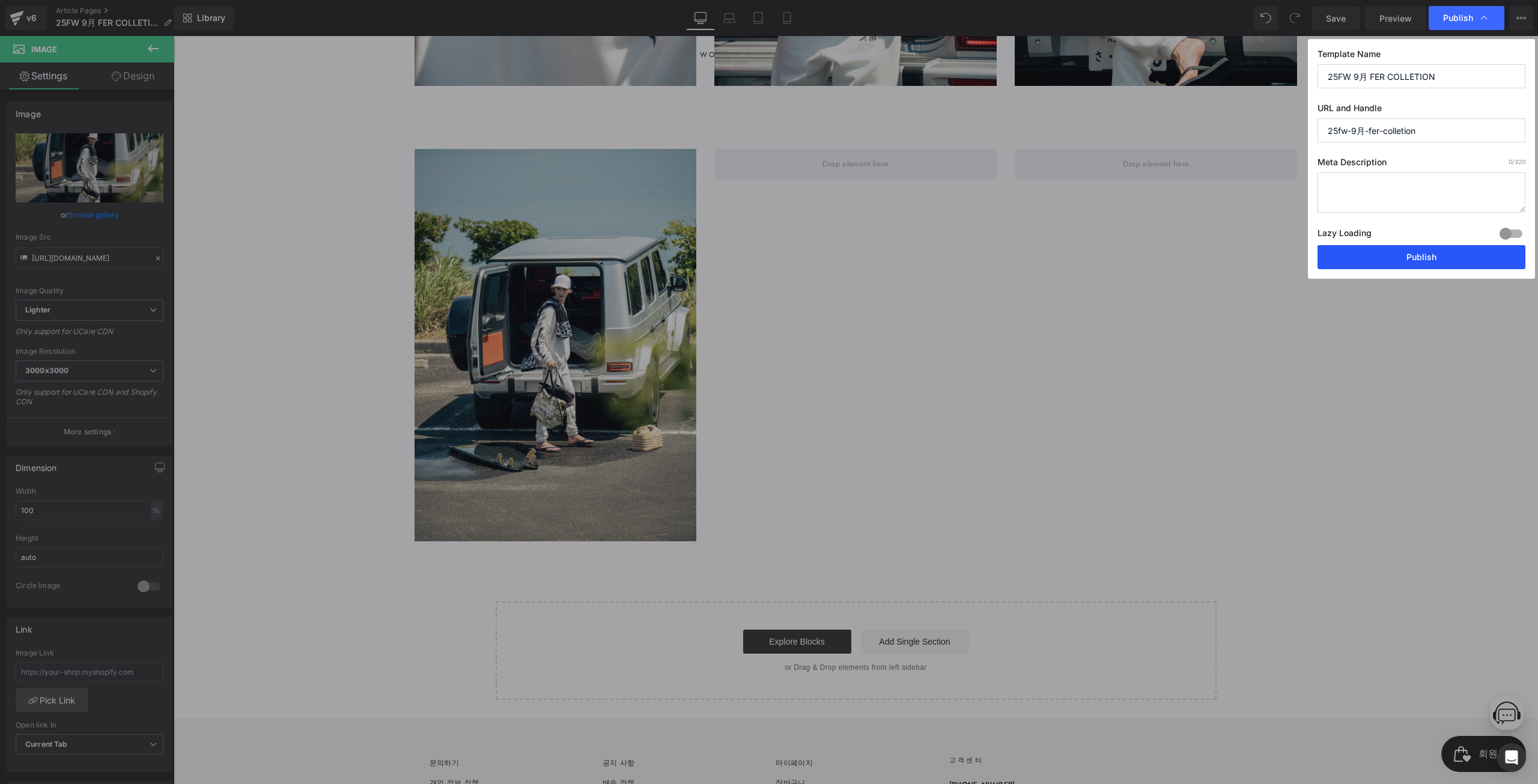
click at [1448, 257] on button "Publish" at bounding box center [1421, 257] width 208 height 24
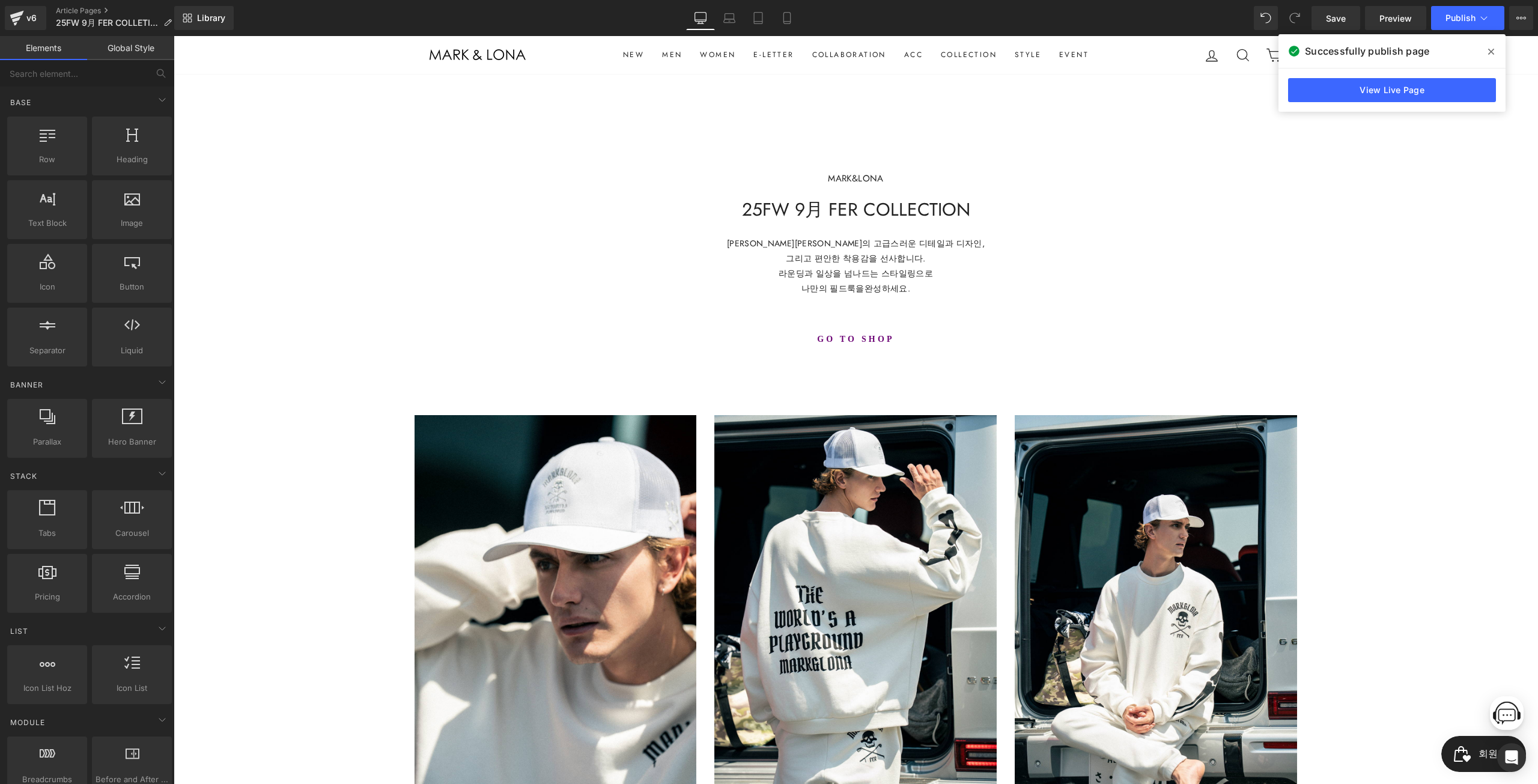
drag, startPoint x: 1457, startPoint y: 565, endPoint x: 1451, endPoint y: 179, distance: 386.0
click at [1431, 85] on link "View Live Page" at bounding box center [1391, 90] width 208 height 24
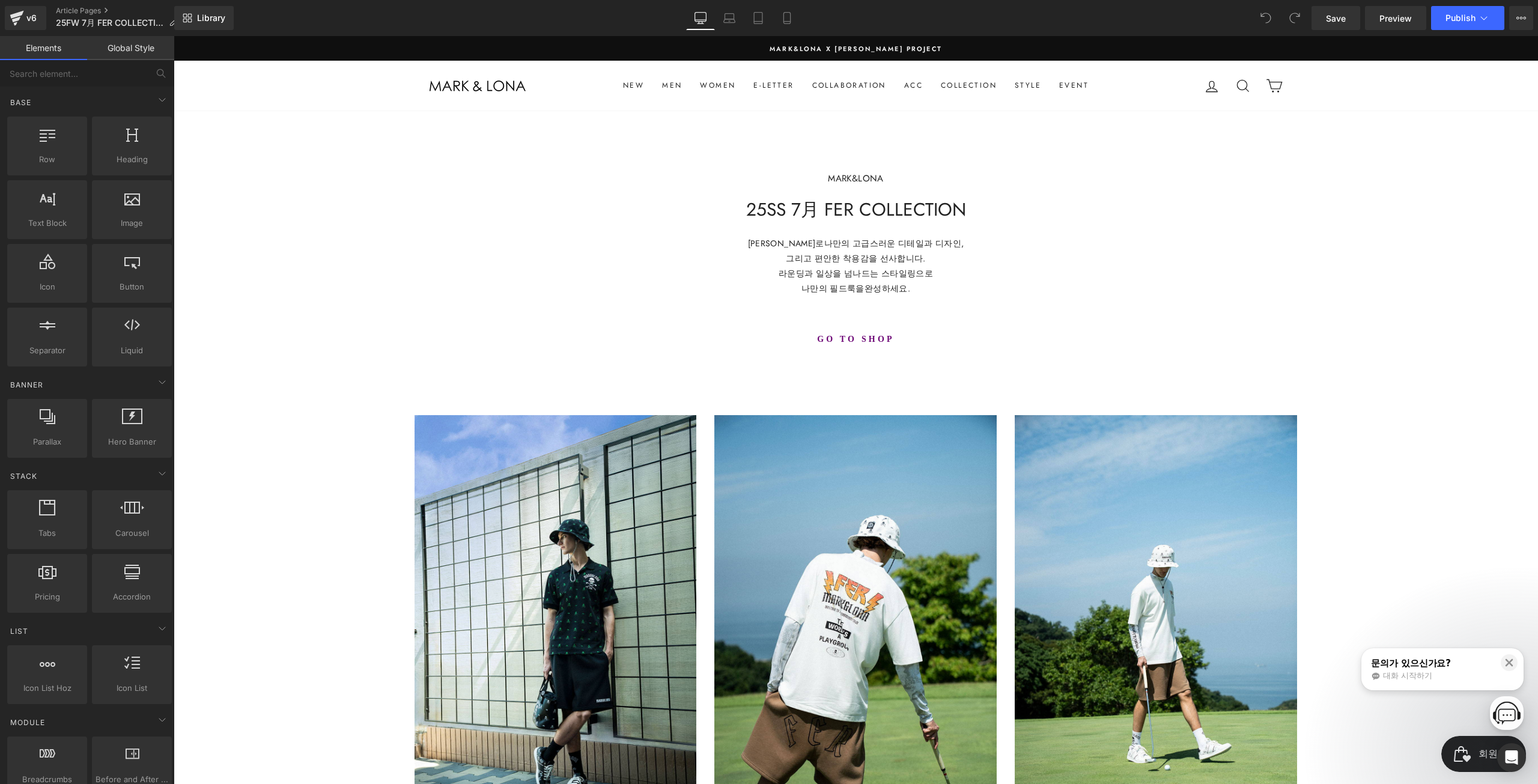
click at [776, 207] on h1 "25SS 7月 FER COLLECTION" at bounding box center [855, 210] width 1365 height 21
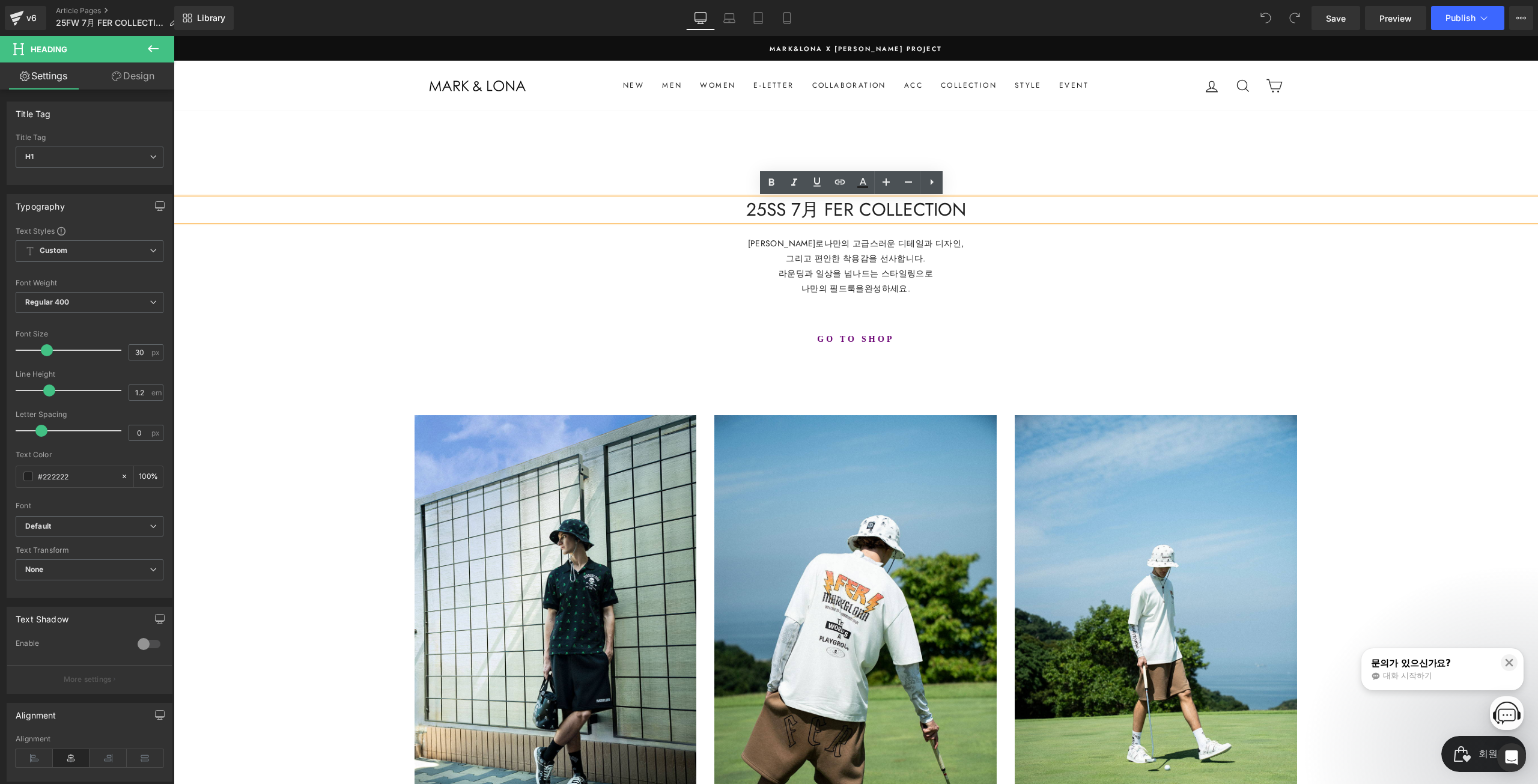
click at [775, 216] on h1 "25SS 7月 FER COLLECTION" at bounding box center [855, 210] width 1365 height 21
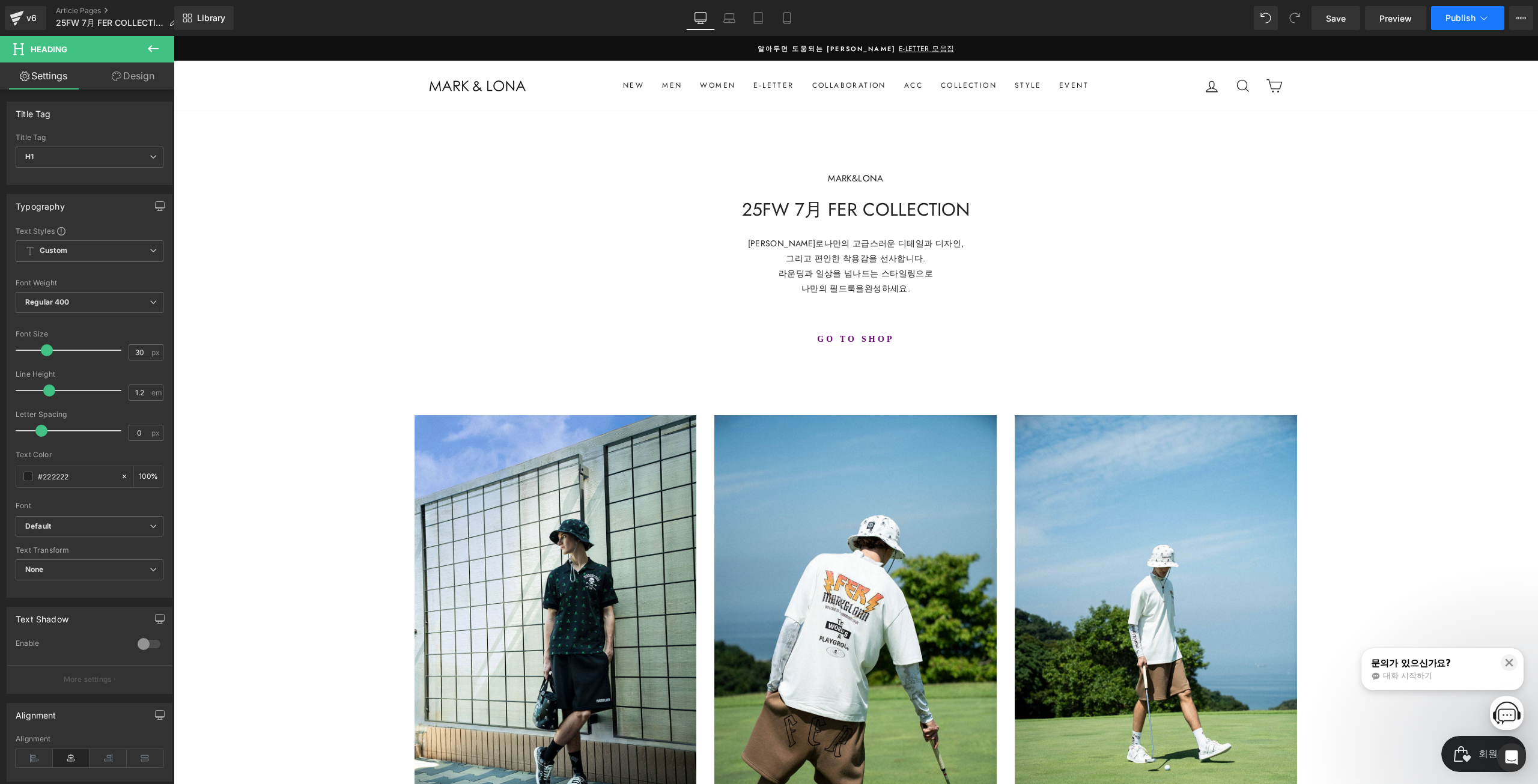
click at [1458, 27] on button "Publish" at bounding box center [1468, 18] width 73 height 24
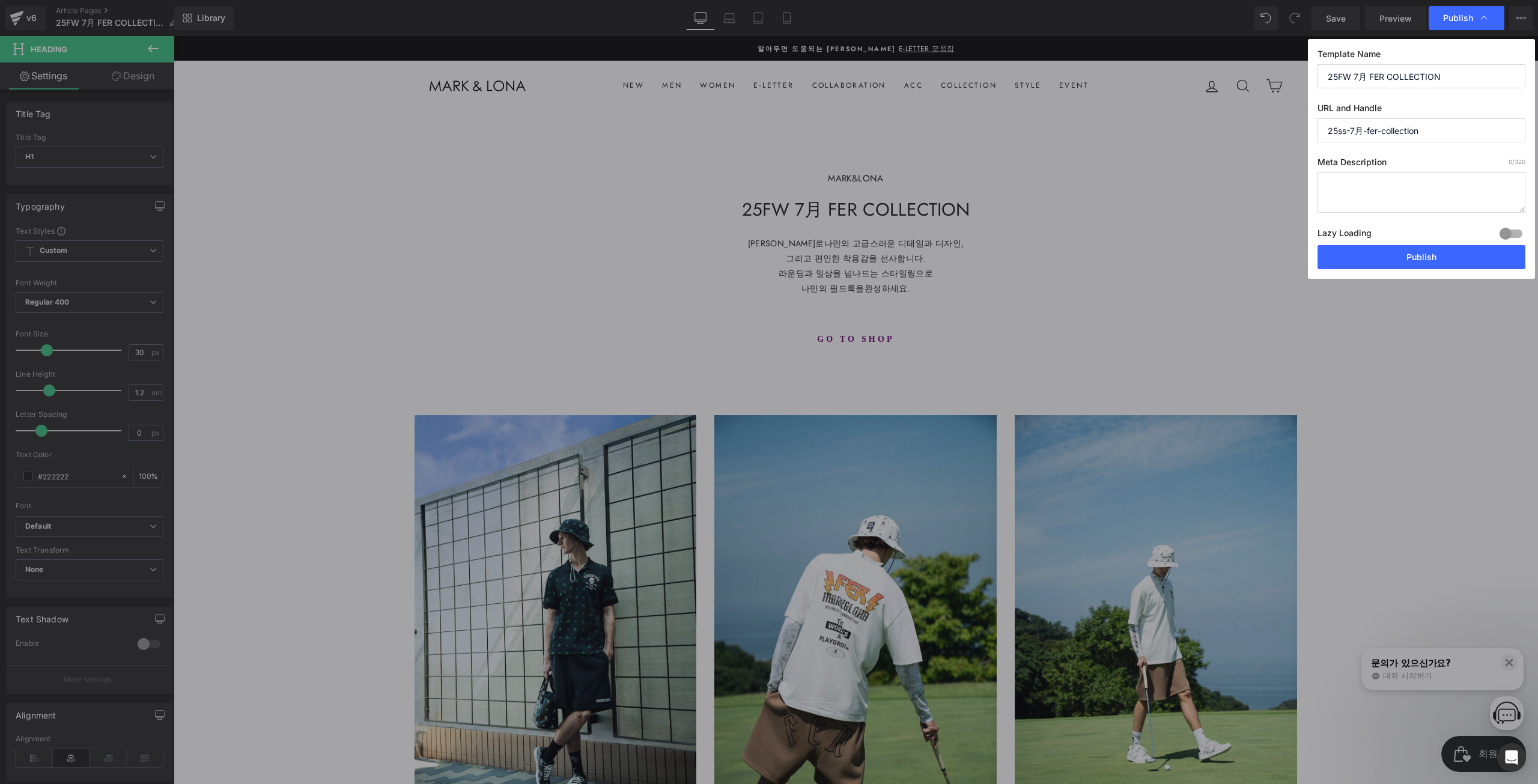
click at [1342, 134] on input "25ss-7月-fer-collection" at bounding box center [1421, 130] width 208 height 24
type input "25fw-7月-fer-collection"
click at [1463, 256] on button "Publish" at bounding box center [1421, 257] width 208 height 24
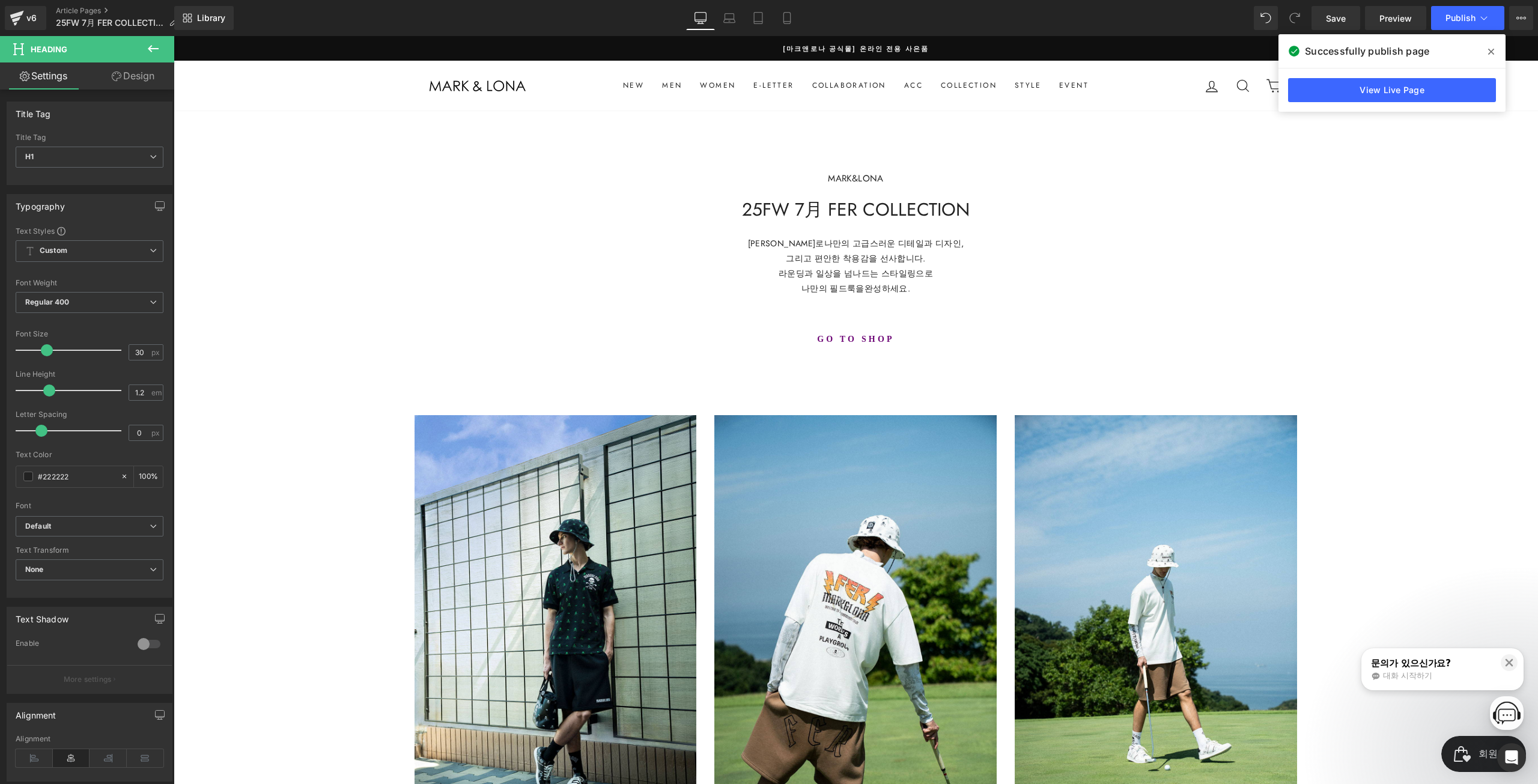
drag, startPoint x: 1434, startPoint y: 379, endPoint x: 1409, endPoint y: 392, distance: 28.2
click at [1434, 379] on div "MARK&LONA Text Block 25FW 7月 FER COLLECTION Heading [PERSON_NAME]로나만의 고급스러운 디테일…" at bounding box center [855, 797] width 1365 height 1373
